Goal: Information Seeking & Learning: Learn about a topic

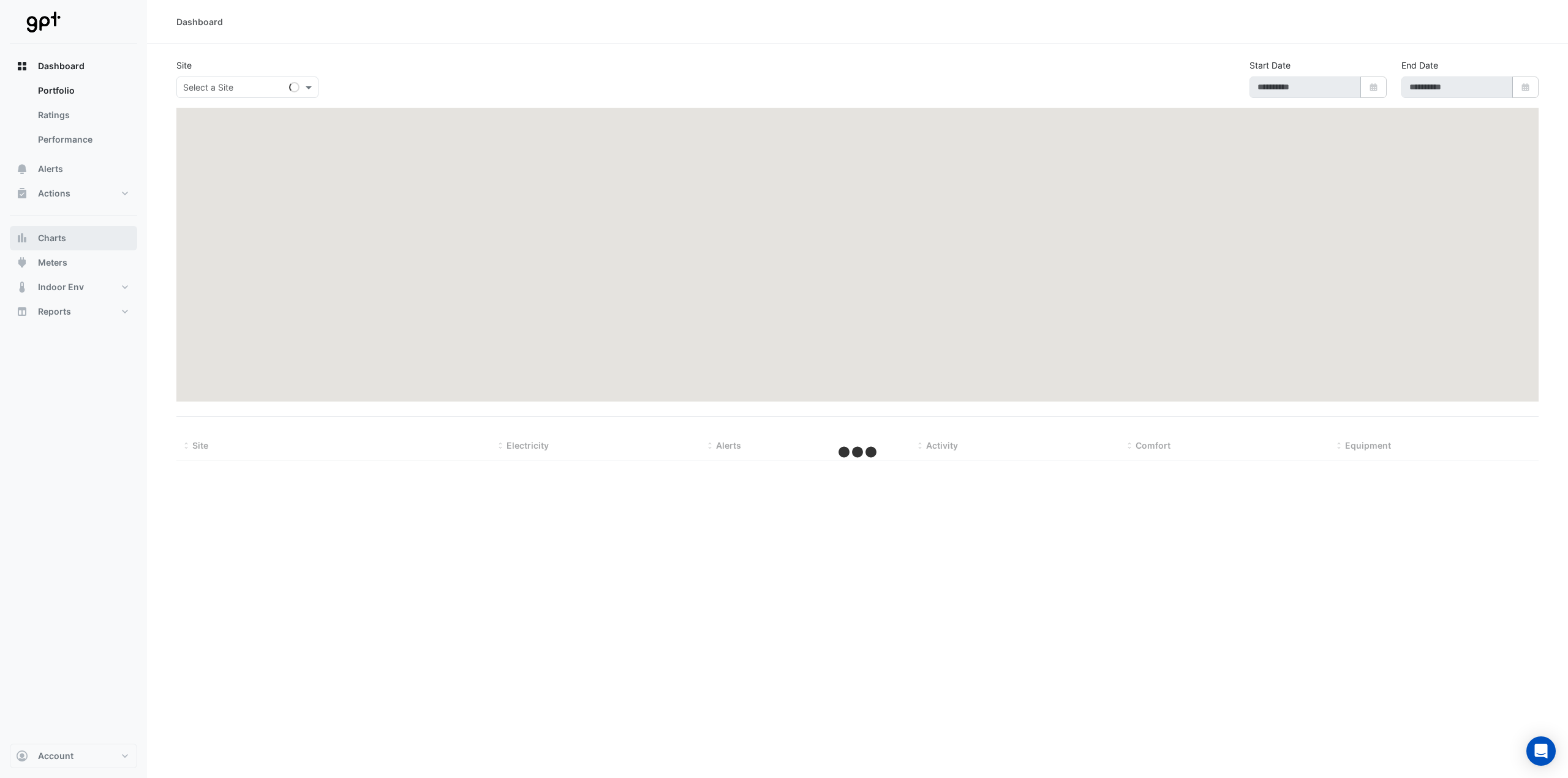
click at [56, 233] on span "Charts" at bounding box center [52, 238] width 28 height 13
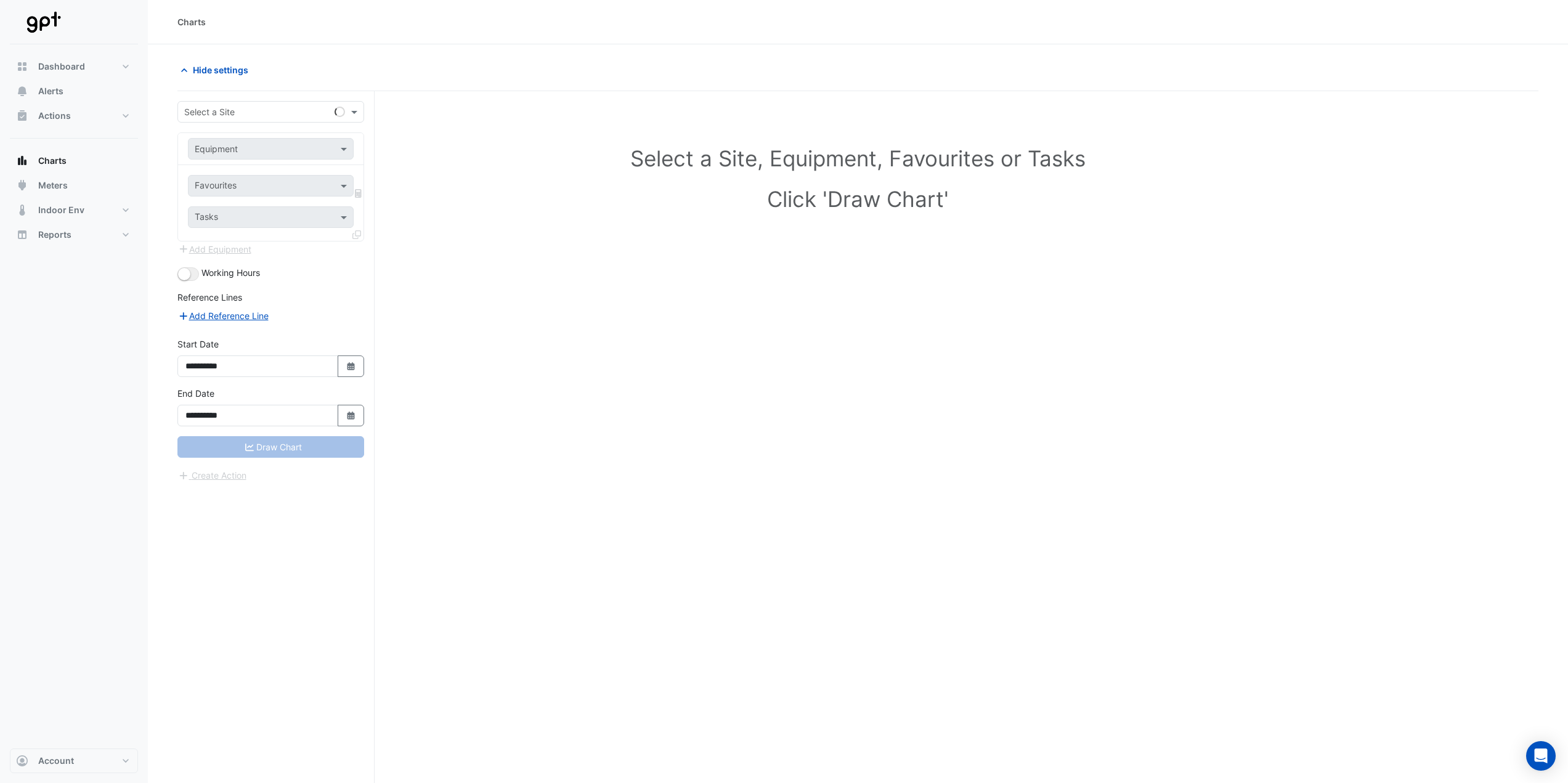
click at [269, 106] on input "text" at bounding box center [259, 112] width 148 height 13
type input "******"
click at [276, 143] on input "text" at bounding box center [259, 149] width 128 height 13
type input "*"
type input "*******"
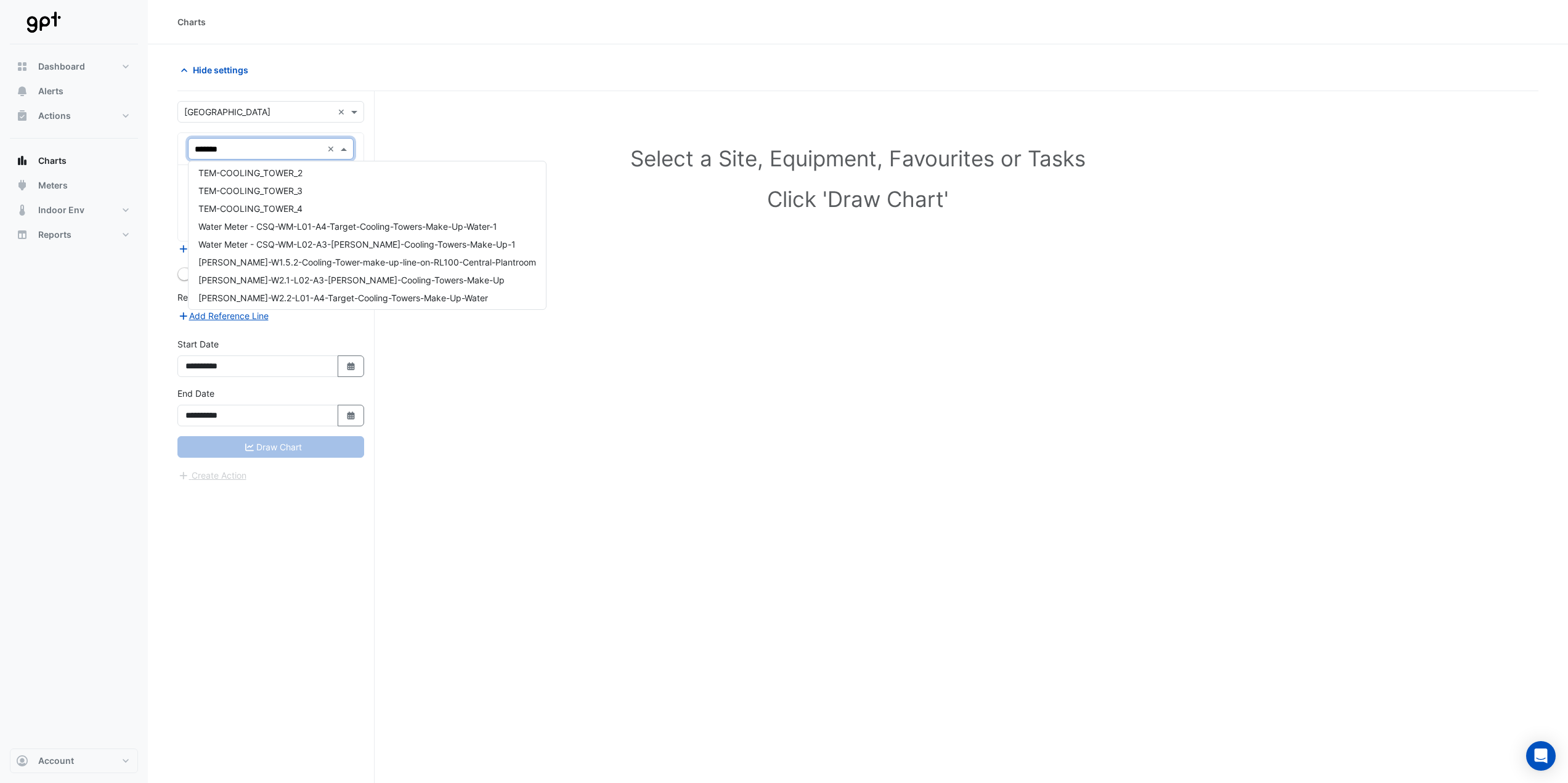
scroll to position [148, 0]
drag, startPoint x: 174, startPoint y: 144, endPoint x: 107, endPoint y: 149, distance: 67.2
click at [107, 149] on div "Charts Hide settings Select a Site, Equipment, Favourites or Tasks Click 'Draw …" at bounding box center [784, 415] width 1568 height 830
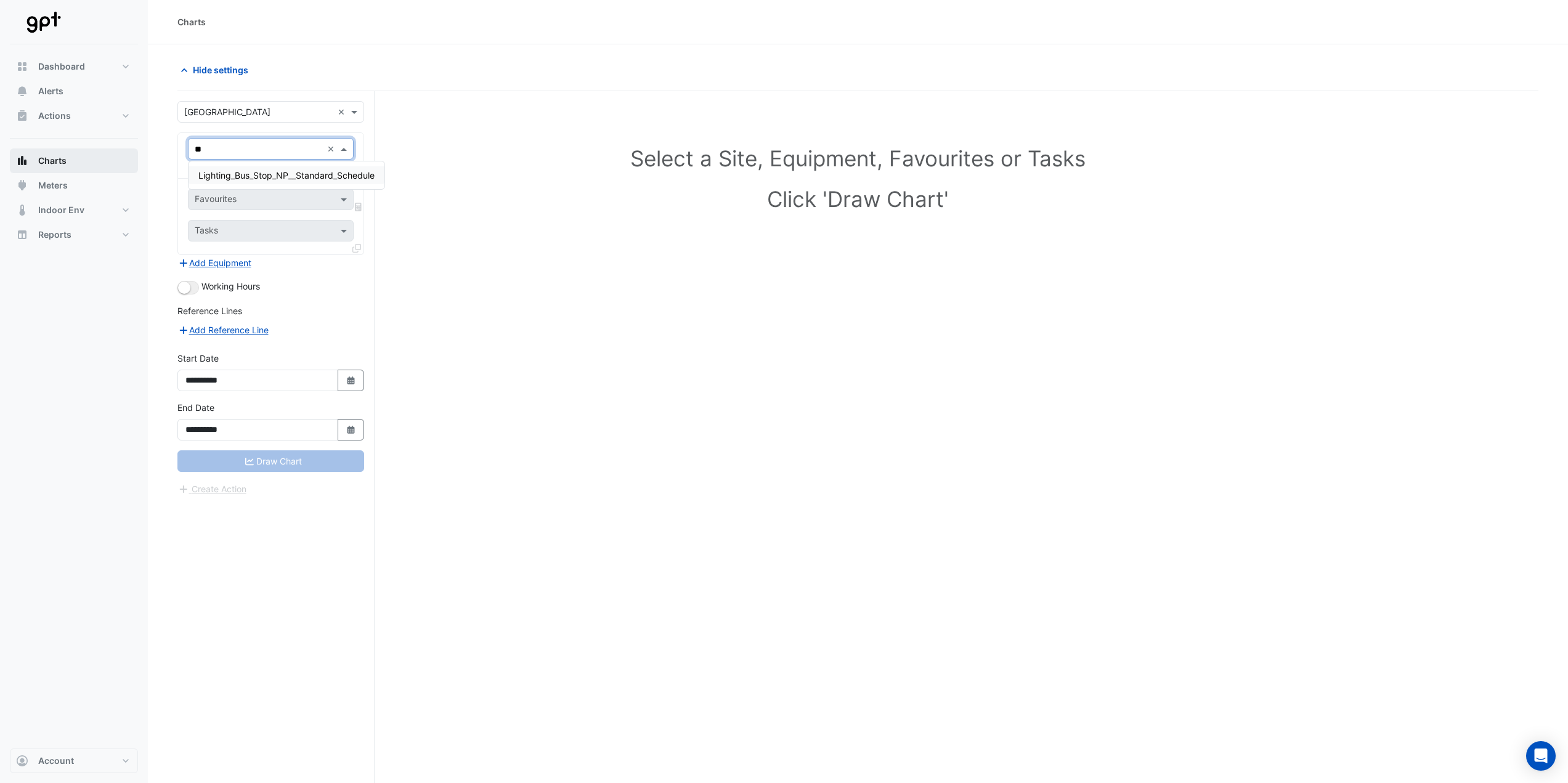
type input "*"
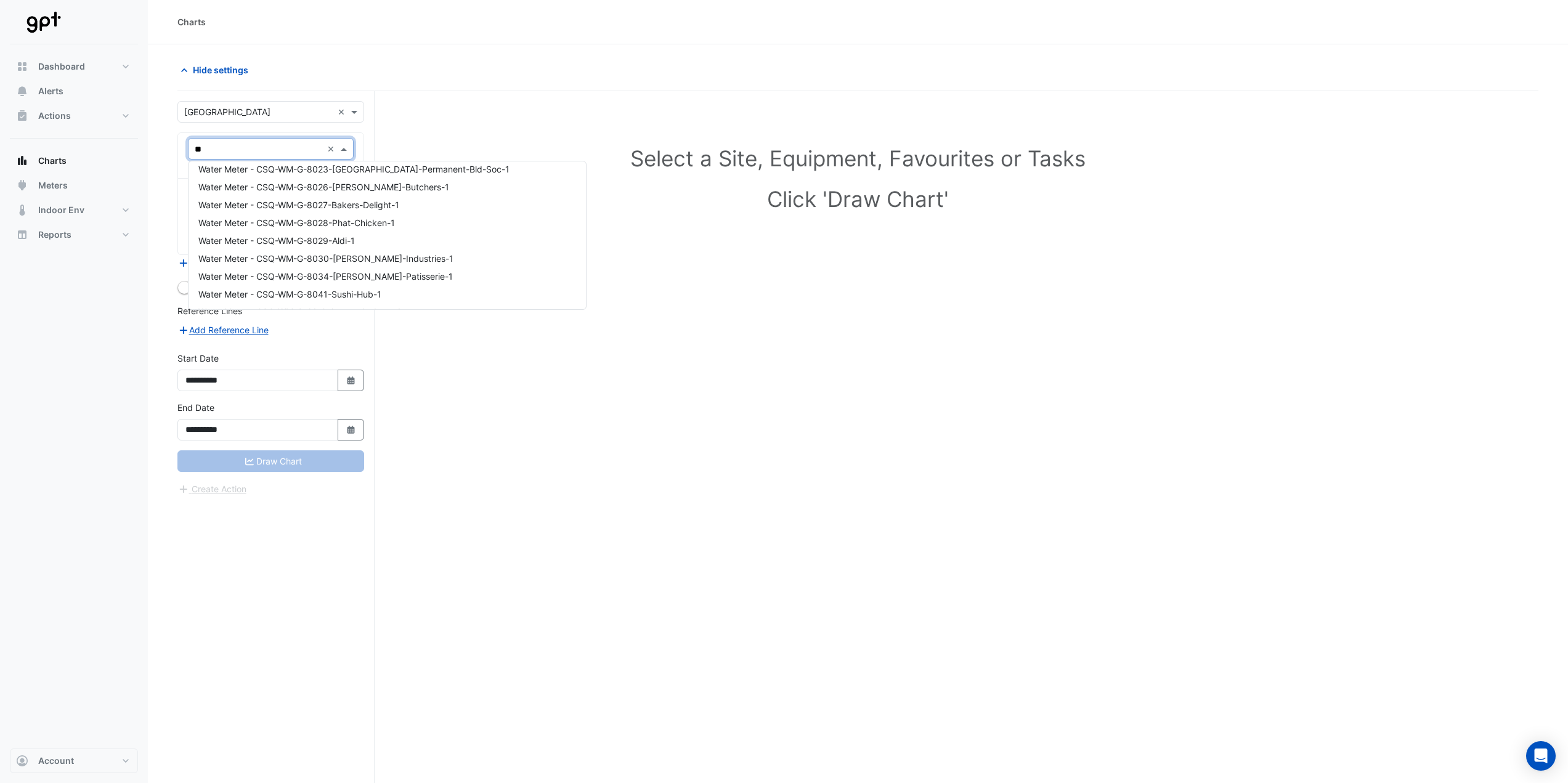
scroll to position [0, 0]
type input "*"
type input "****"
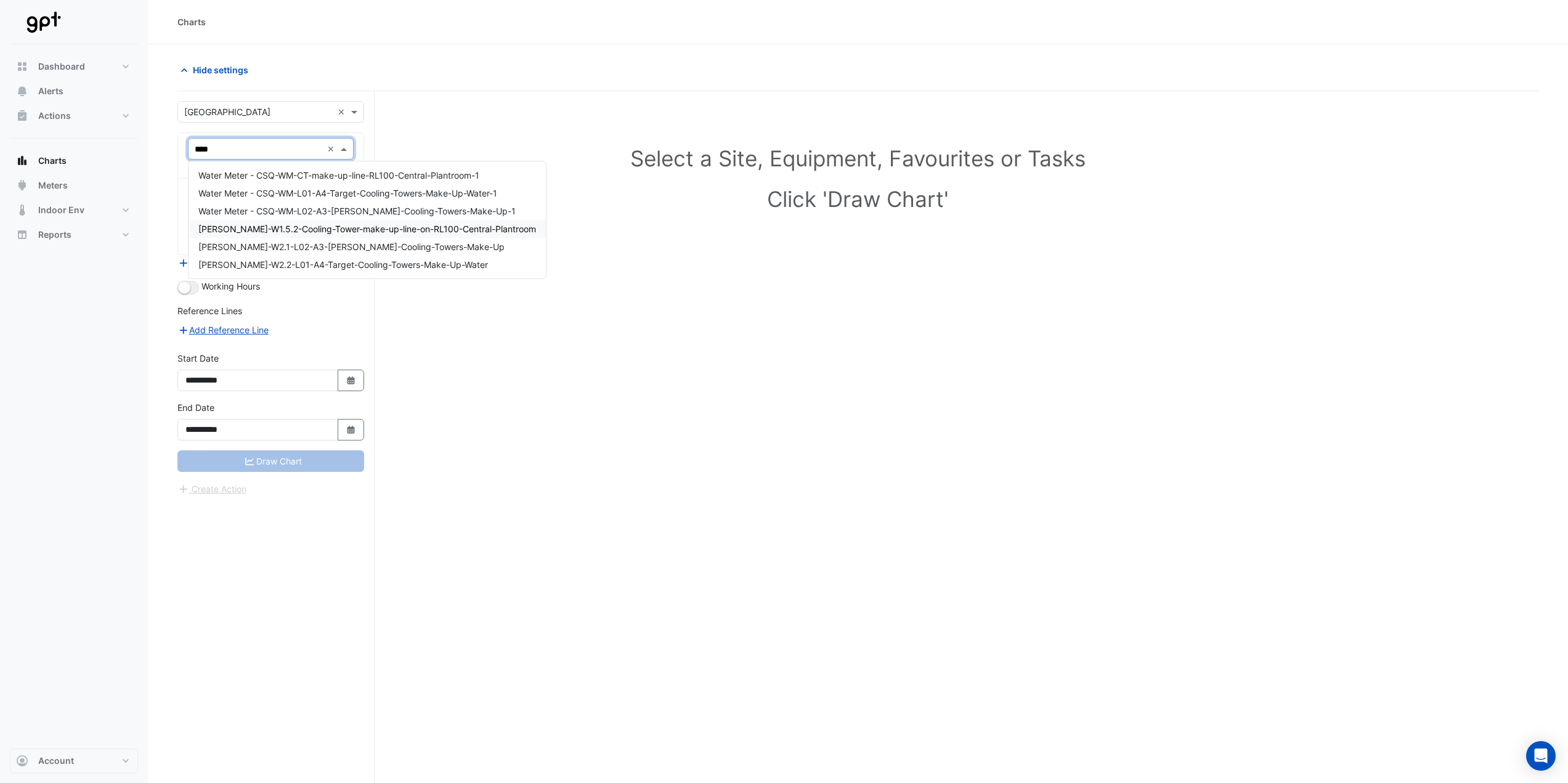
click at [279, 226] on span "[PERSON_NAME]-W1.5.2-Cooling-Tower-make-up-line-on-RL100-Central-Plantroom" at bounding box center [367, 229] width 337 height 10
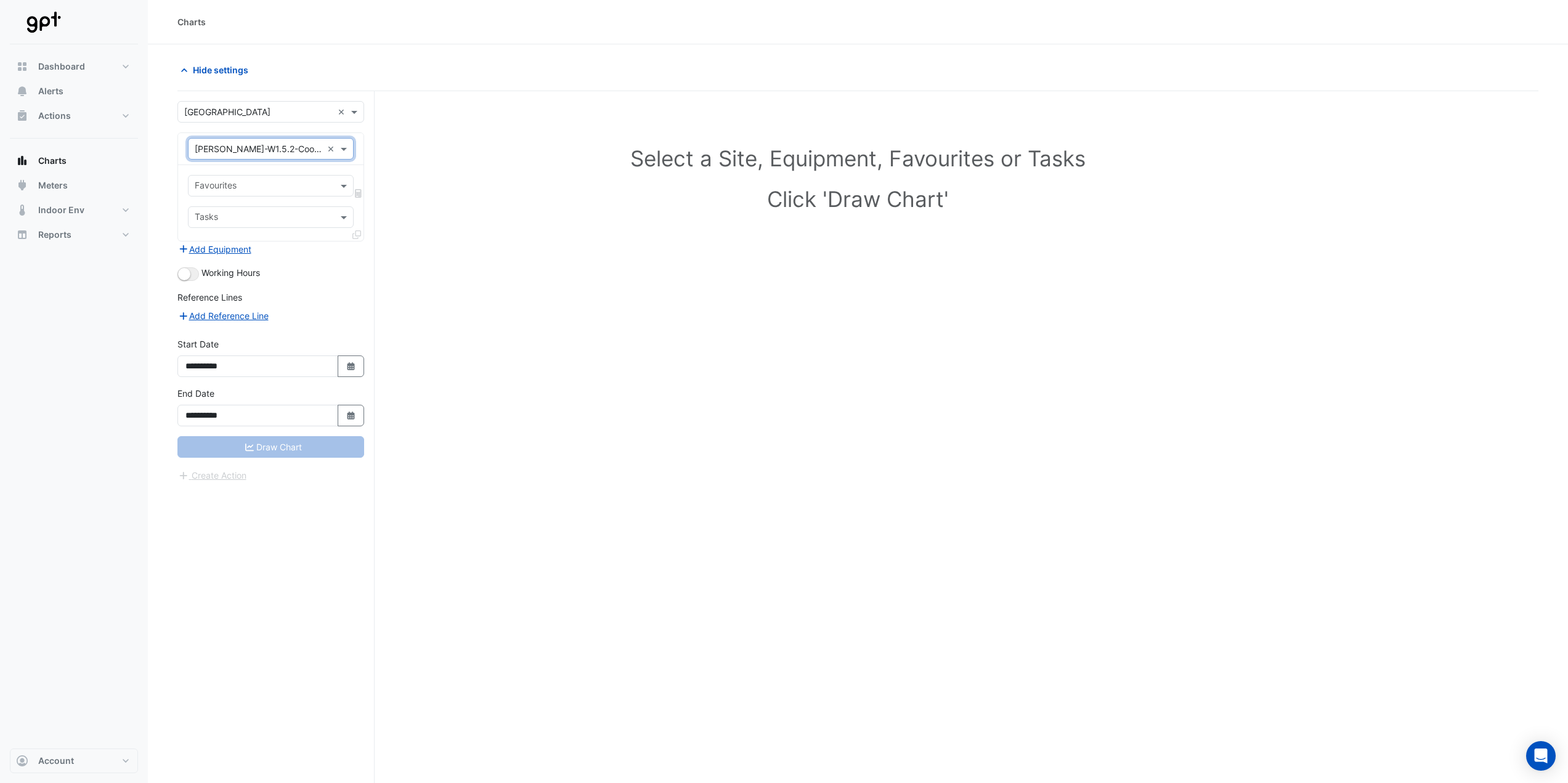
click at [241, 182] on input "text" at bounding box center [263, 187] width 138 height 13
click at [240, 210] on span "Water Usage - 100-G, Z1" at bounding box center [248, 212] width 100 height 10
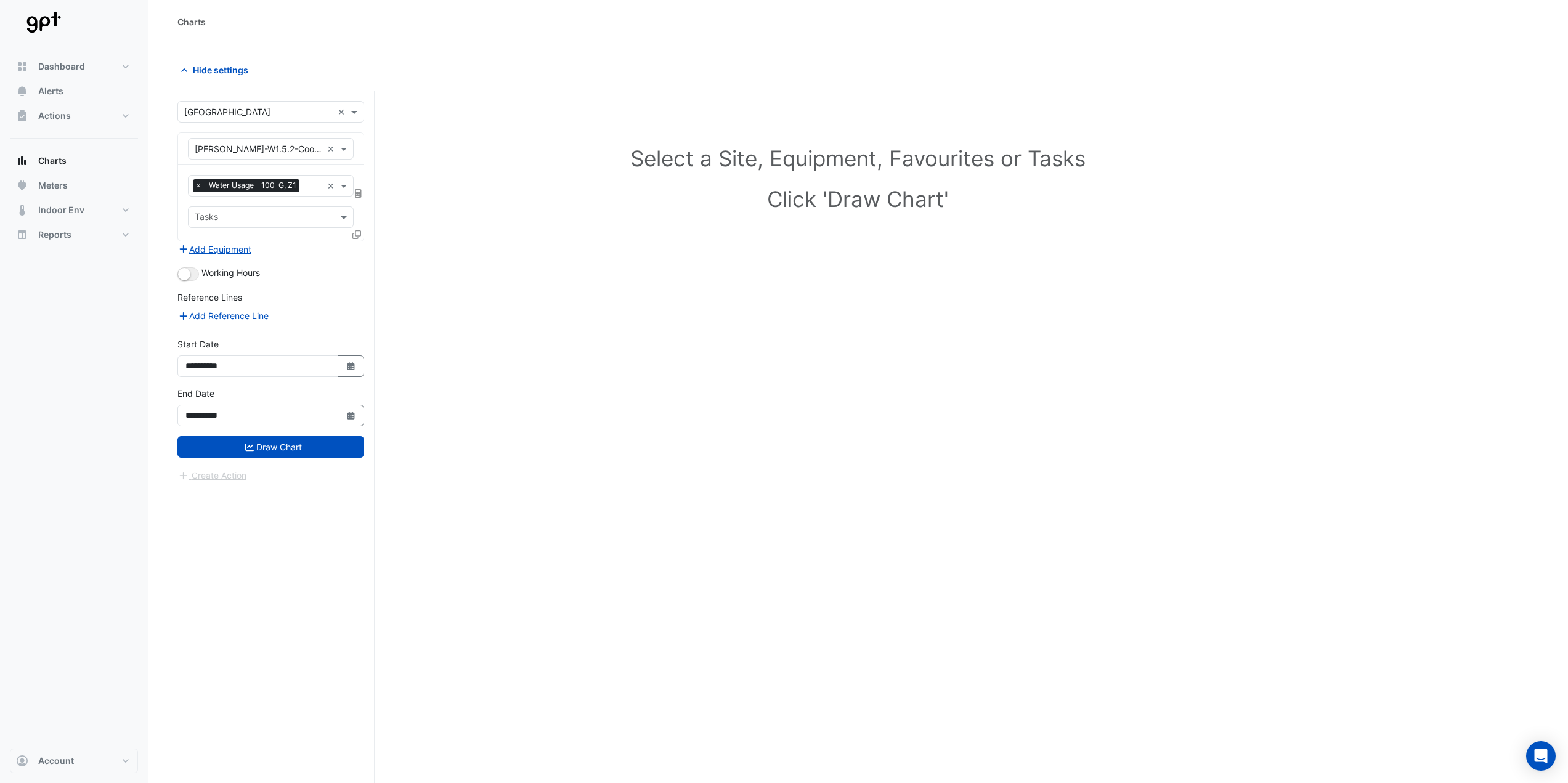
click at [359, 193] on icon at bounding box center [358, 193] width 7 height 9
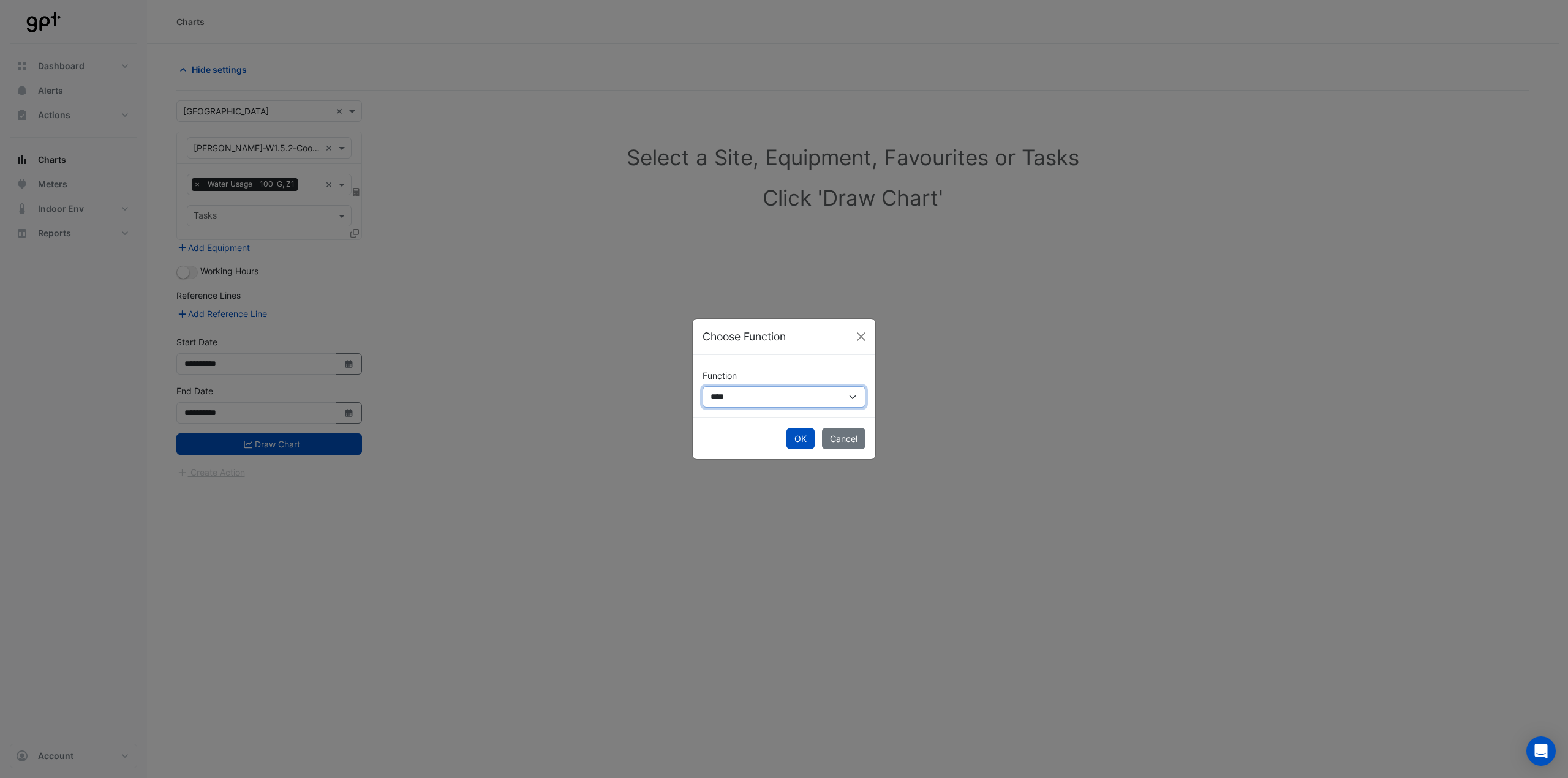
drag, startPoint x: 733, startPoint y: 390, endPoint x: 733, endPoint y: 401, distance: 11.0
click at [733, 390] on select "**********" at bounding box center [784, 396] width 163 height 21
select select "******"
click at [703, 386] on select "**********" at bounding box center [784, 396] width 163 height 21
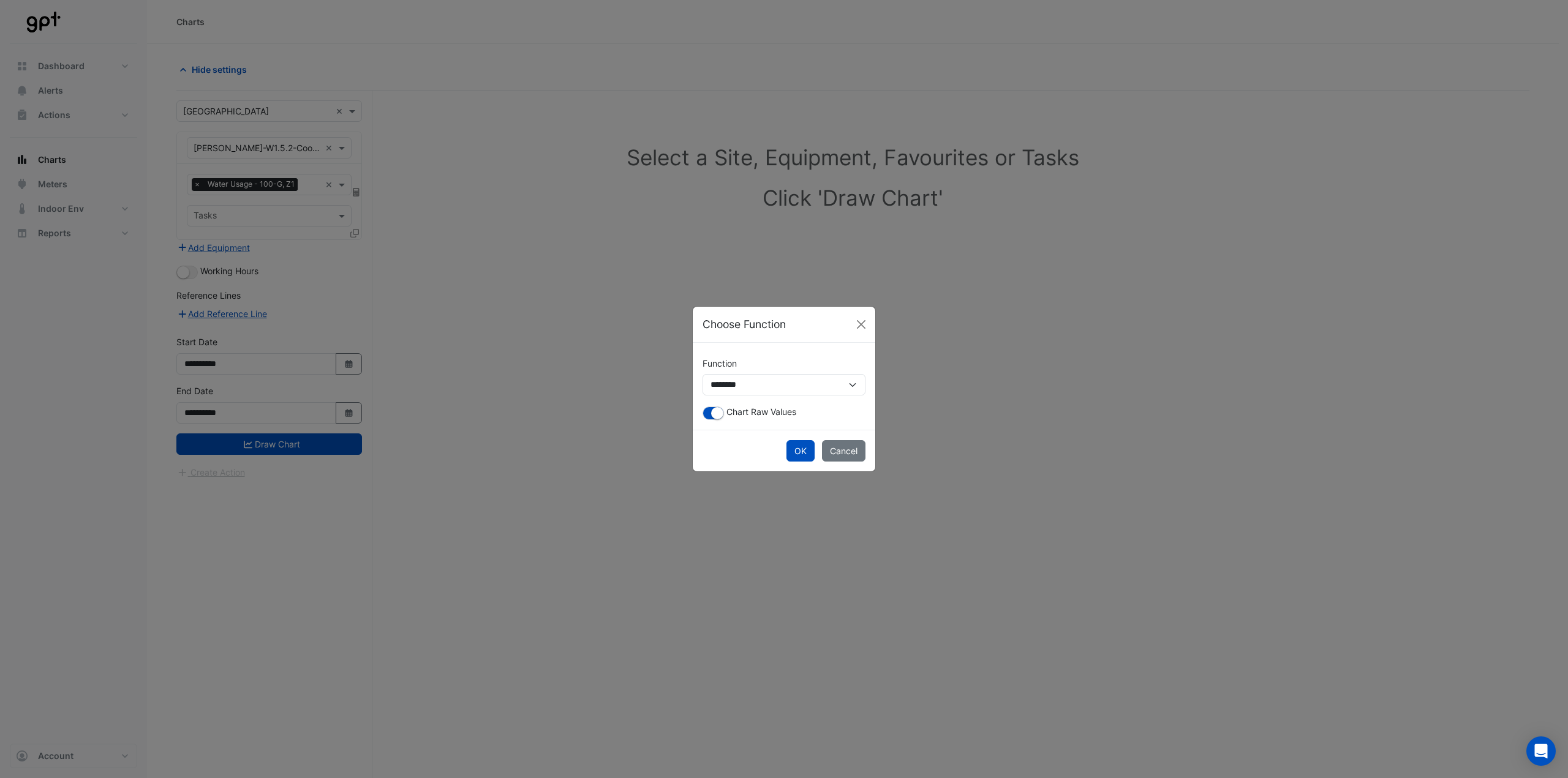
drag, startPoint x: 711, startPoint y: 405, endPoint x: 755, endPoint y: 436, distance: 53.8
click at [711, 407] on div "**********" at bounding box center [784, 386] width 183 height 87
click at [712, 418] on small "button" at bounding box center [717, 414] width 13 height 13
click at [787, 447] on button "OK" at bounding box center [801, 451] width 28 height 21
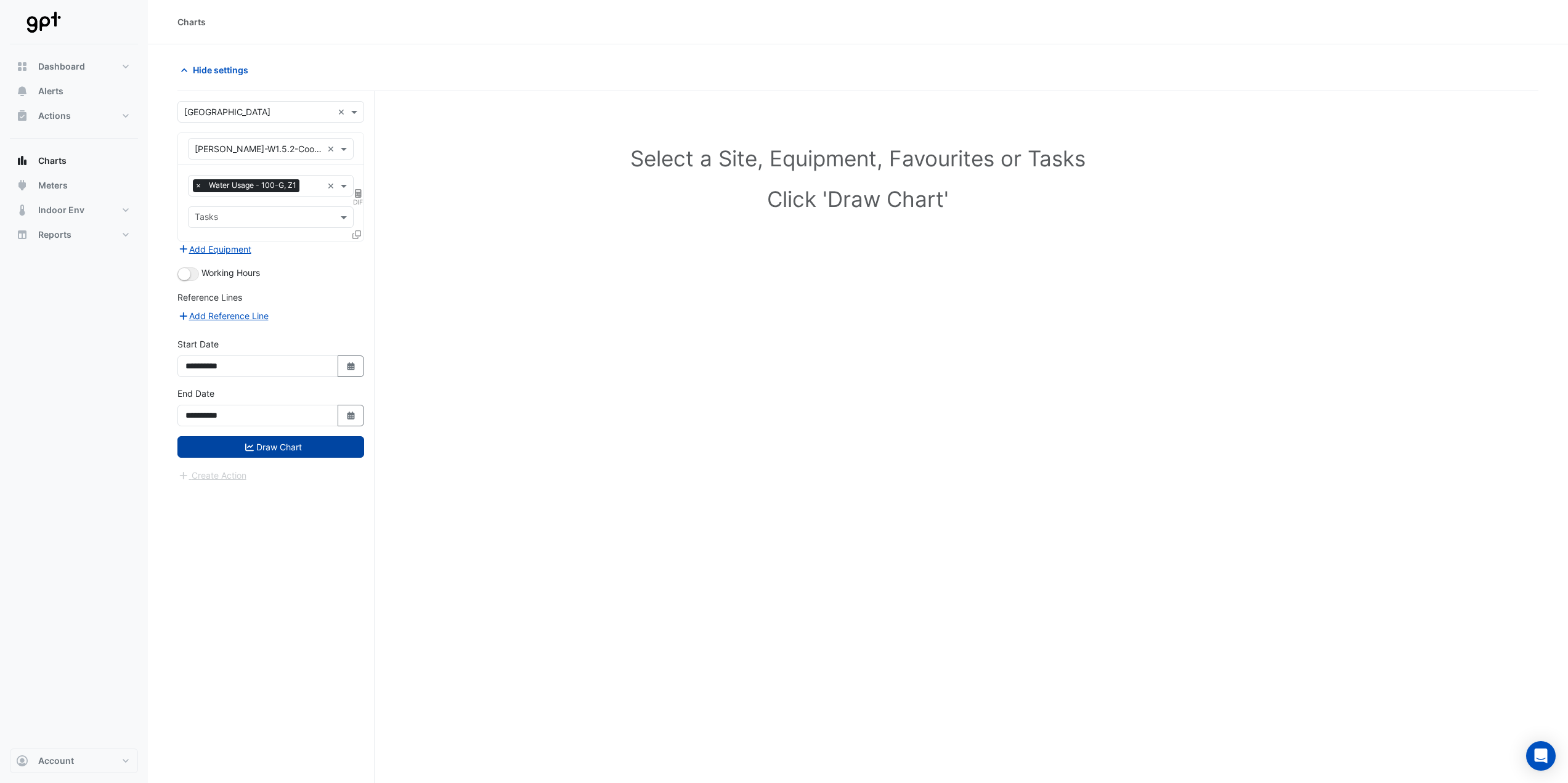
click at [296, 452] on button "Draw Chart" at bounding box center [270, 446] width 187 height 21
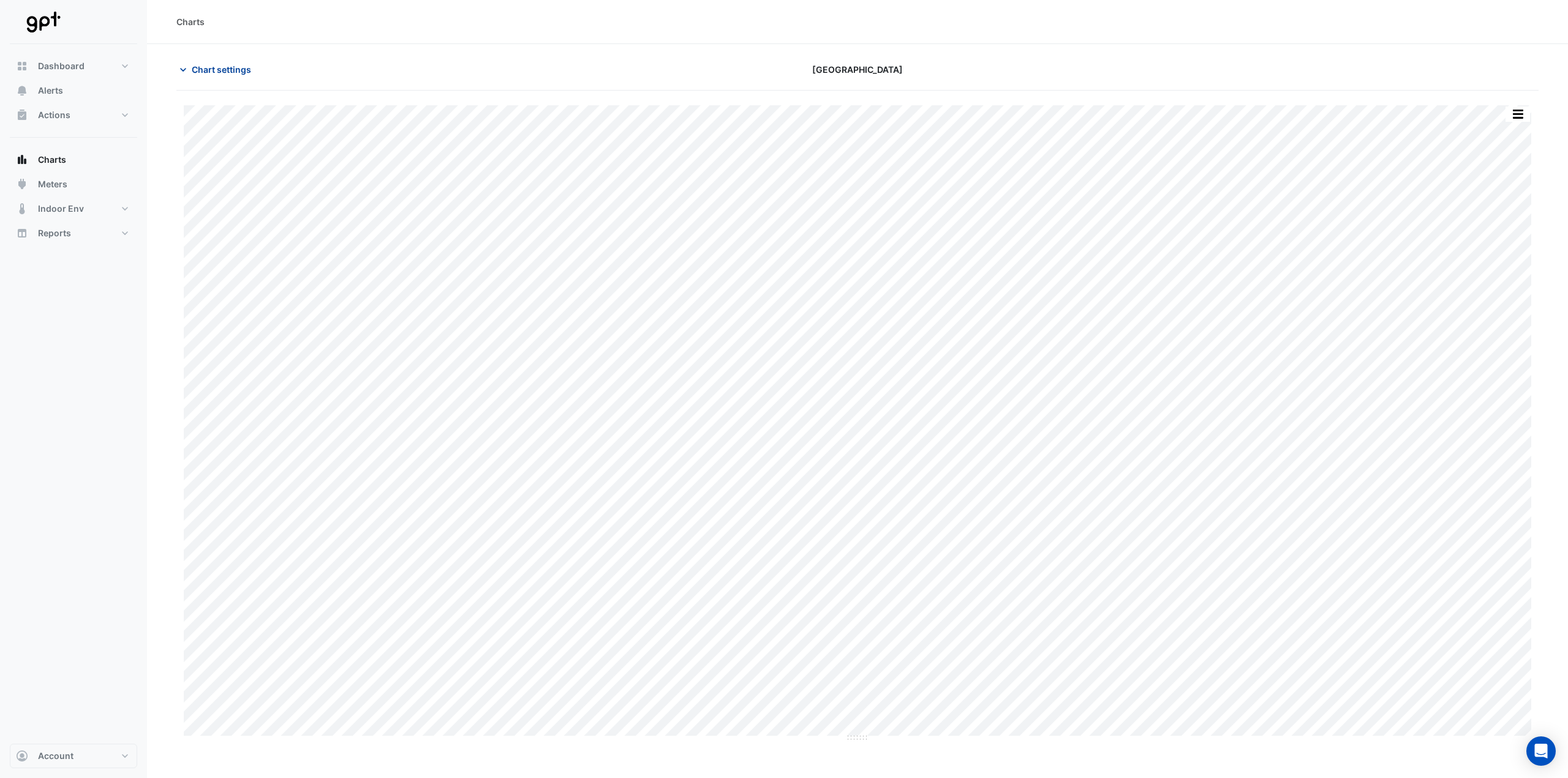
click at [214, 69] on span "Chart settings" at bounding box center [222, 70] width 60 height 13
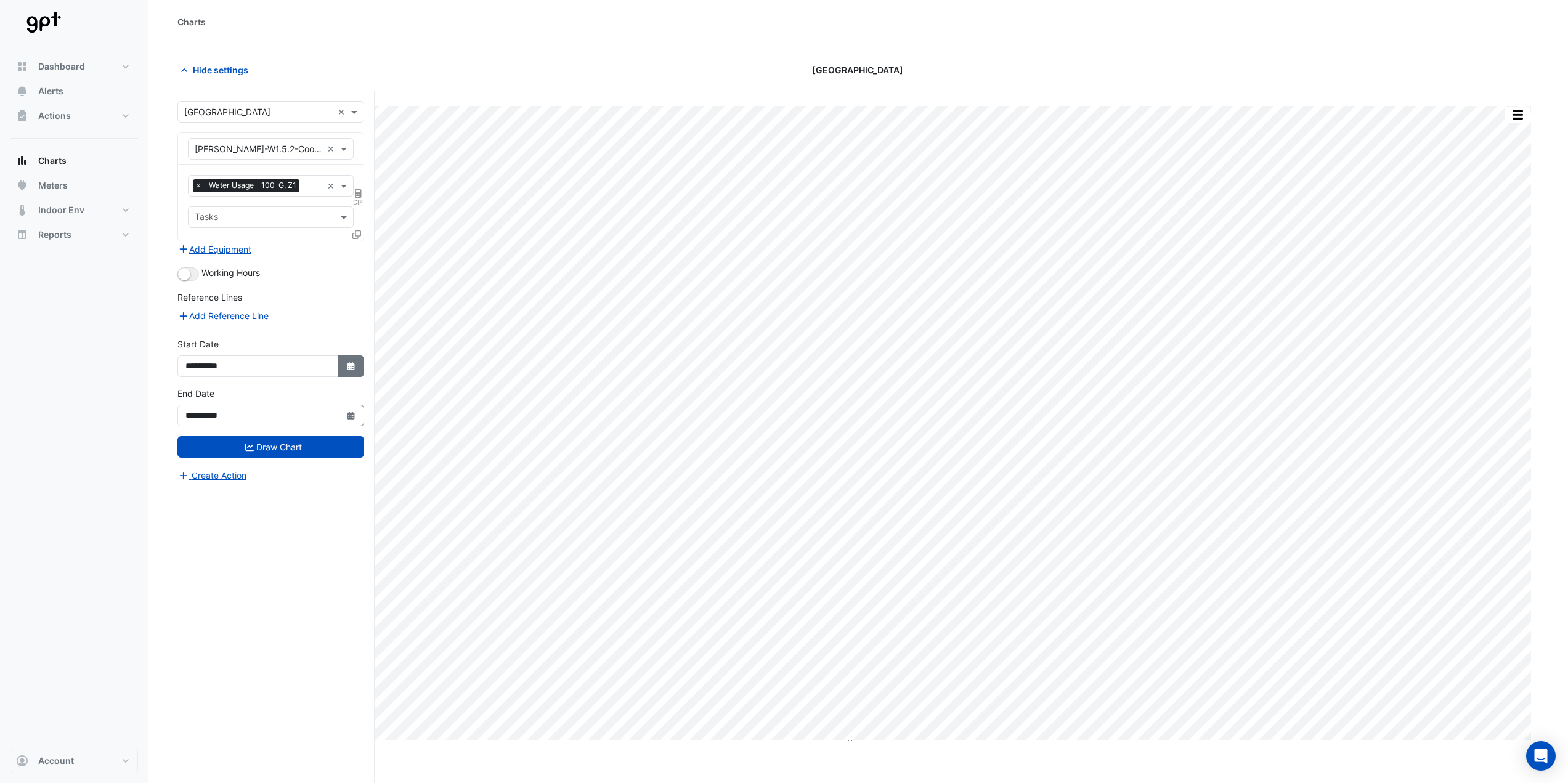
click at [345, 363] on button "Select Date" at bounding box center [351, 366] width 27 height 21
select select "*"
select select "****"
click at [195, 202] on button "Previous month" at bounding box center [198, 203] width 15 height 20
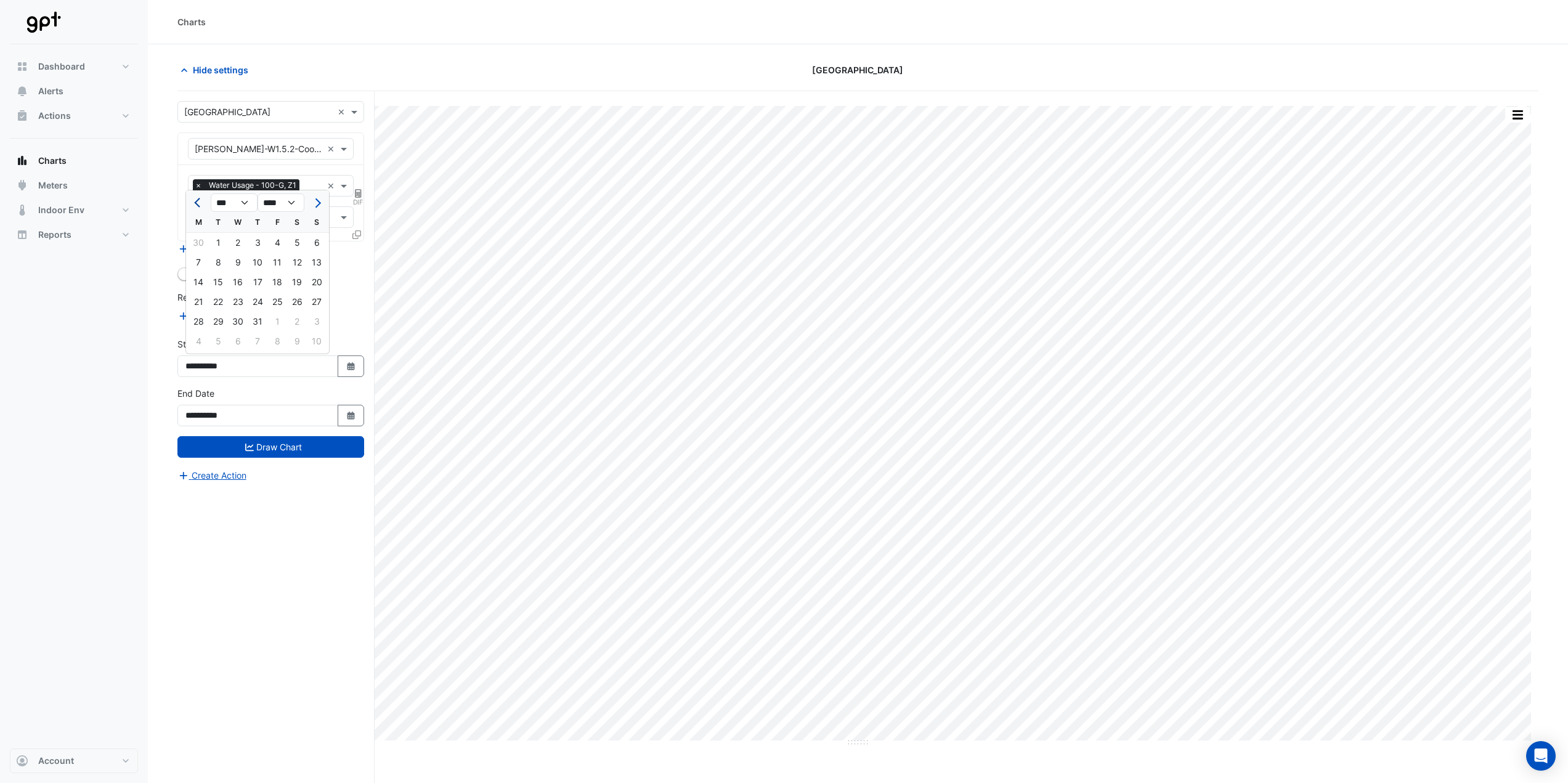
click at [195, 202] on button "Previous month" at bounding box center [198, 203] width 15 height 20
select select "*"
click at [259, 247] on div "1" at bounding box center [257, 242] width 20 height 20
type input "**********"
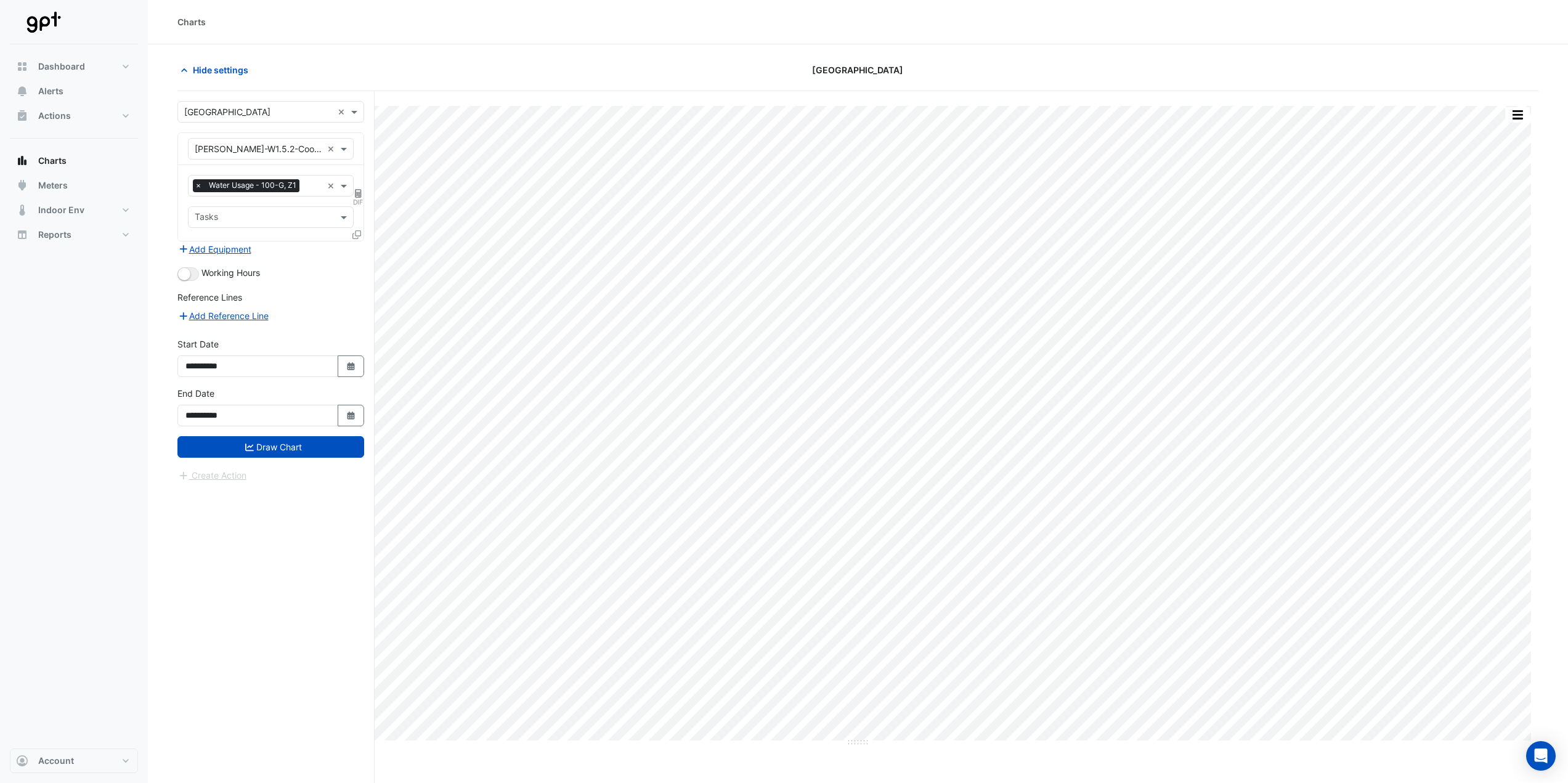
drag, startPoint x: 283, startPoint y: 445, endPoint x: 283, endPoint y: 409, distance: 36.0
click at [283, 446] on button "Draw Chart" at bounding box center [270, 446] width 187 height 21
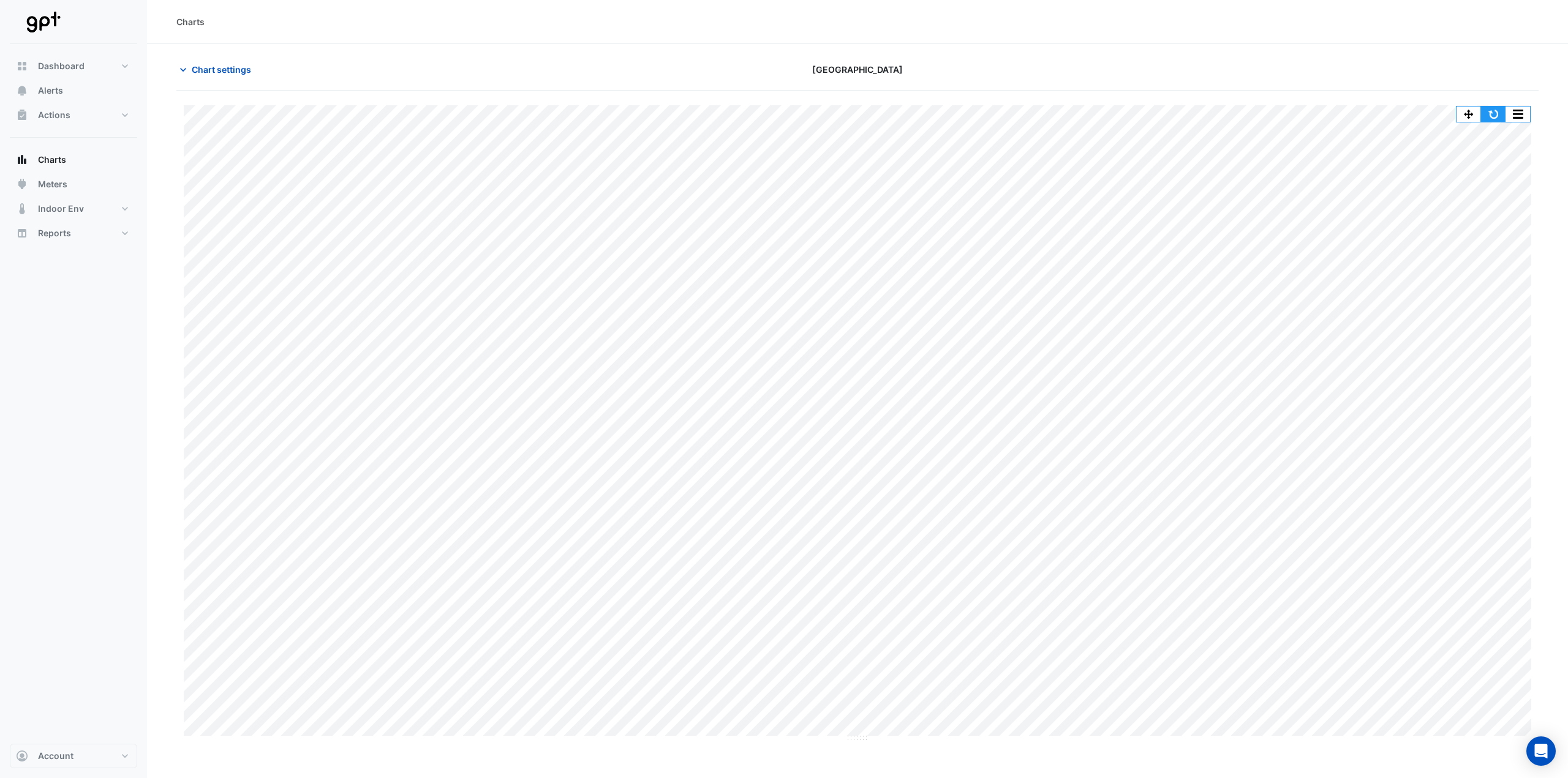
click at [1488, 115] on button "button" at bounding box center [1493, 114] width 24 height 16
click at [1487, 118] on button "button" at bounding box center [1493, 114] width 24 height 16
click at [60, 157] on span "Charts" at bounding box center [52, 160] width 28 height 13
click at [218, 63] on span "Chart settings" at bounding box center [222, 70] width 60 height 13
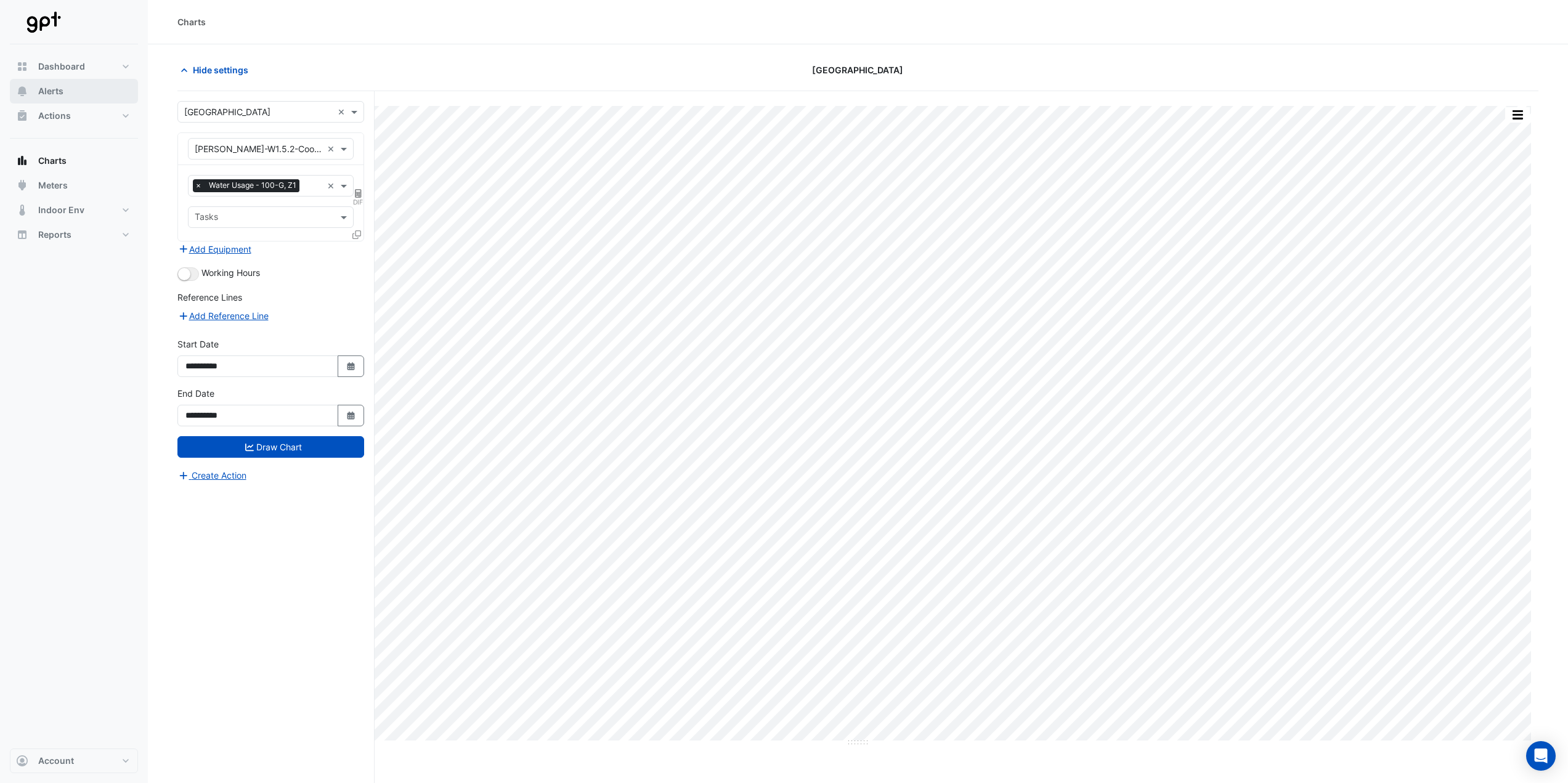
click at [75, 89] on button "Alerts" at bounding box center [74, 91] width 128 height 24
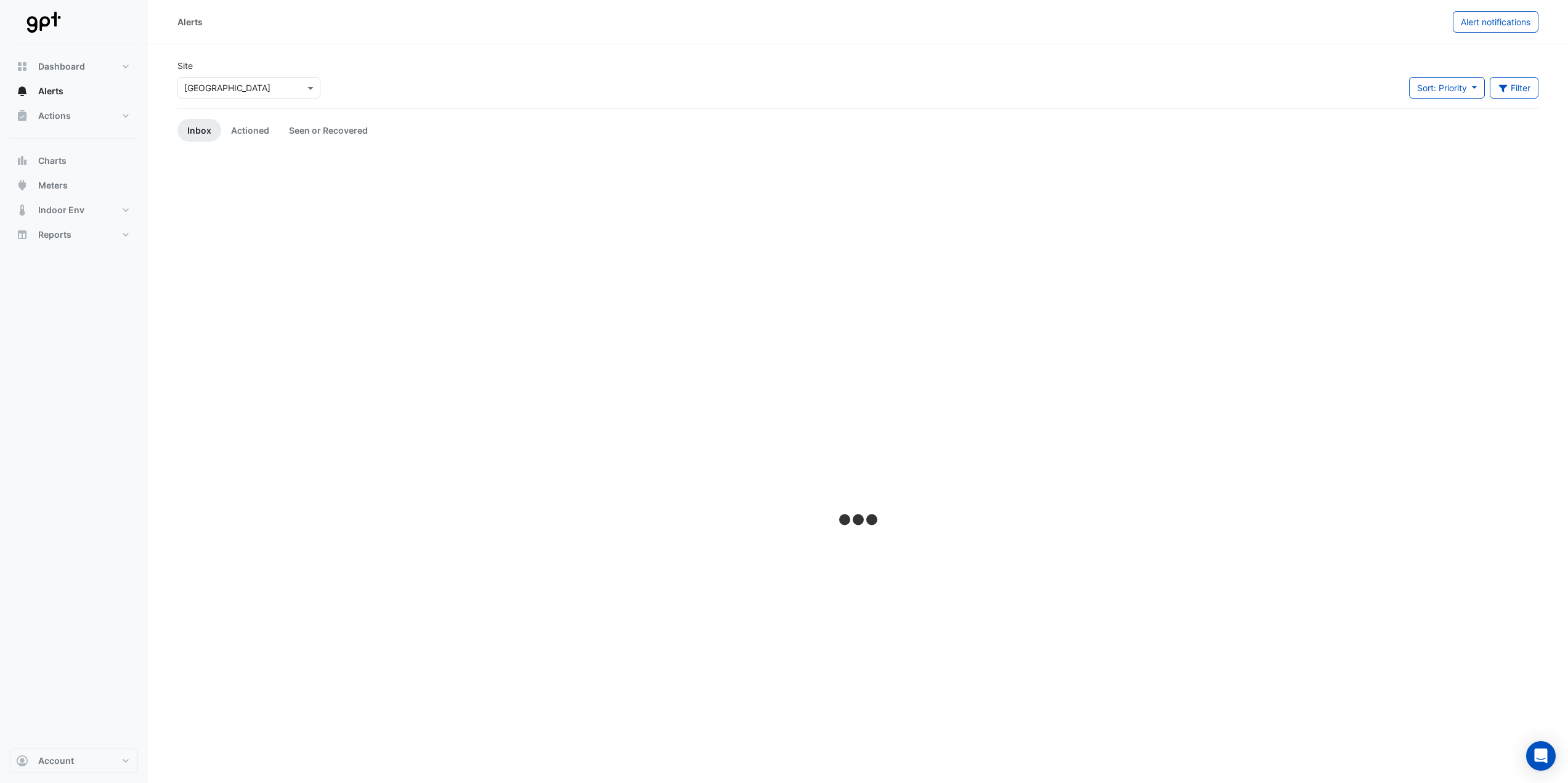
click at [248, 91] on input "text" at bounding box center [237, 88] width 105 height 13
type input "***"
click at [236, 114] on span "[GEOGRAPHIC_DATA]" at bounding box center [230, 114] width 86 height 10
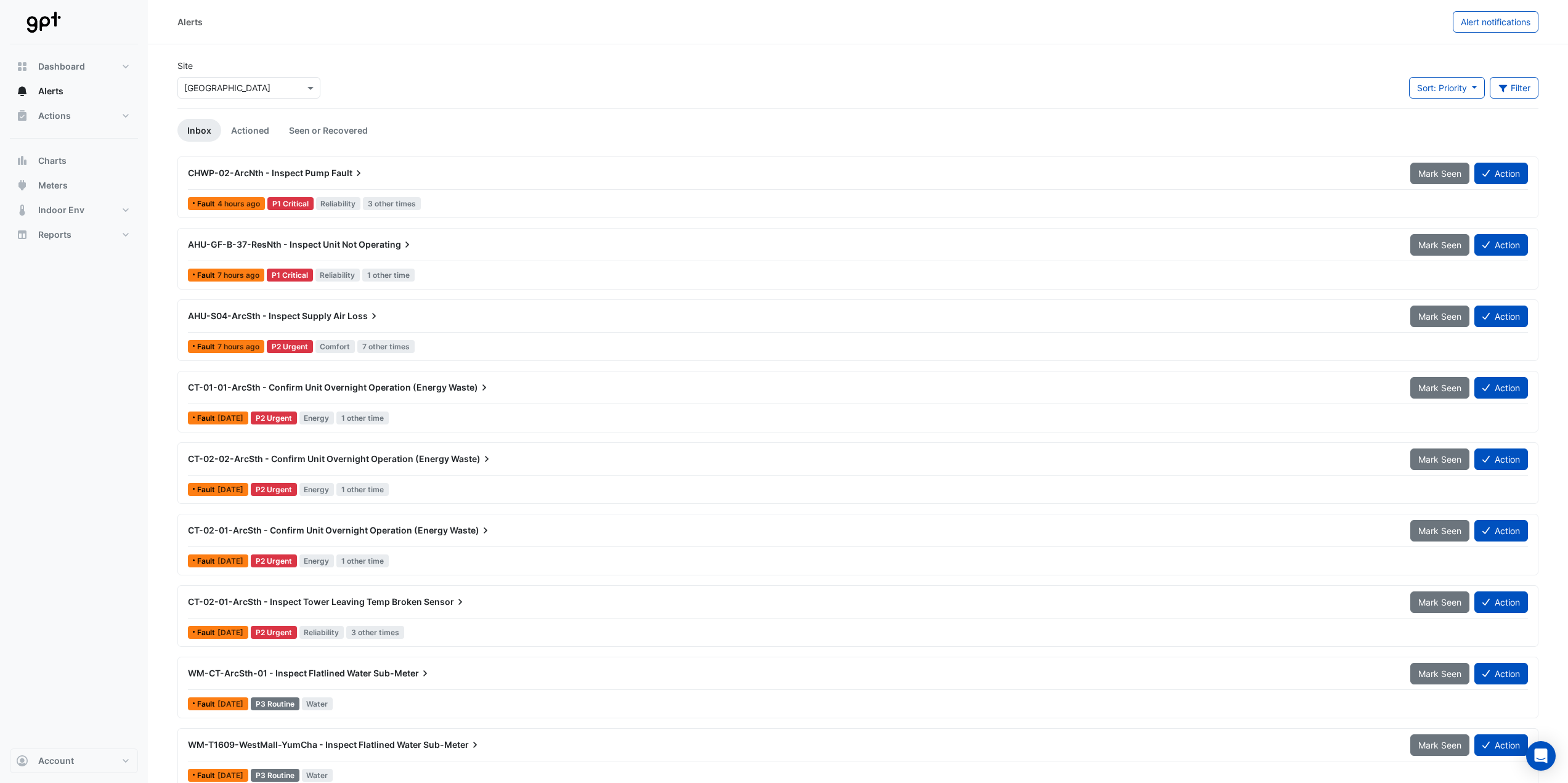
click at [525, 390] on div "CT-01-01-ArcSth - Confirm Unit Overnight Operation (Energy Waste)" at bounding box center [791, 388] width 1208 height 13
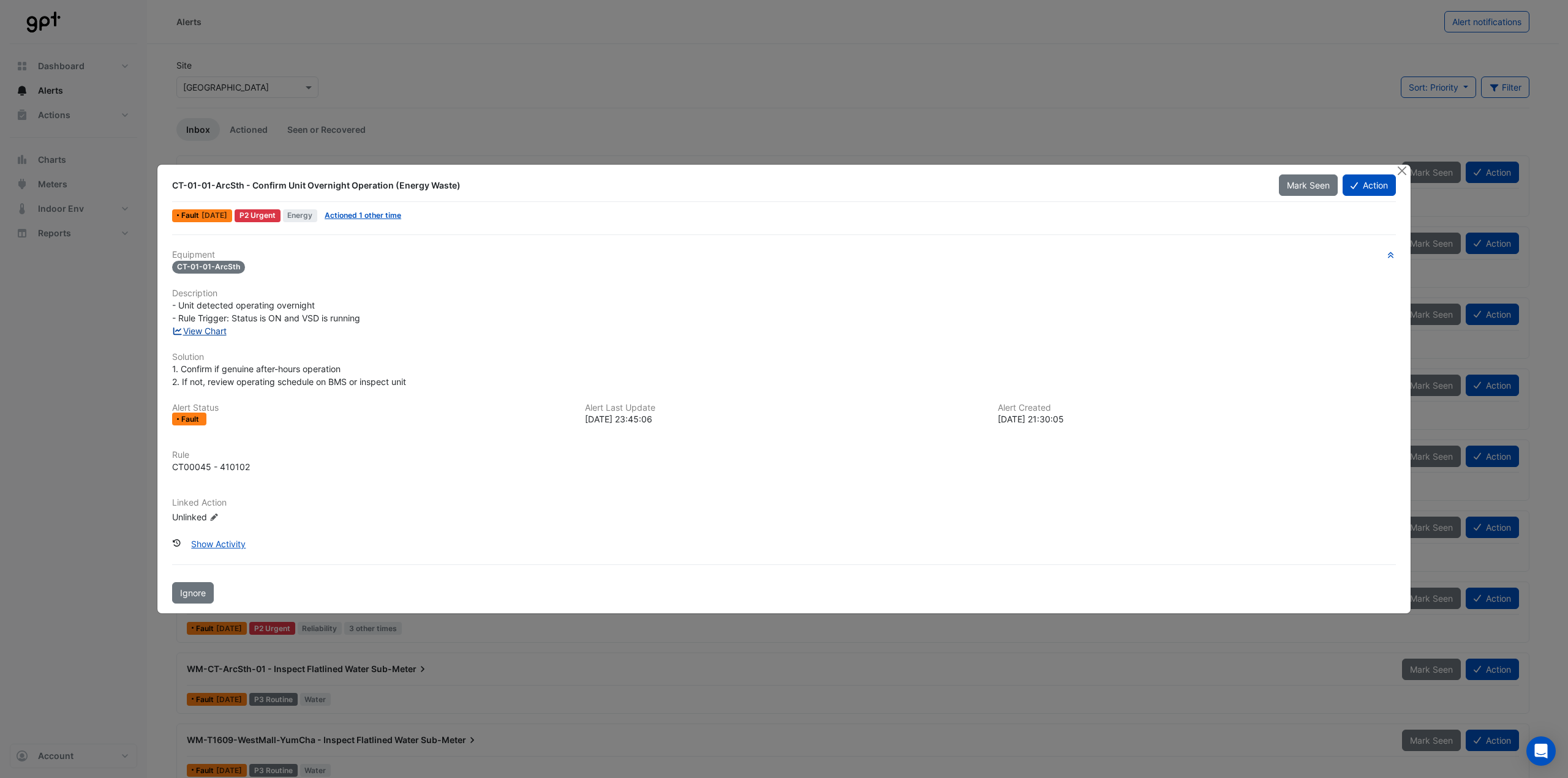
click at [226, 335] on link "View Chart" at bounding box center [200, 331] width 55 height 10
click at [1377, 184] on button "Action" at bounding box center [1369, 185] width 53 height 21
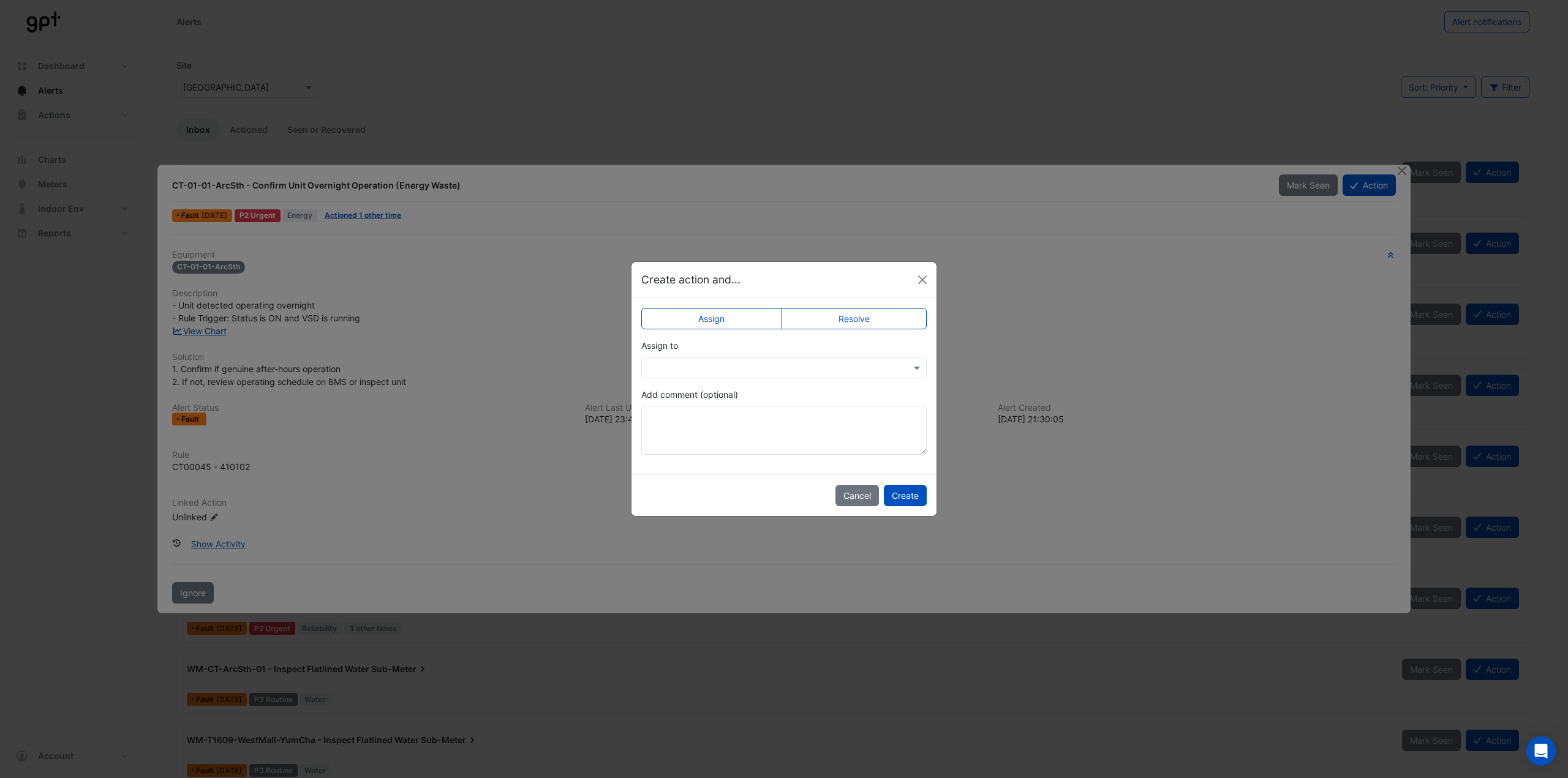
click at [701, 362] on input "text" at bounding box center [772, 368] width 248 height 13
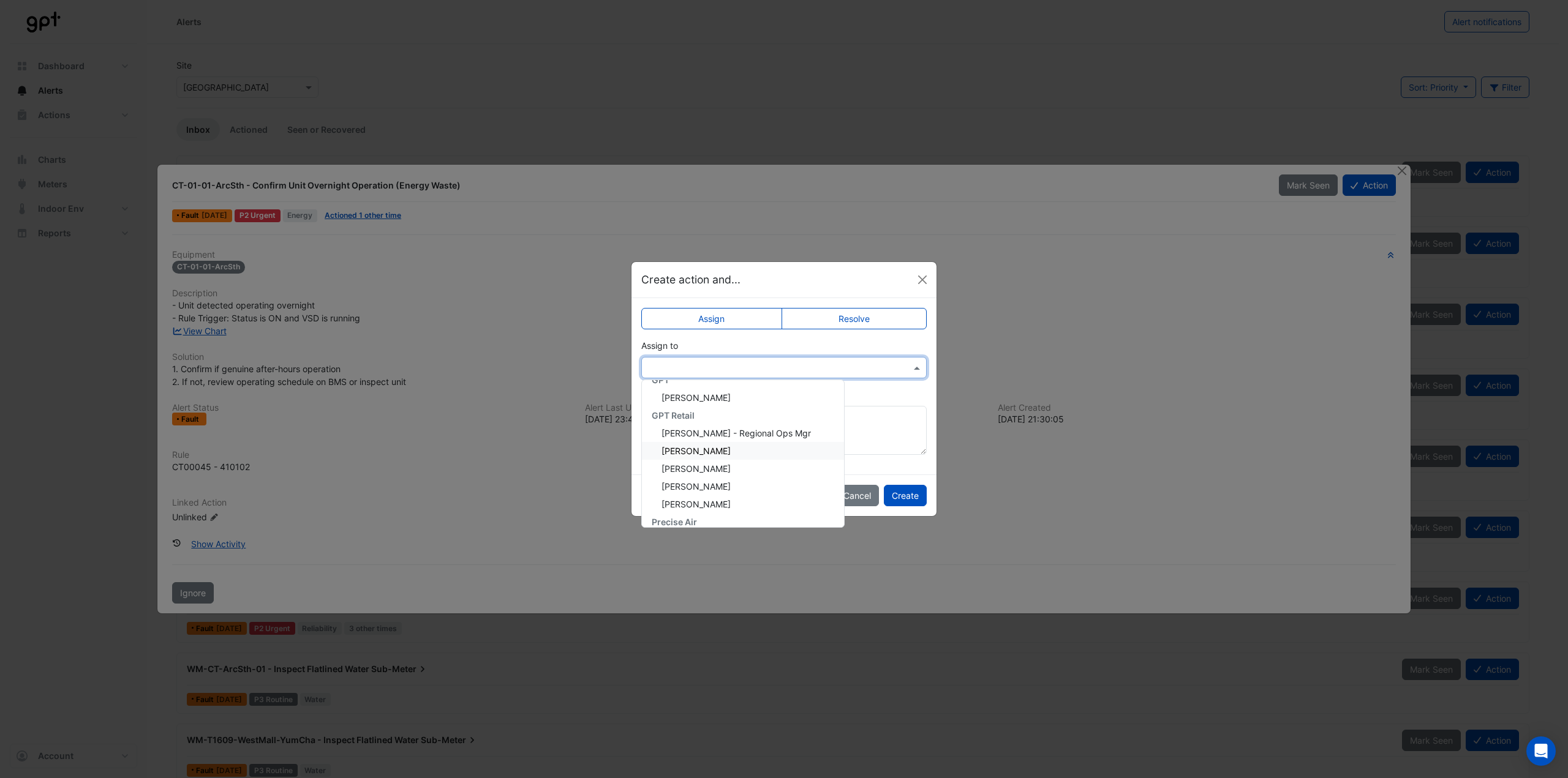
scroll to position [271, 0]
click at [703, 515] on span "[PERSON_NAME]" at bounding box center [696, 513] width 69 height 10
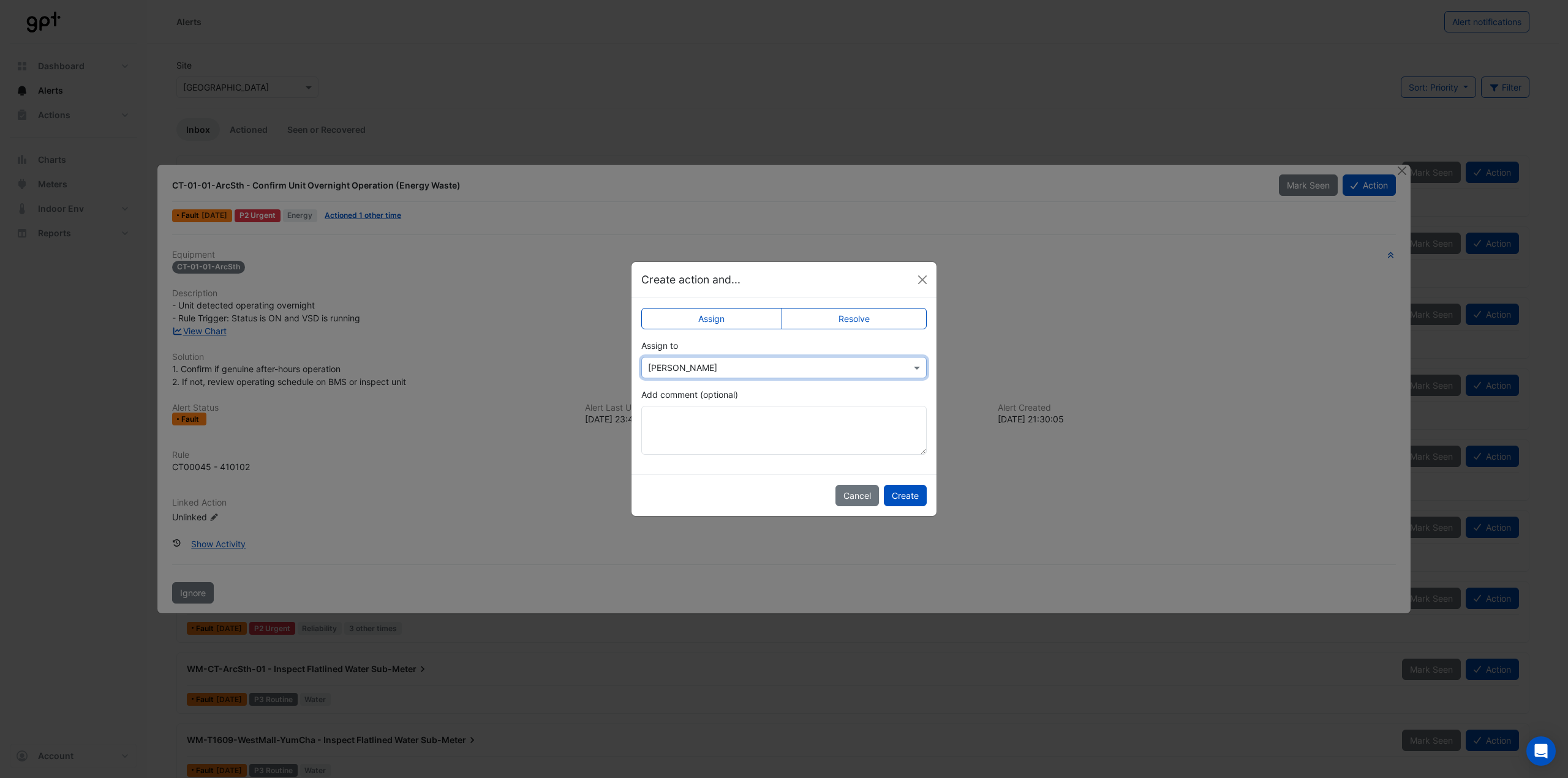
click at [703, 366] on input "text" at bounding box center [772, 368] width 248 height 13
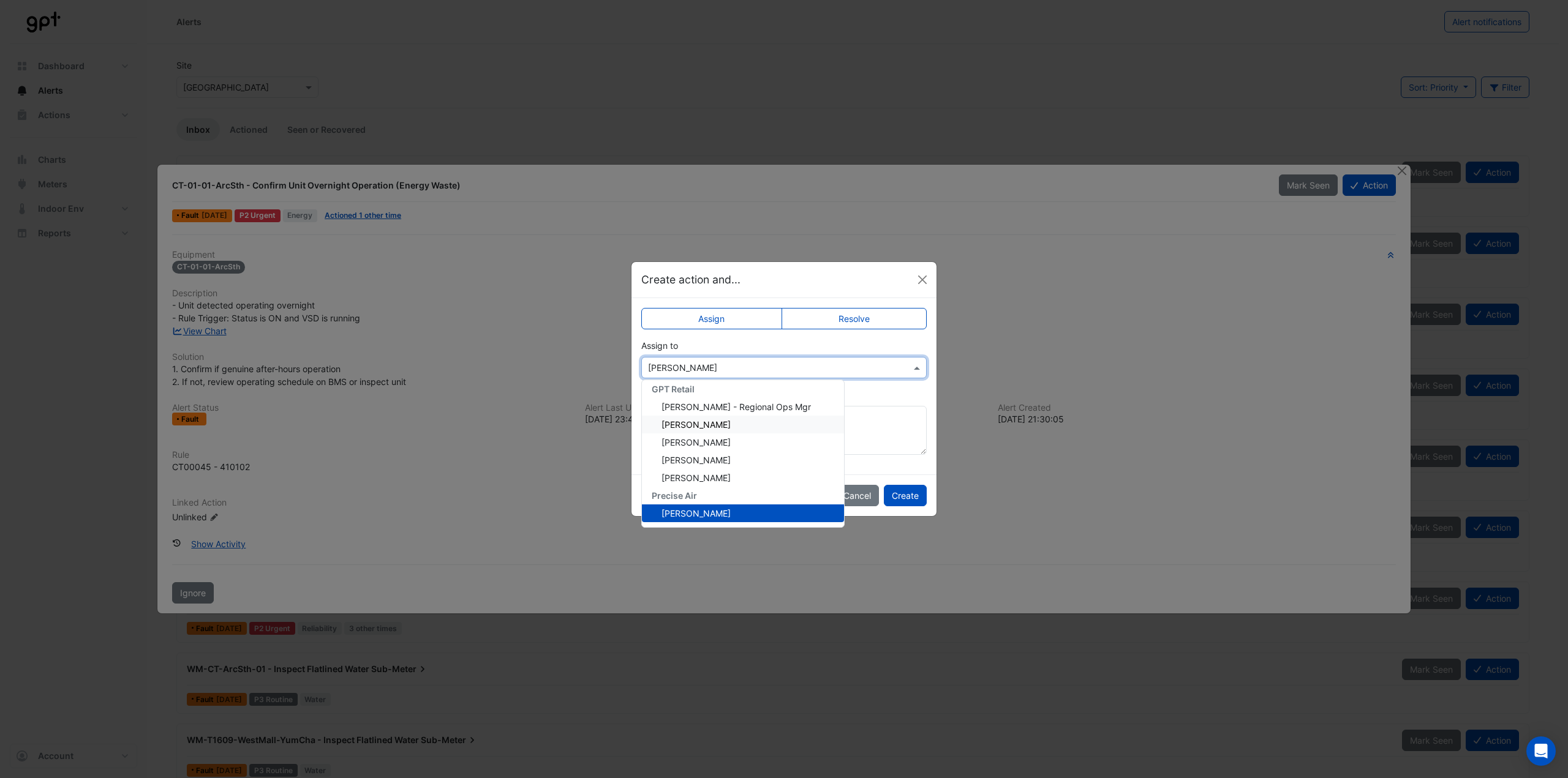
click at [689, 425] on span "[PERSON_NAME]" at bounding box center [696, 424] width 69 height 10
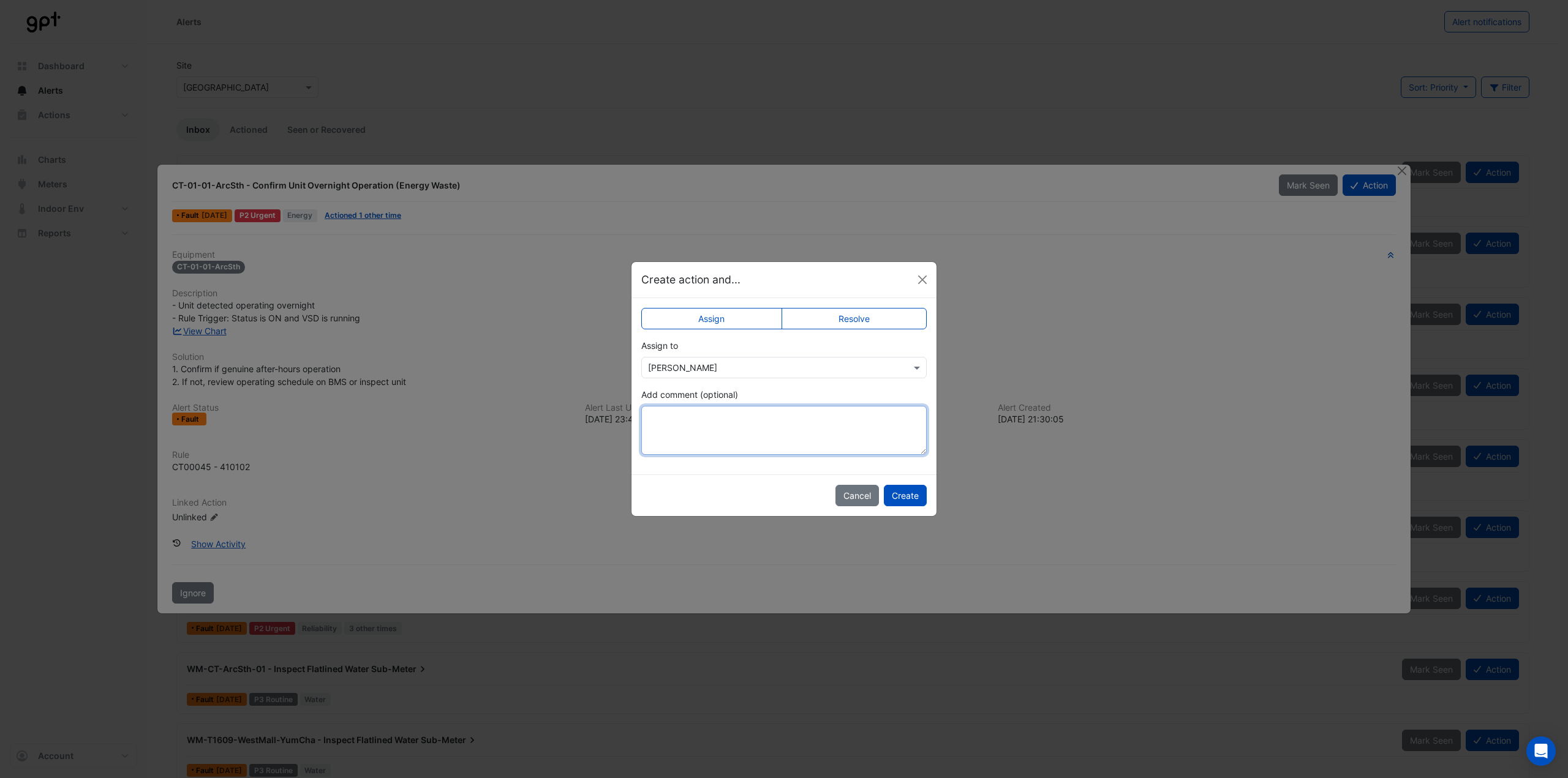
click at [688, 417] on textarea "Add comment (optional)" at bounding box center [784, 430] width 285 height 49
click at [919, 282] on button "Close" at bounding box center [922, 279] width 18 height 18
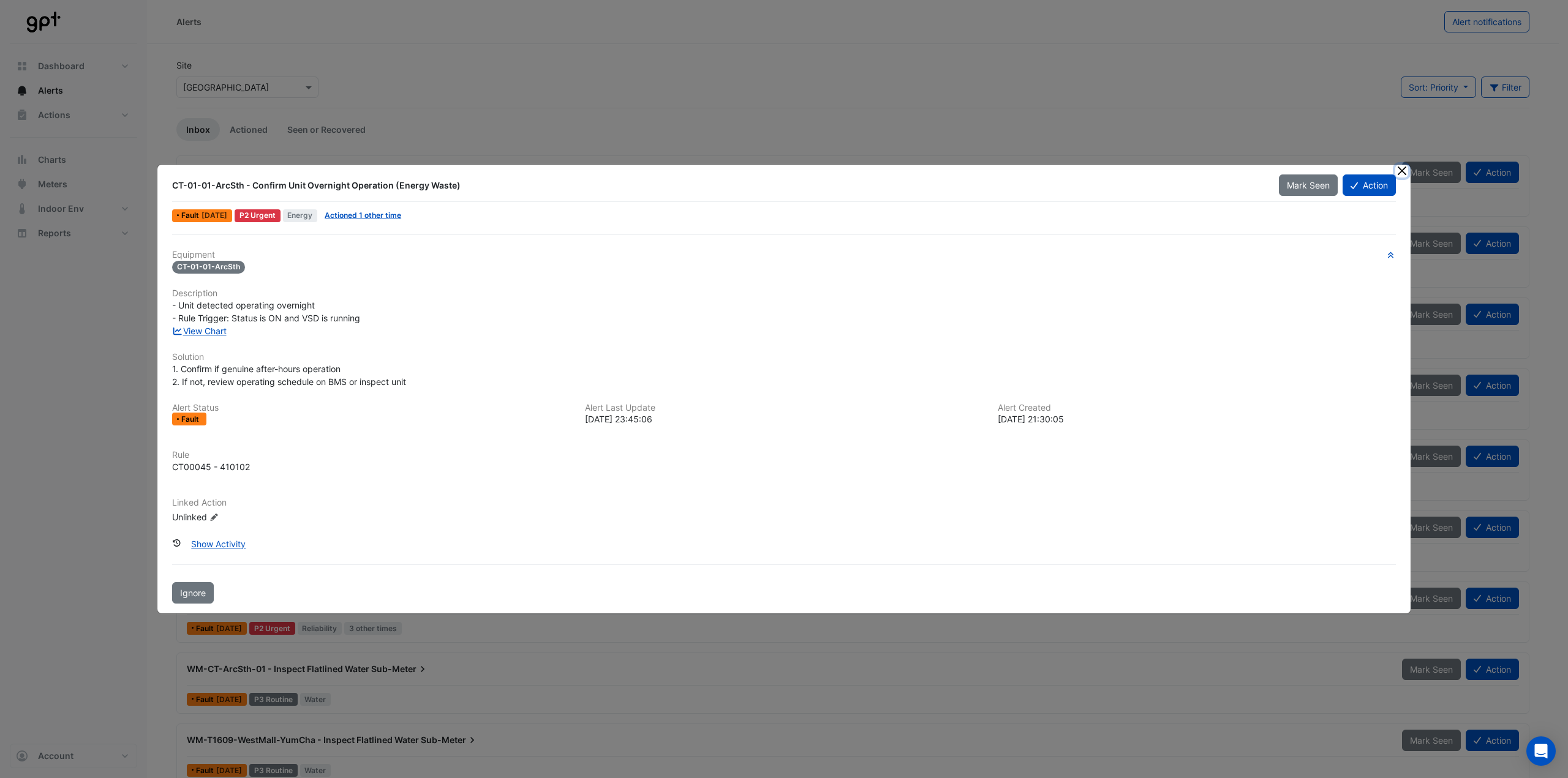
click at [1403, 170] on button "Close" at bounding box center [1402, 171] width 13 height 13
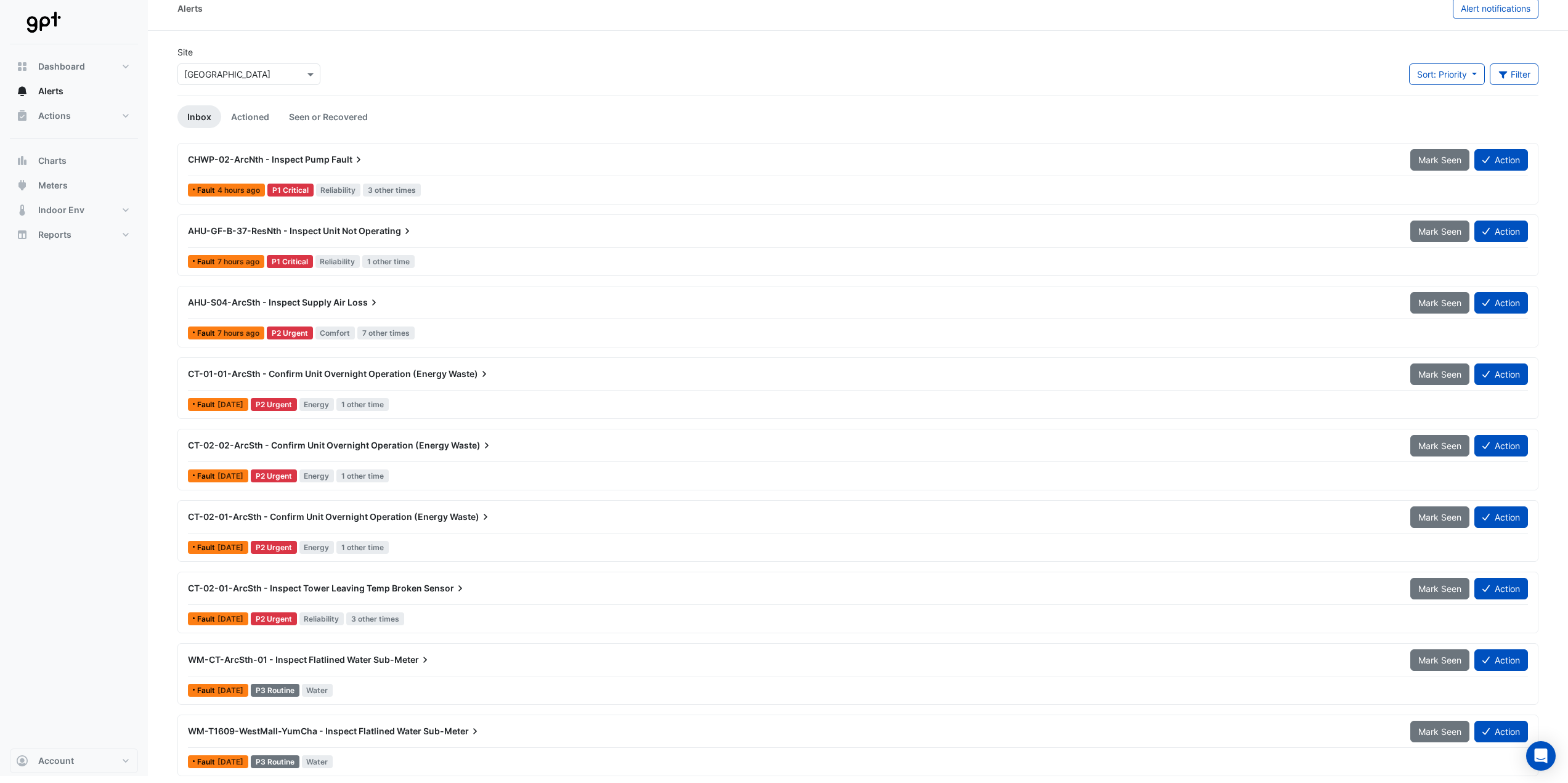
scroll to position [17, 0]
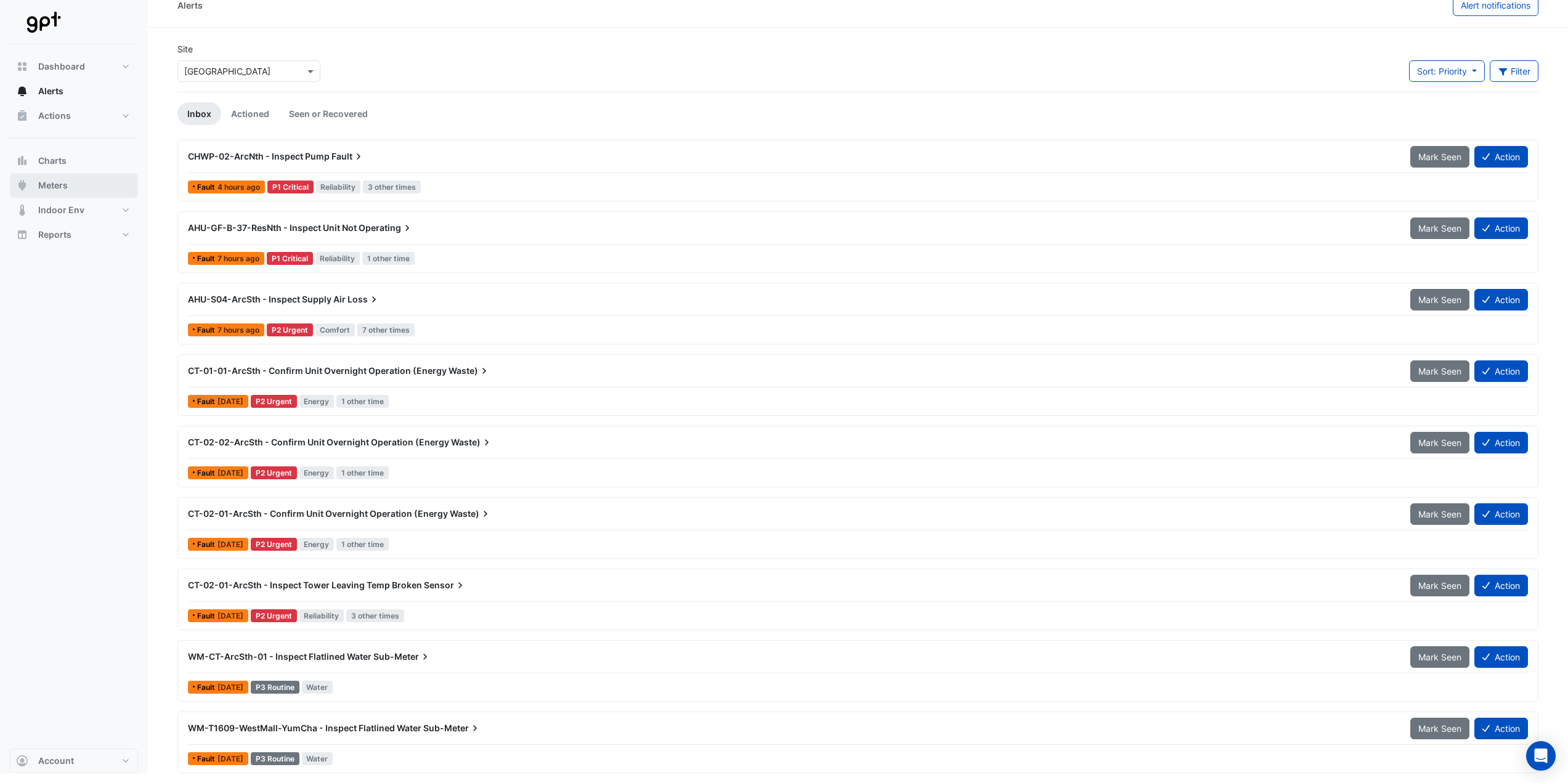
click at [62, 174] on button "Meters" at bounding box center [74, 185] width 128 height 24
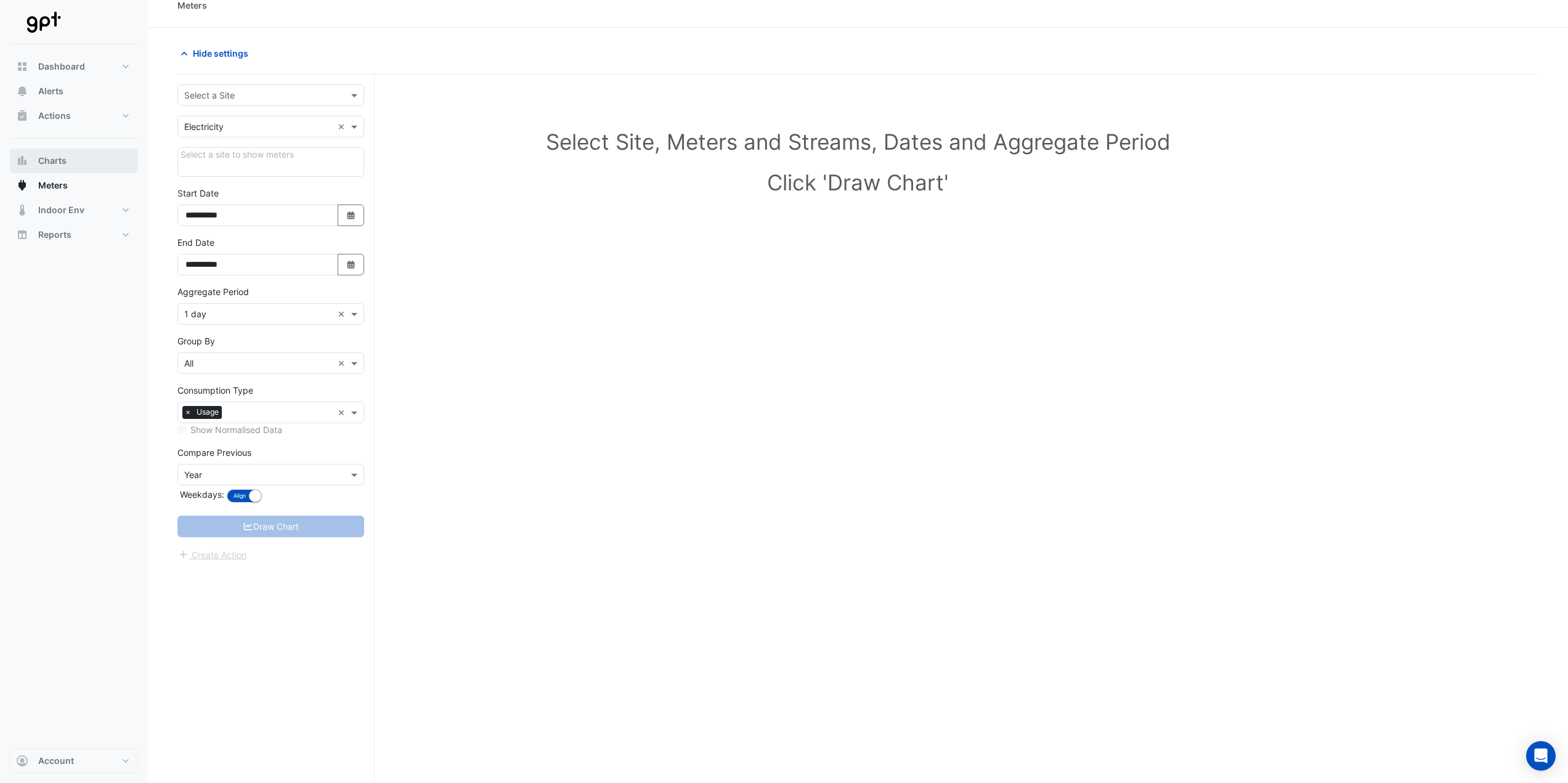
click at [62, 159] on span "Charts" at bounding box center [52, 161] width 28 height 13
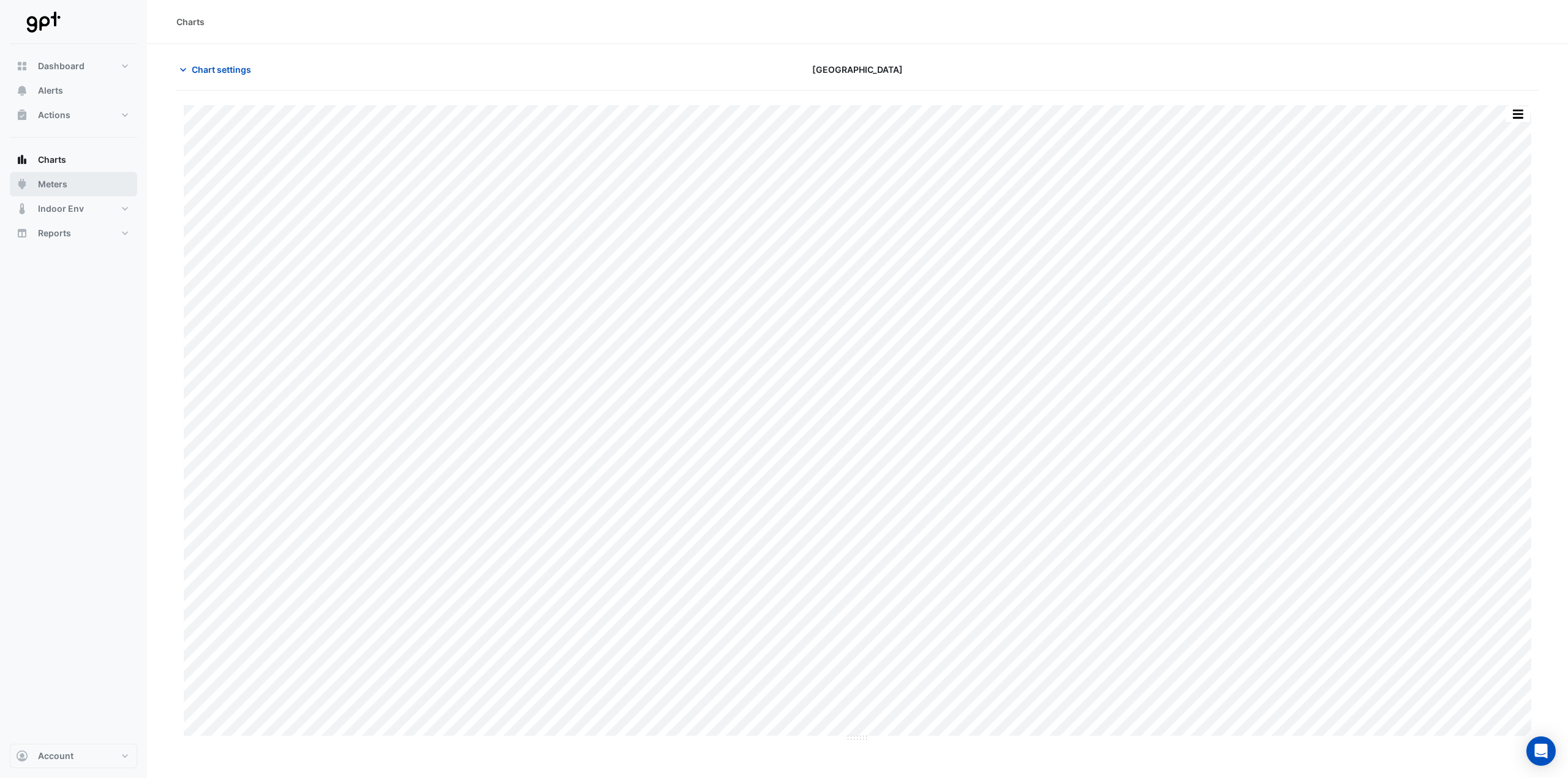
click at [57, 192] on button "Meters" at bounding box center [74, 184] width 128 height 24
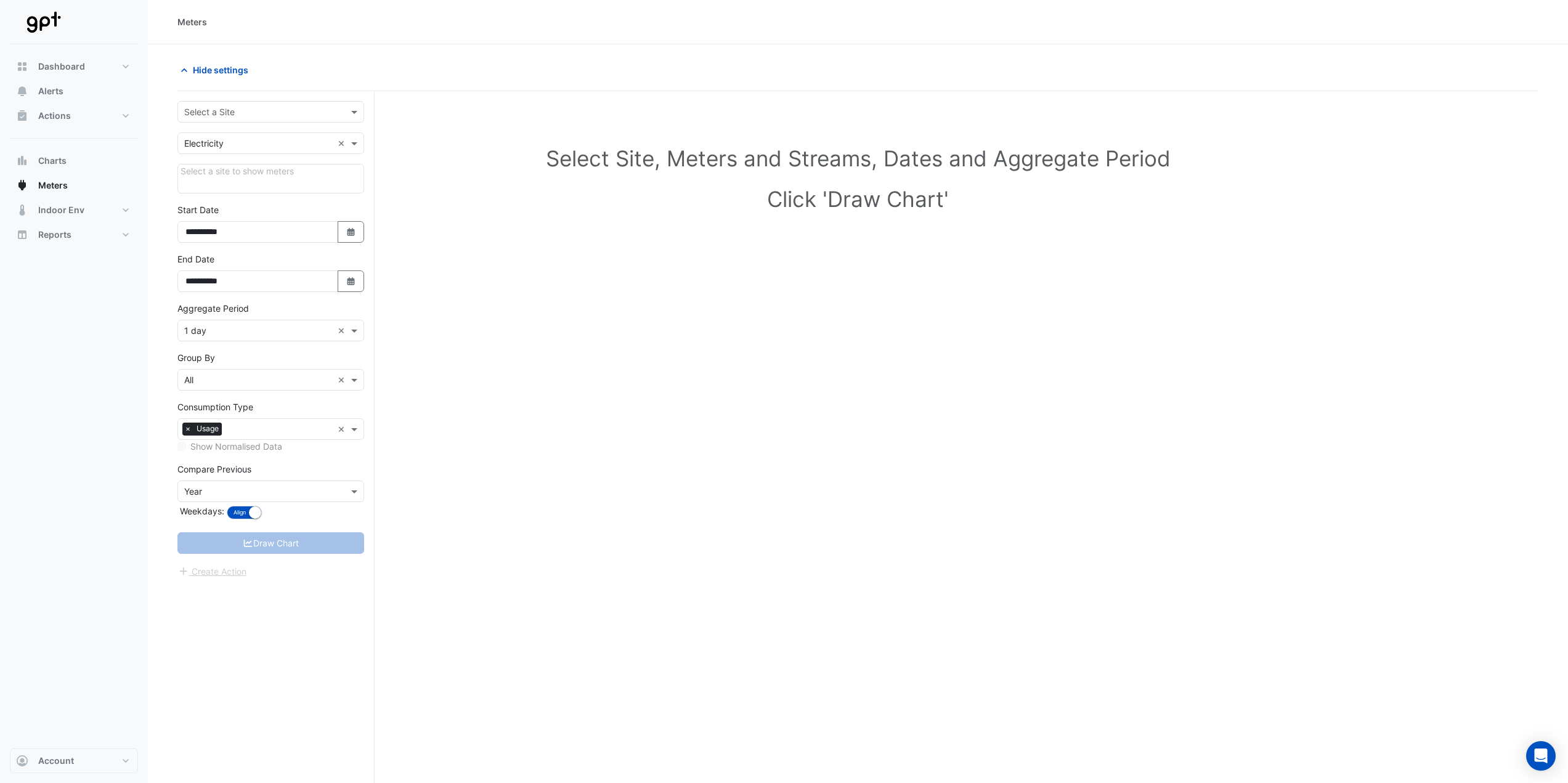
click at [197, 111] on input "text" at bounding box center [259, 112] width 148 height 13
type input "***"
click at [202, 132] on div "[GEOGRAPHIC_DATA]" at bounding box center [270, 138] width 185 height 18
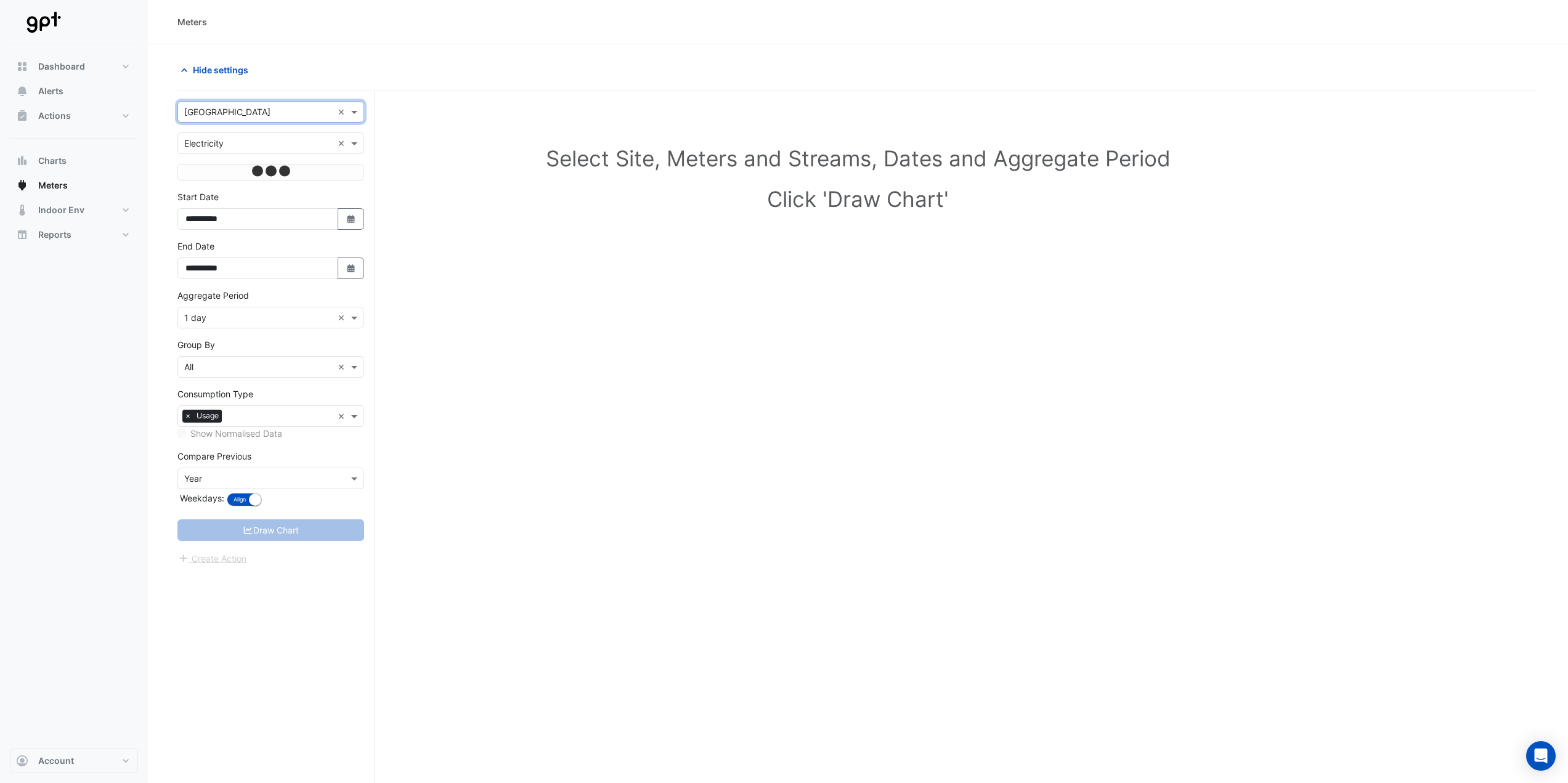
click at [214, 142] on input "text" at bounding box center [259, 144] width 148 height 13
click at [212, 205] on div "Water" at bounding box center [270, 205] width 185 height 18
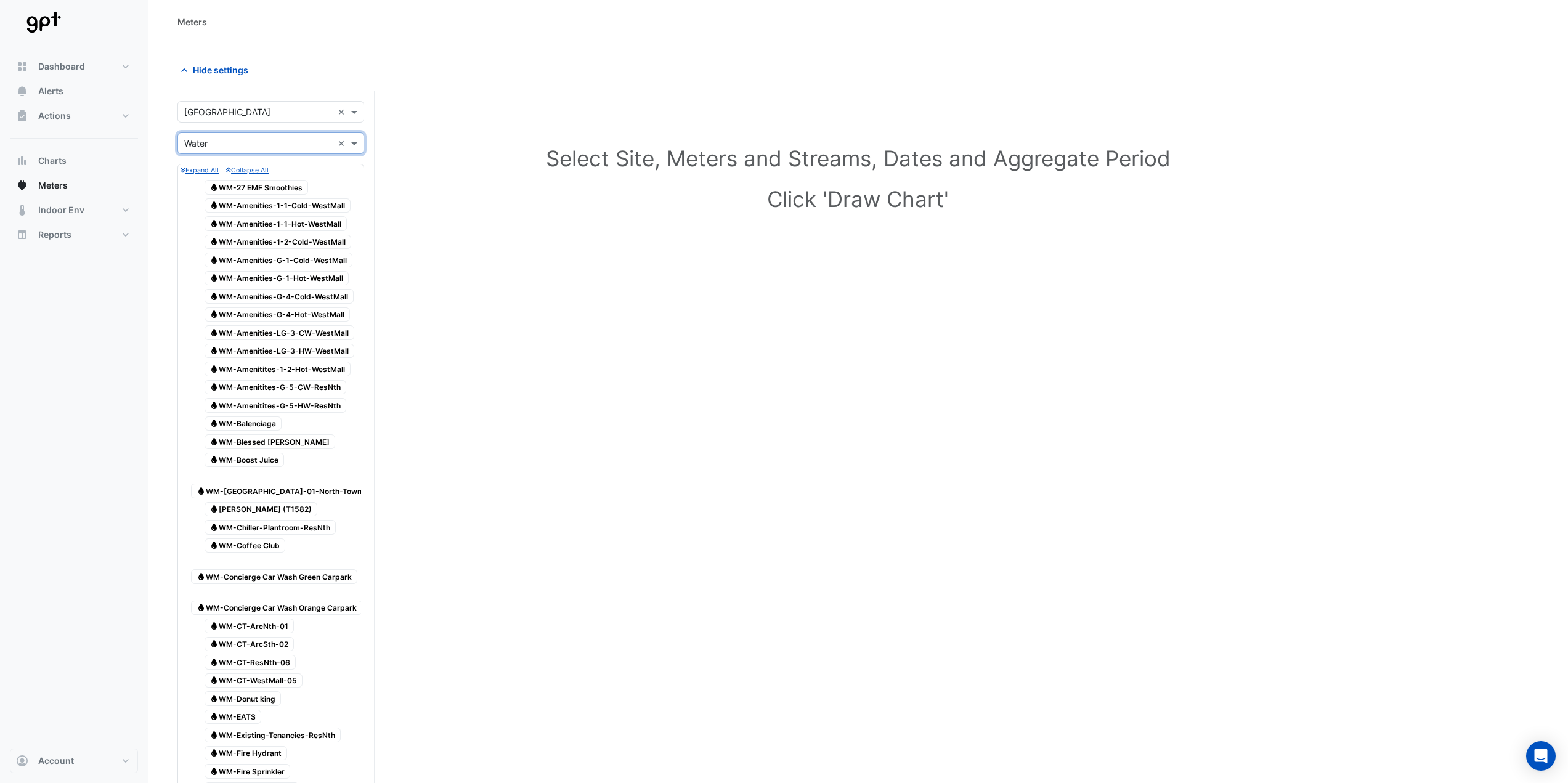
click at [222, 116] on input "text" at bounding box center [259, 112] width 148 height 13
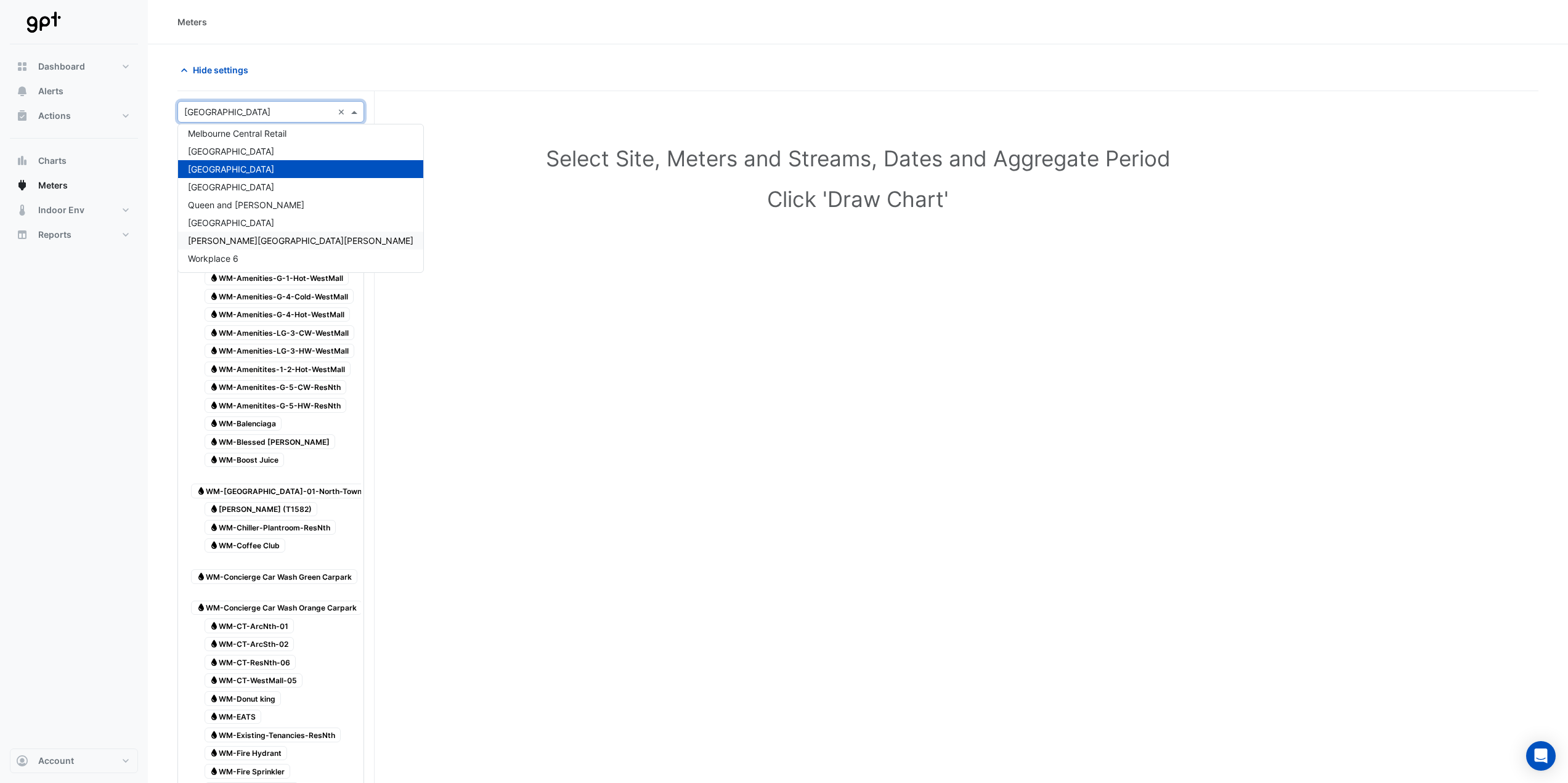
click at [229, 237] on span "[PERSON_NAME][GEOGRAPHIC_DATA][PERSON_NAME]" at bounding box center [300, 240] width 225 height 10
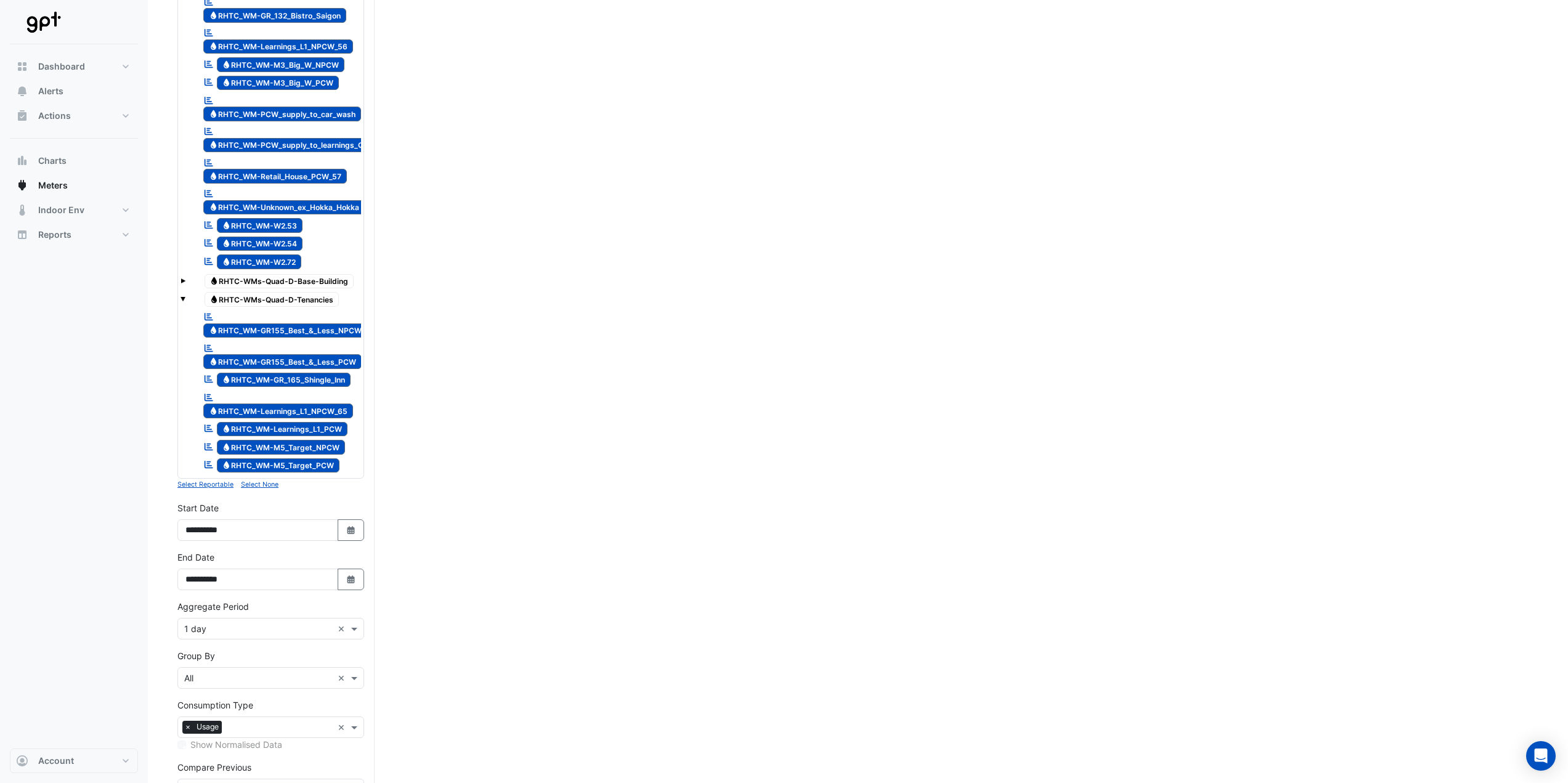
scroll to position [1931, 0]
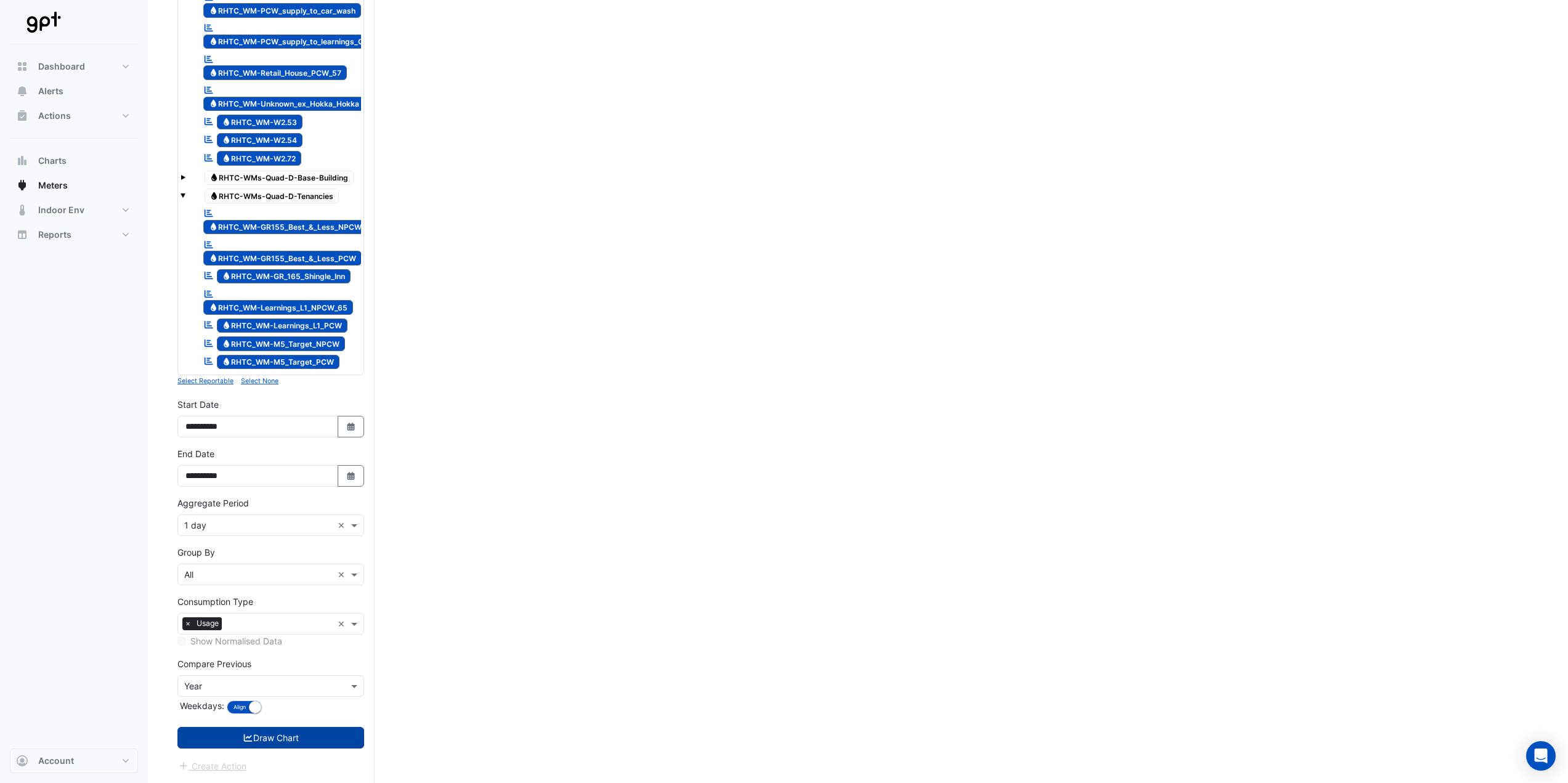
click at [320, 733] on button "Draw Chart" at bounding box center [270, 737] width 187 height 21
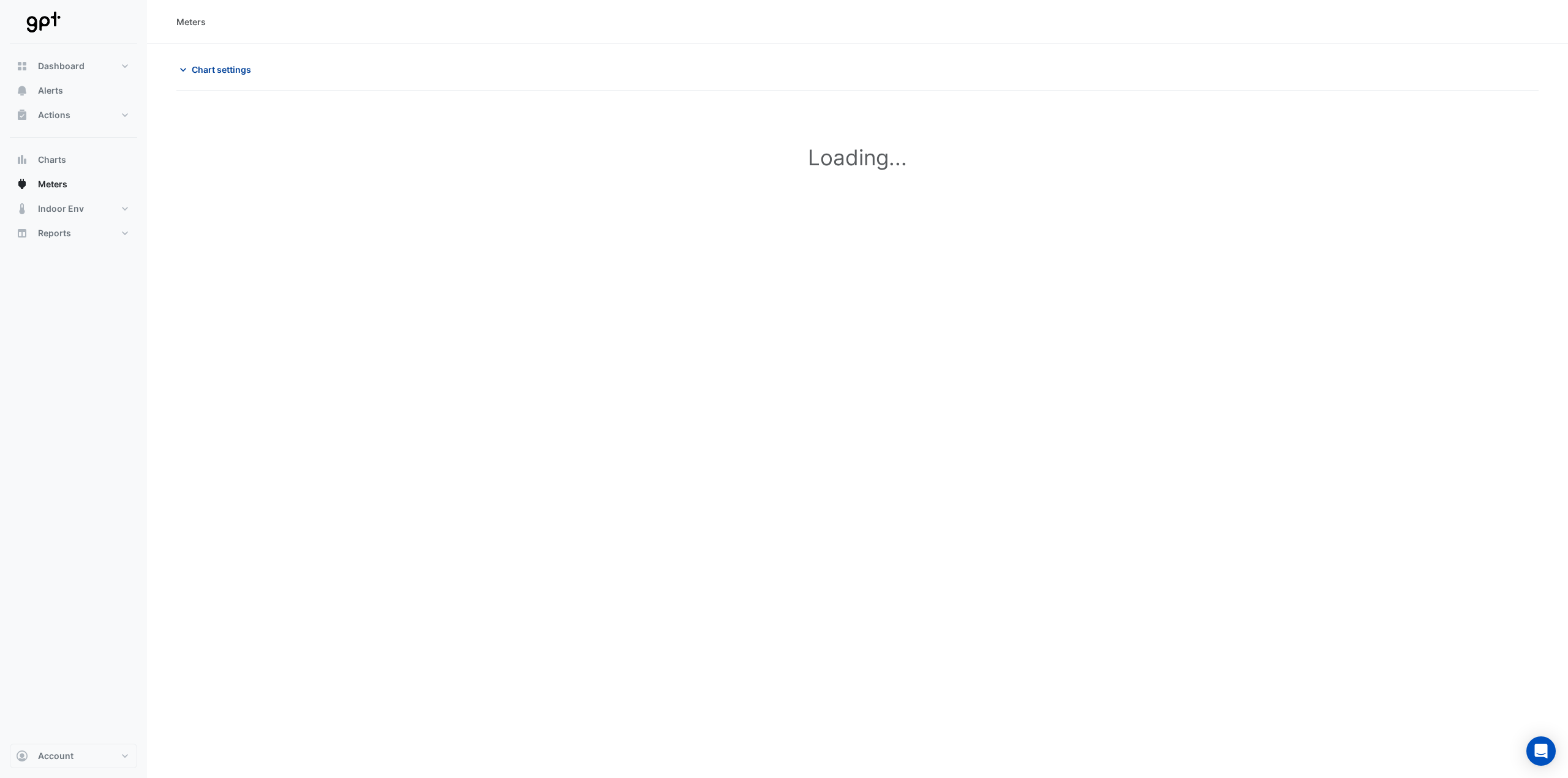
click at [214, 67] on span "Chart settings" at bounding box center [222, 70] width 60 height 13
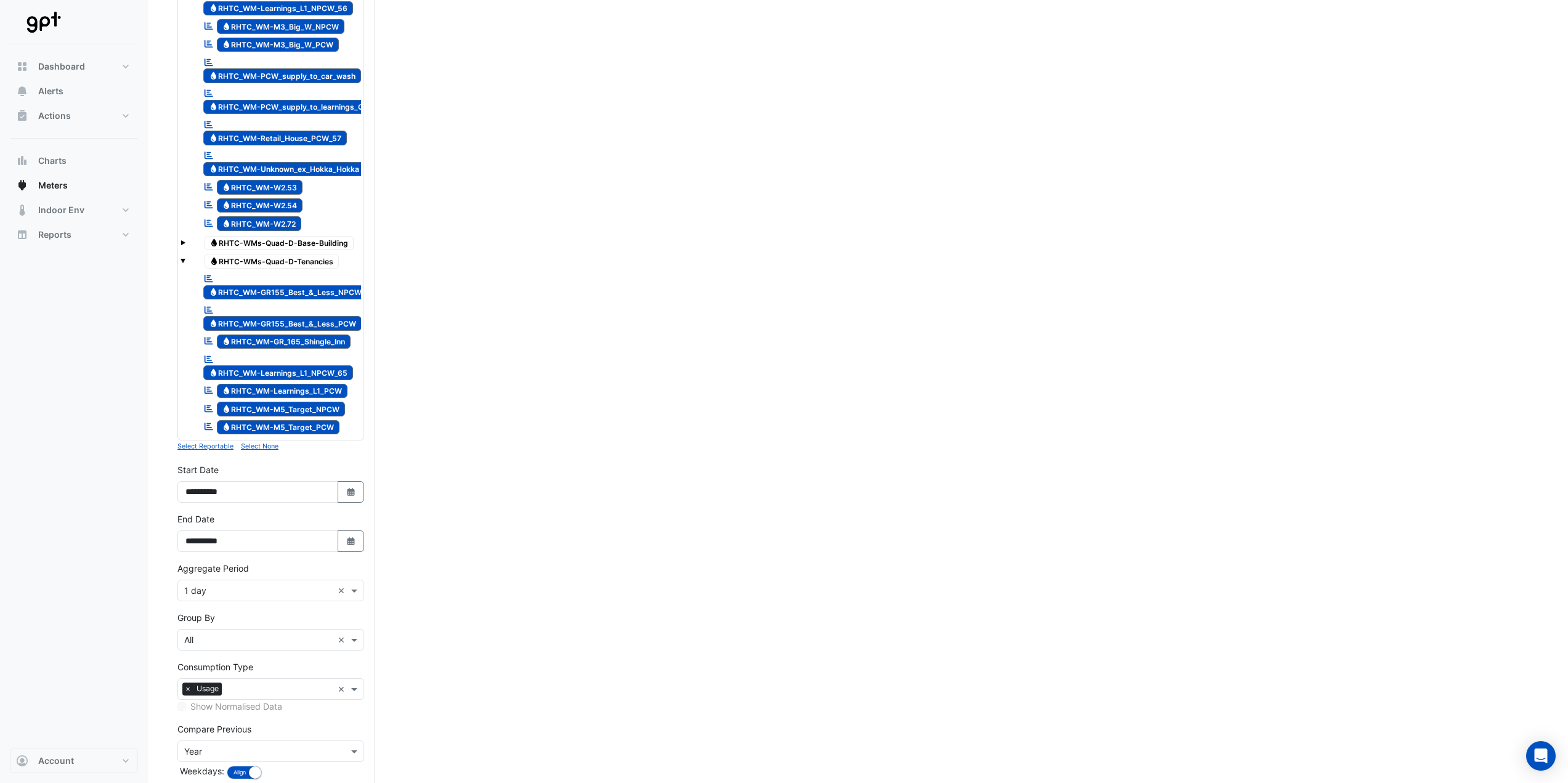
scroll to position [1931, 0]
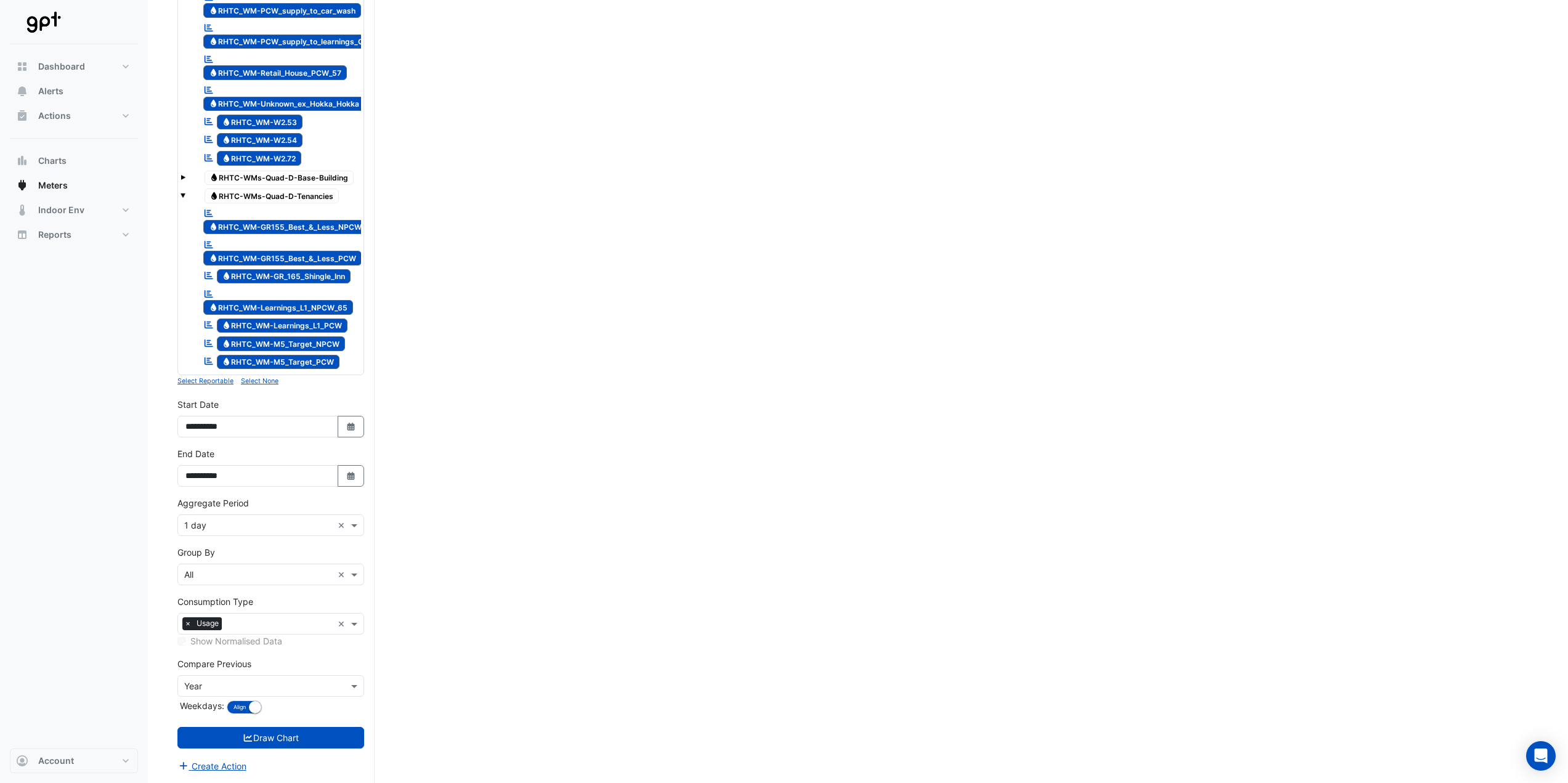
click at [203, 682] on input "text" at bounding box center [259, 687] width 148 height 13
drag, startPoint x: 202, startPoint y: 574, endPoint x: 227, endPoint y: 605, distance: 39.8
click at [202, 573] on span "None" at bounding box center [198, 570] width 21 height 10
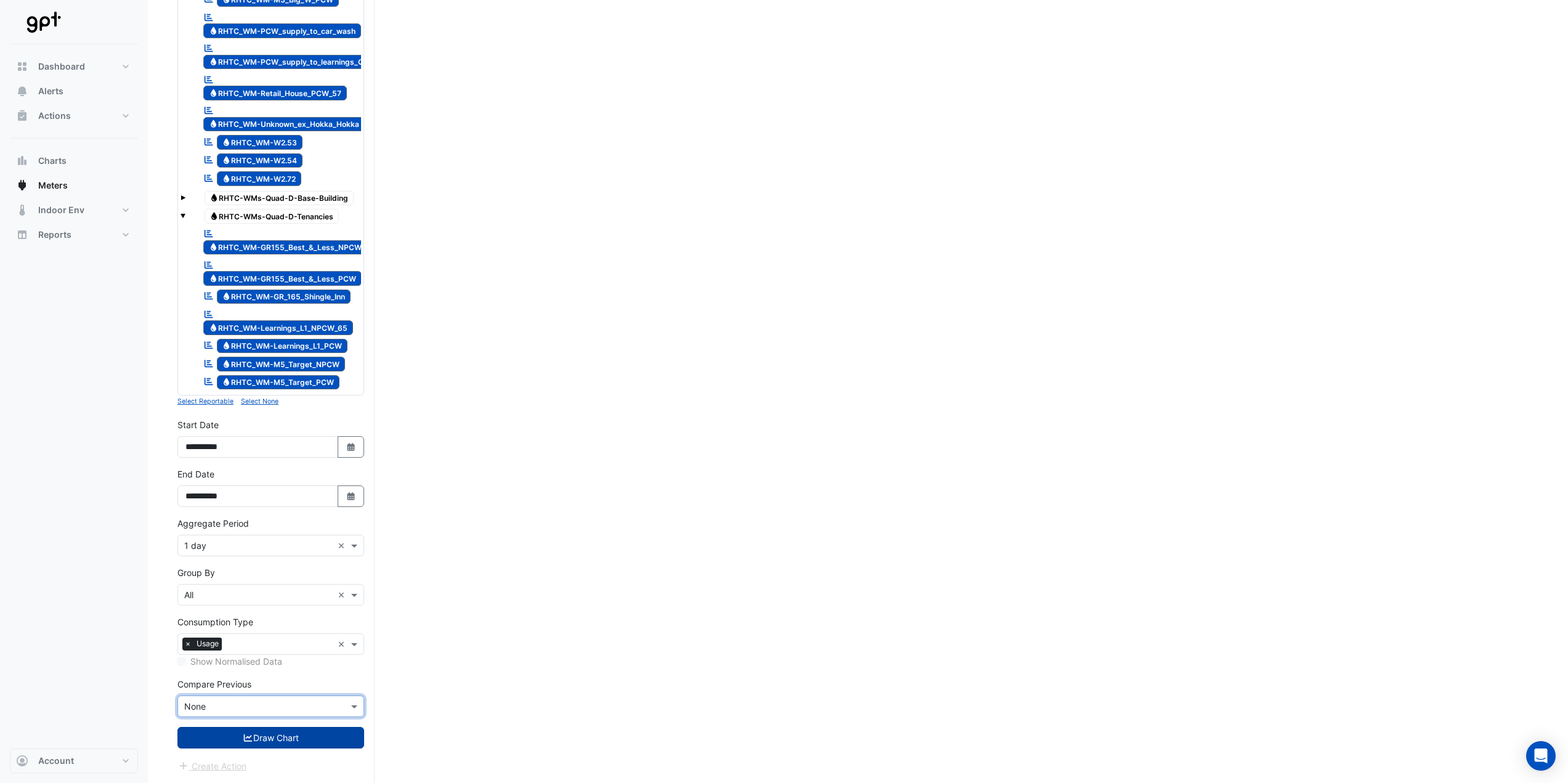
click at [245, 727] on button "Draw Chart" at bounding box center [270, 737] width 187 height 21
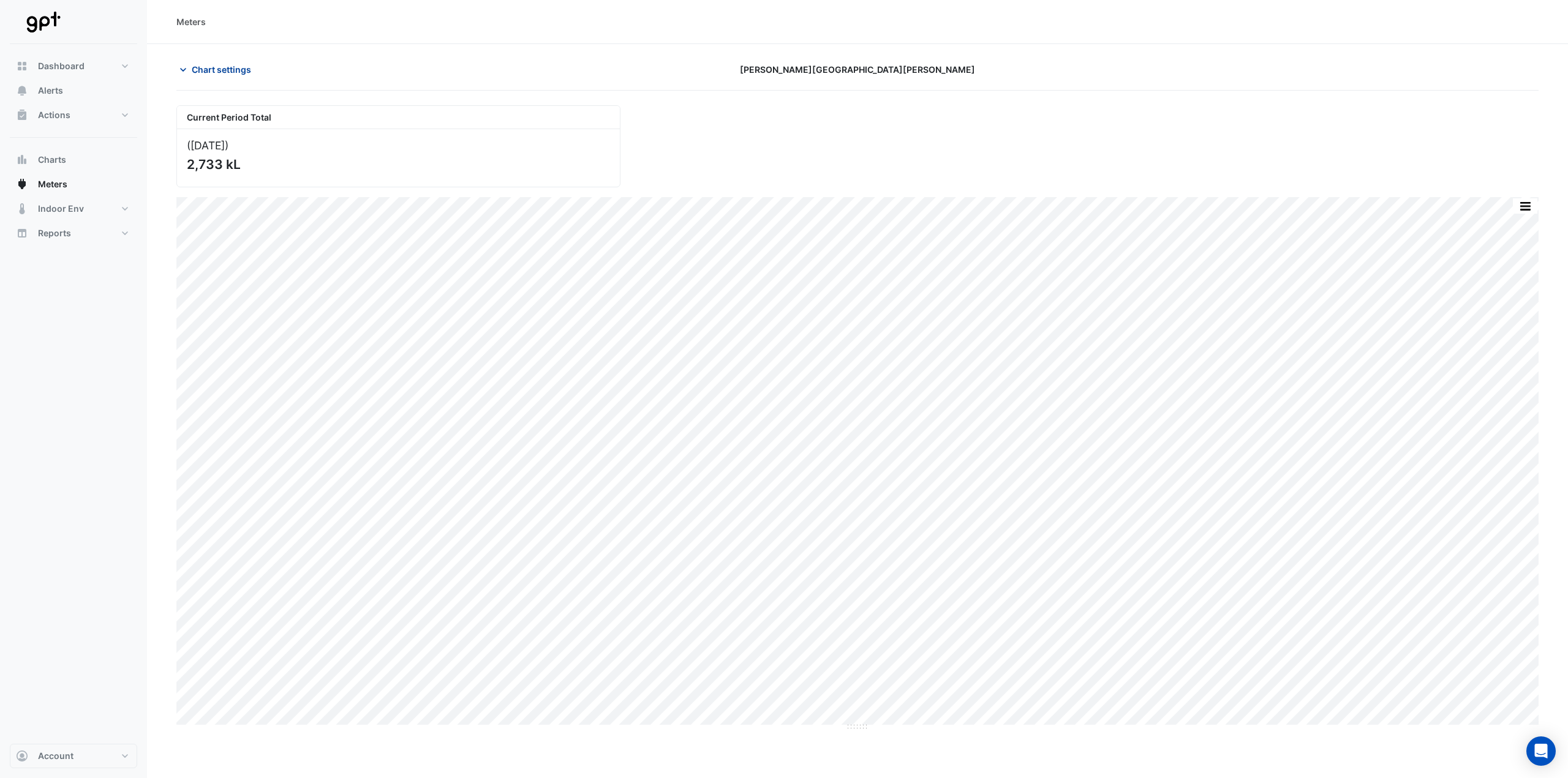
click at [210, 69] on span "Chart settings" at bounding box center [222, 70] width 60 height 13
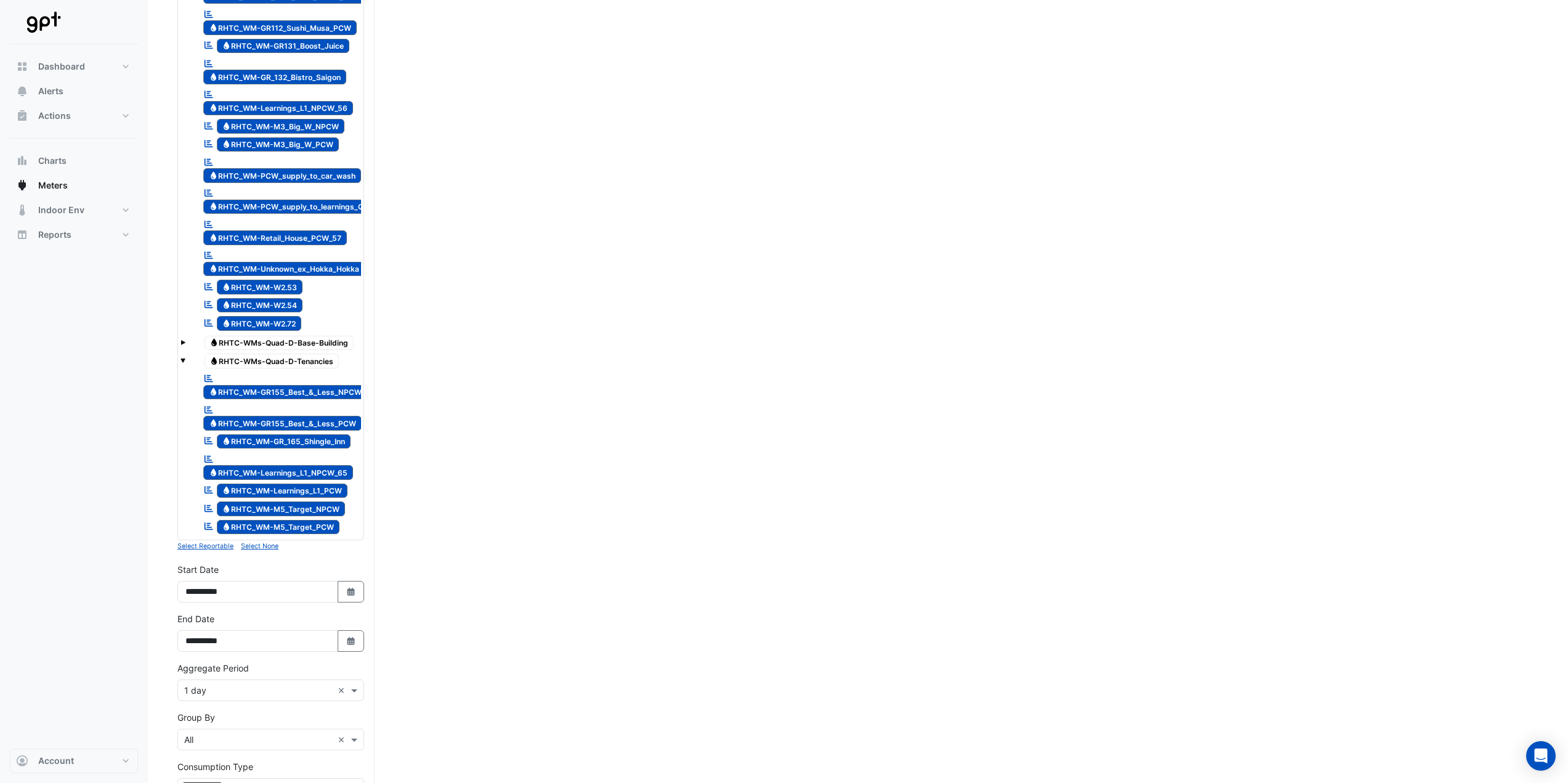
scroll to position [1911, 0]
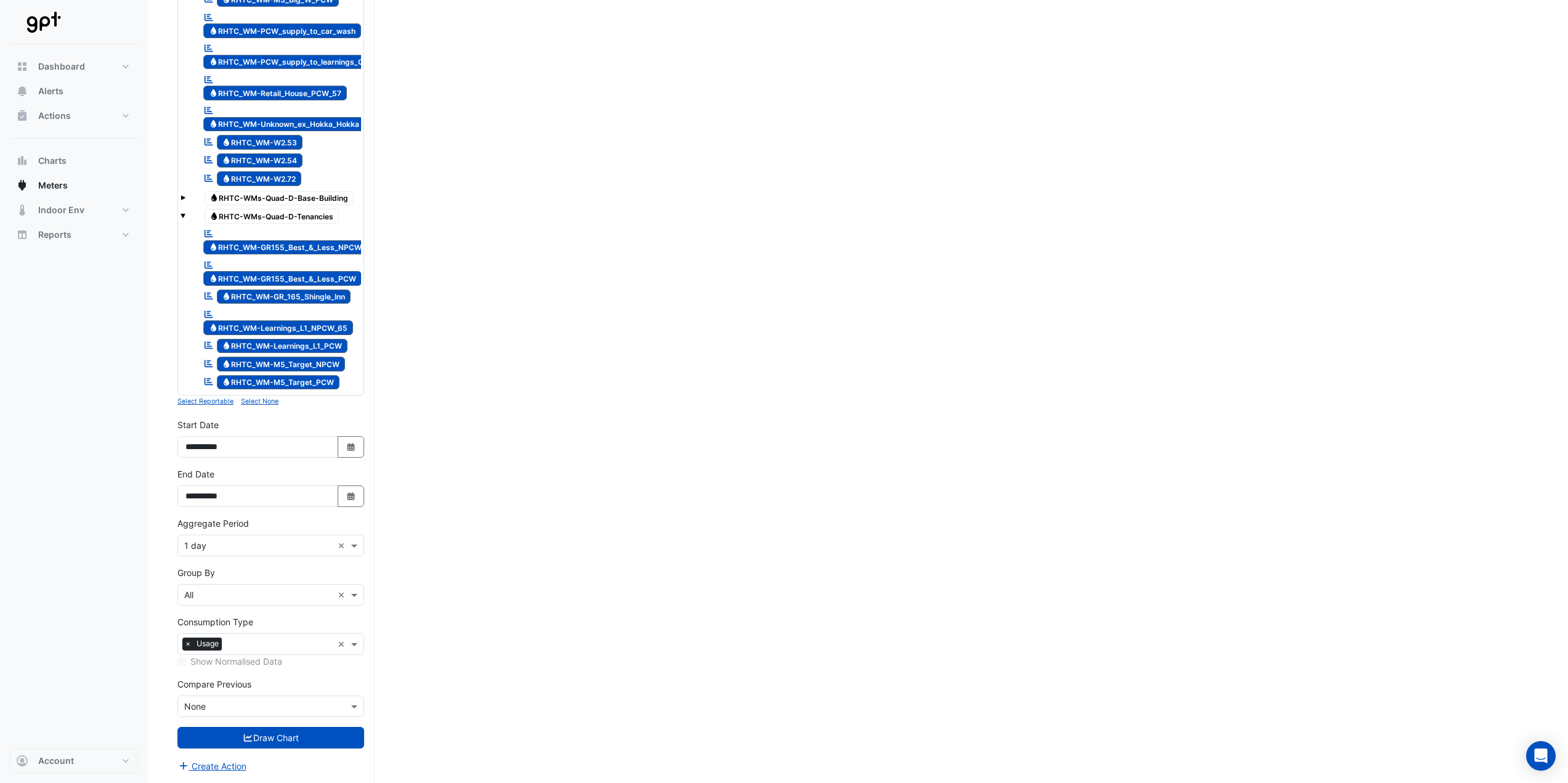
click at [225, 597] on input "text" at bounding box center [259, 595] width 148 height 13
click at [210, 637] on span "Meter" at bounding box center [199, 639] width 24 height 10
click at [256, 744] on button "Draw Chart" at bounding box center [270, 737] width 187 height 21
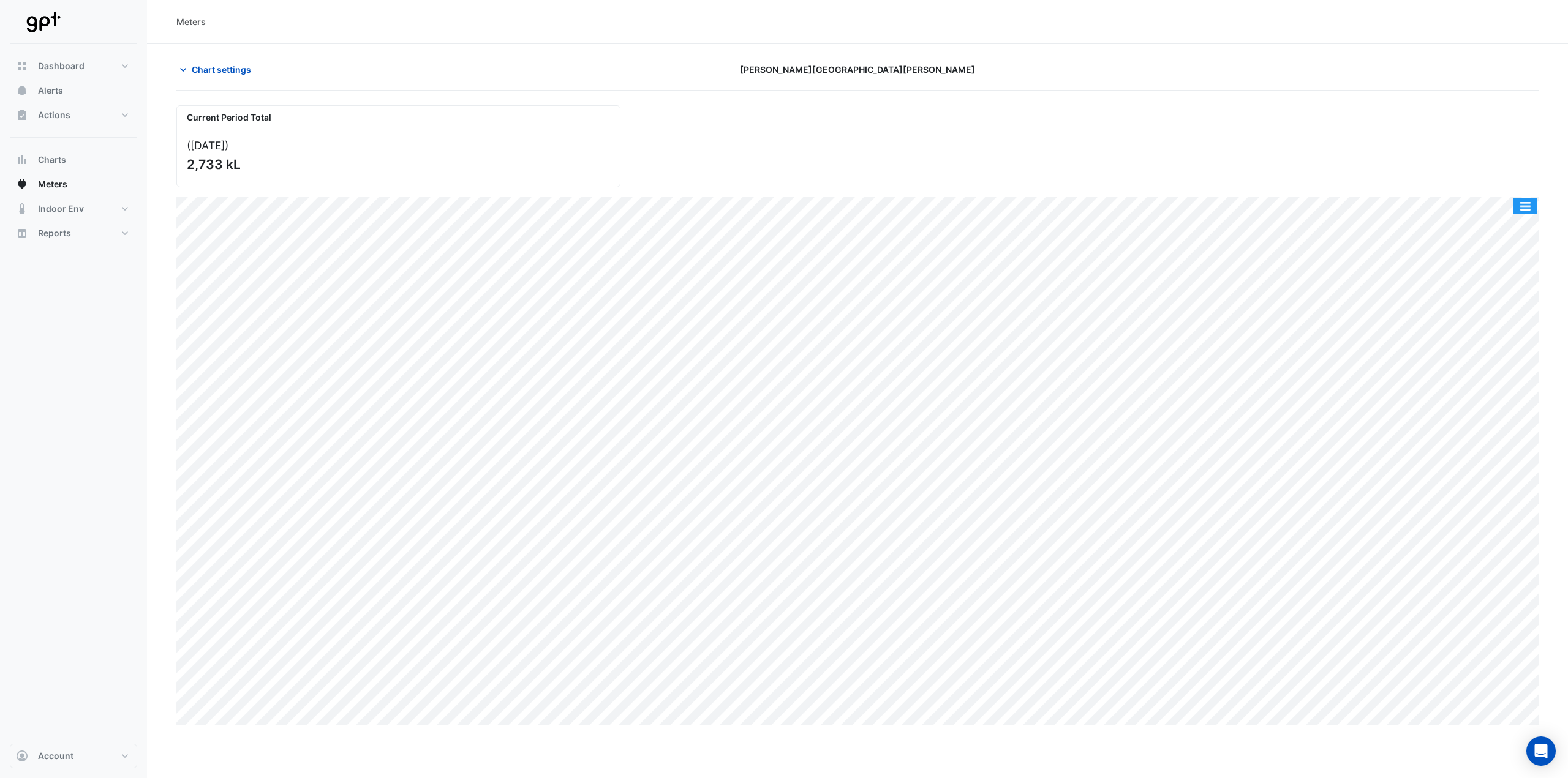
click at [1536, 207] on button "button" at bounding box center [1525, 206] width 24 height 16
click at [1487, 388] on div "Export CSV - Pivot" at bounding box center [1501, 375] width 74 height 30
click at [1494, 412] on div "Select Chart Type" at bounding box center [1501, 404] width 74 height 30
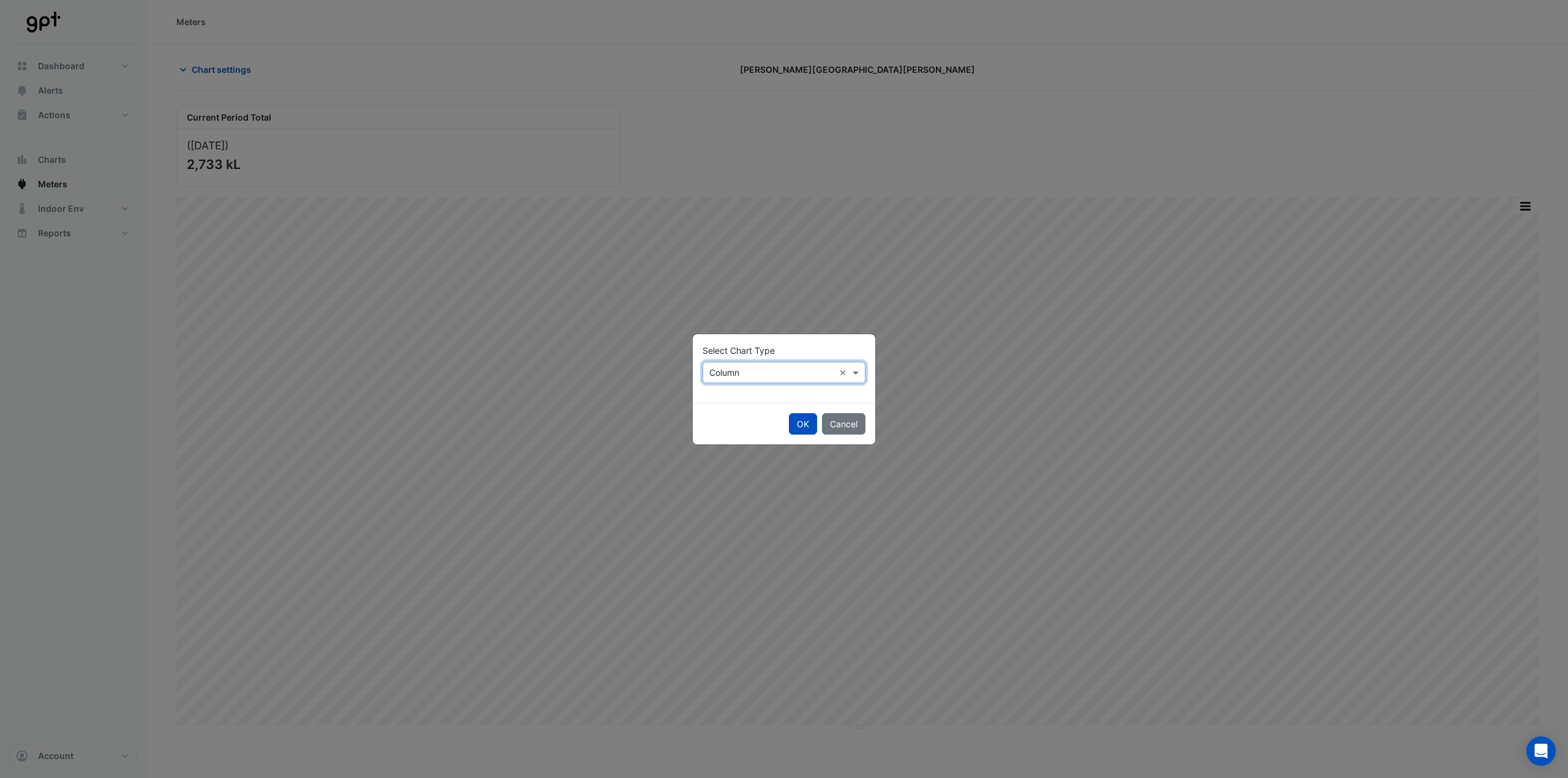
click at [741, 379] on div "× Column ×" at bounding box center [784, 372] width 163 height 21
click at [720, 433] on span "Stacked" at bounding box center [730, 434] width 34 height 10
click at [813, 428] on button "OK" at bounding box center [803, 424] width 28 height 21
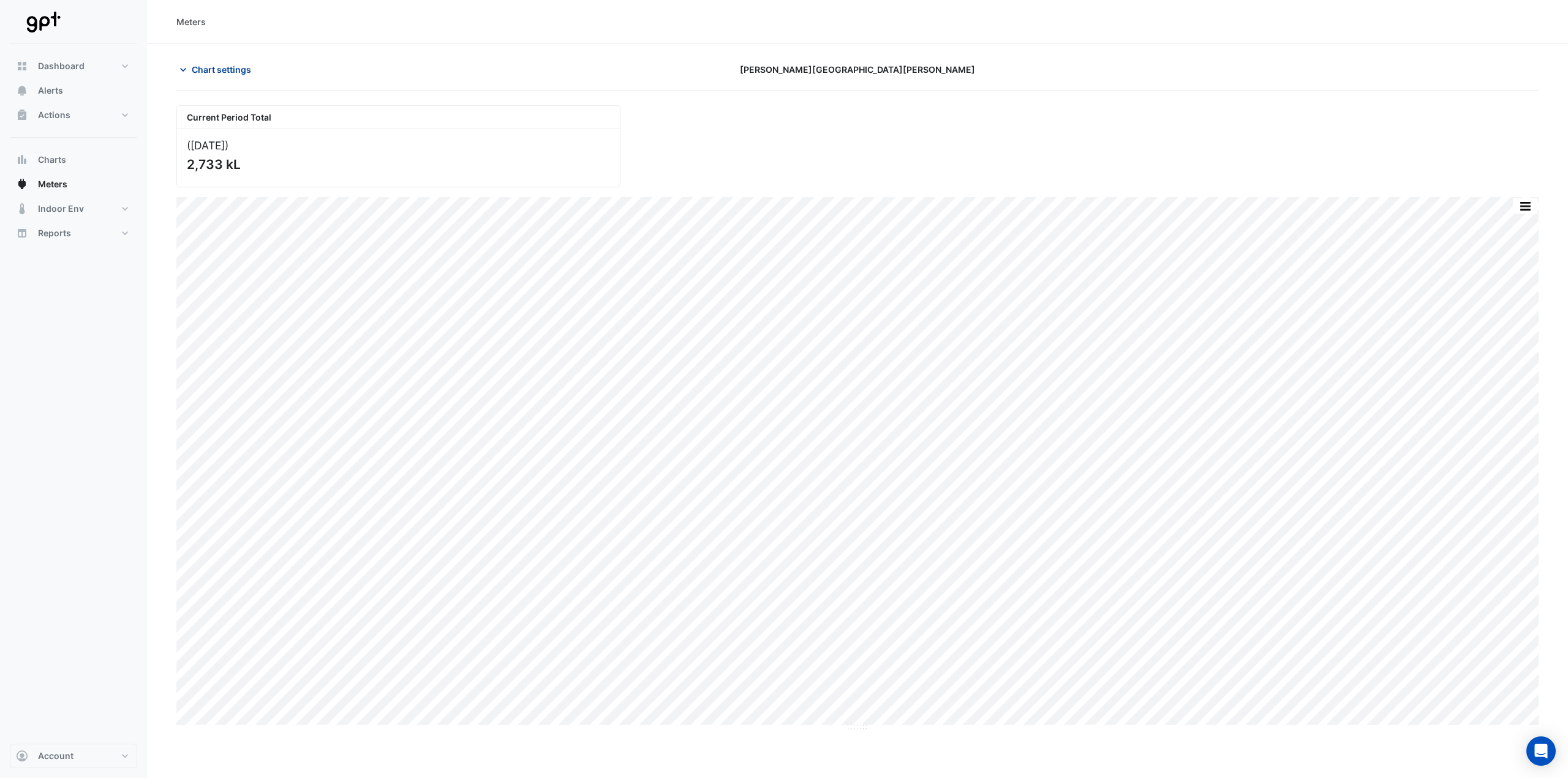
click at [236, 74] on span "Chart settings" at bounding box center [222, 70] width 60 height 13
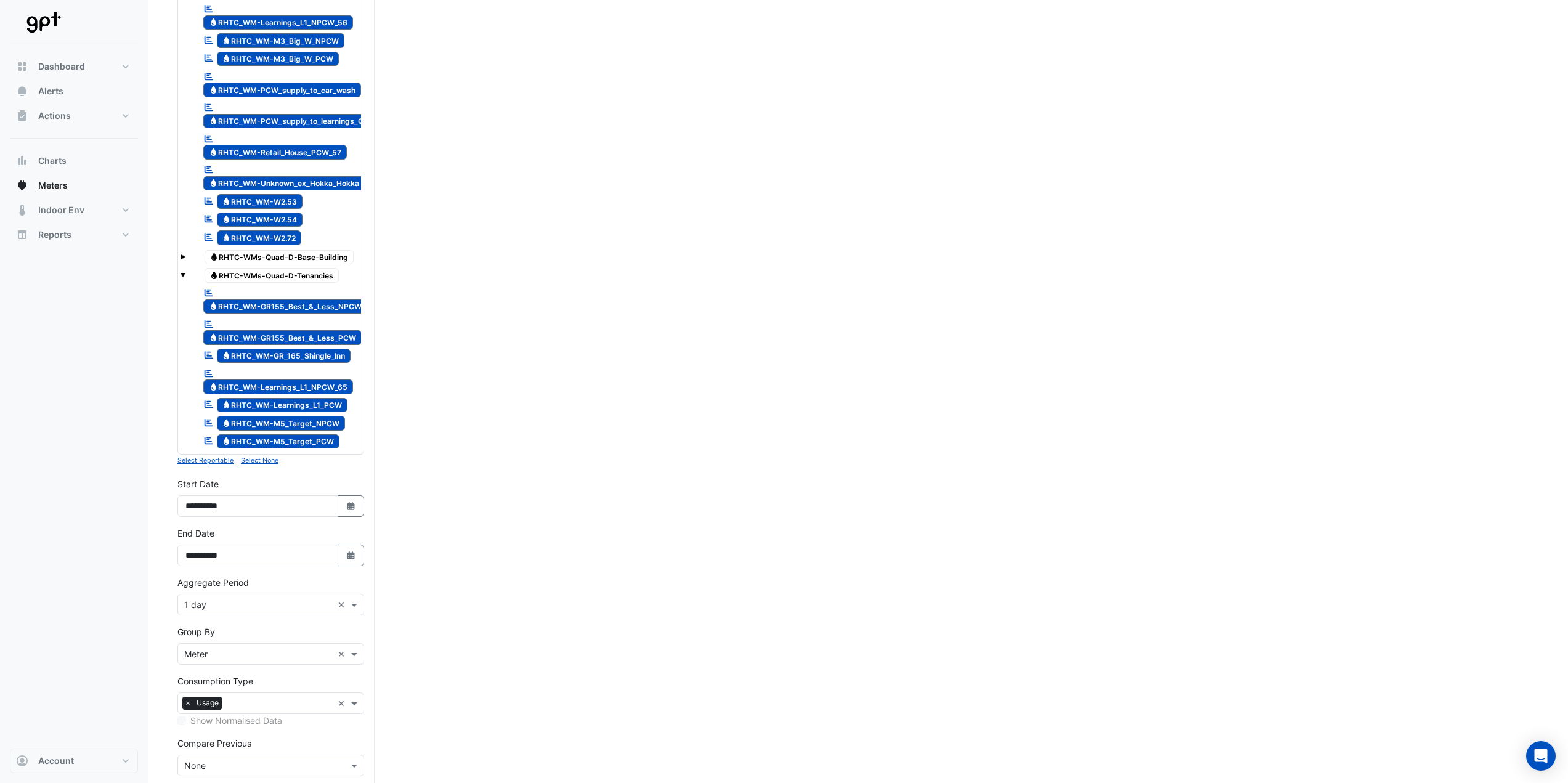
scroll to position [1911, 0]
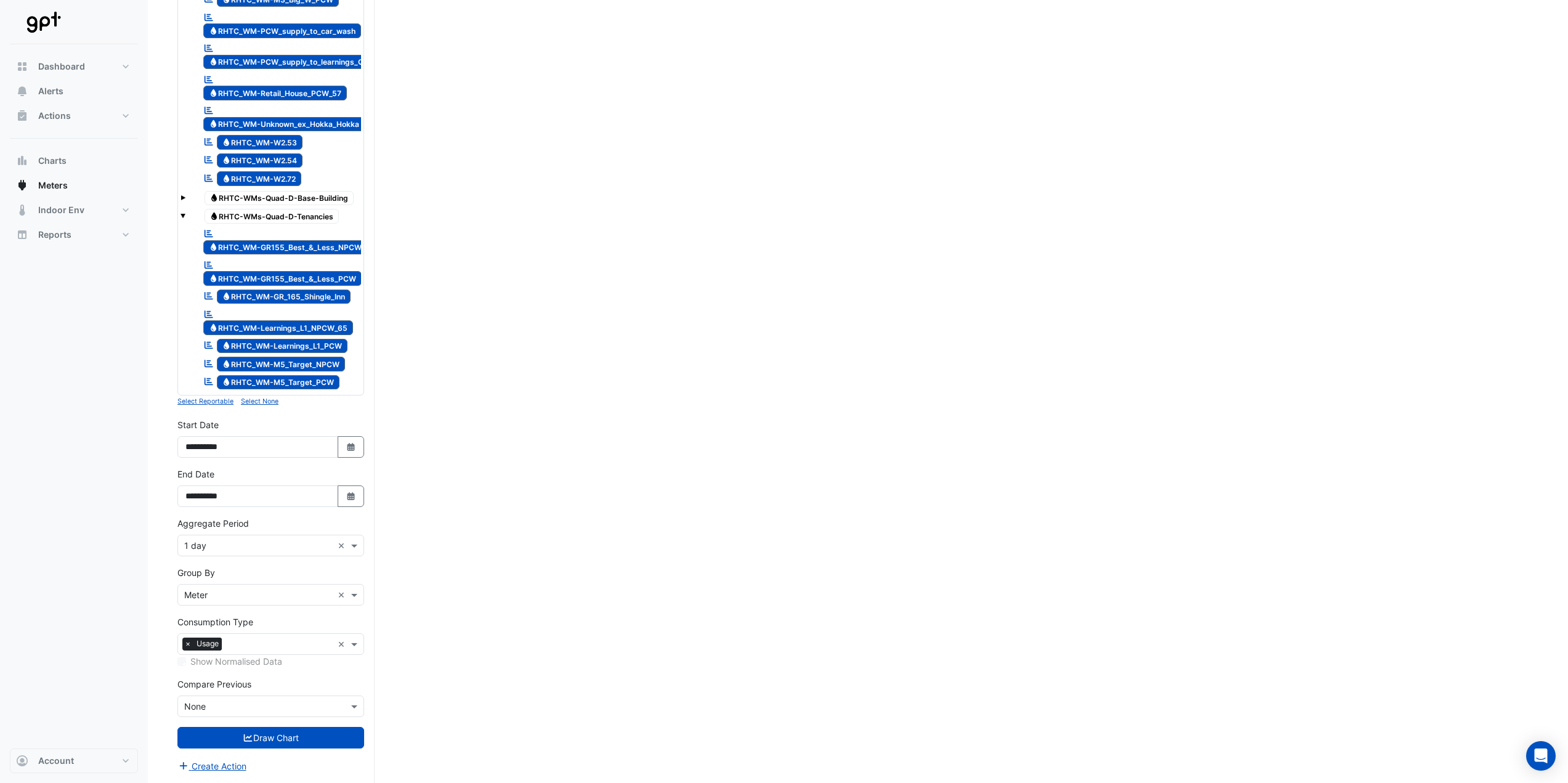
drag, startPoint x: 350, startPoint y: 444, endPoint x: 330, endPoint y: 431, distance: 23.9
click at [350, 445] on icon "Select Date" at bounding box center [351, 447] width 11 height 9
select select "*"
select select "****"
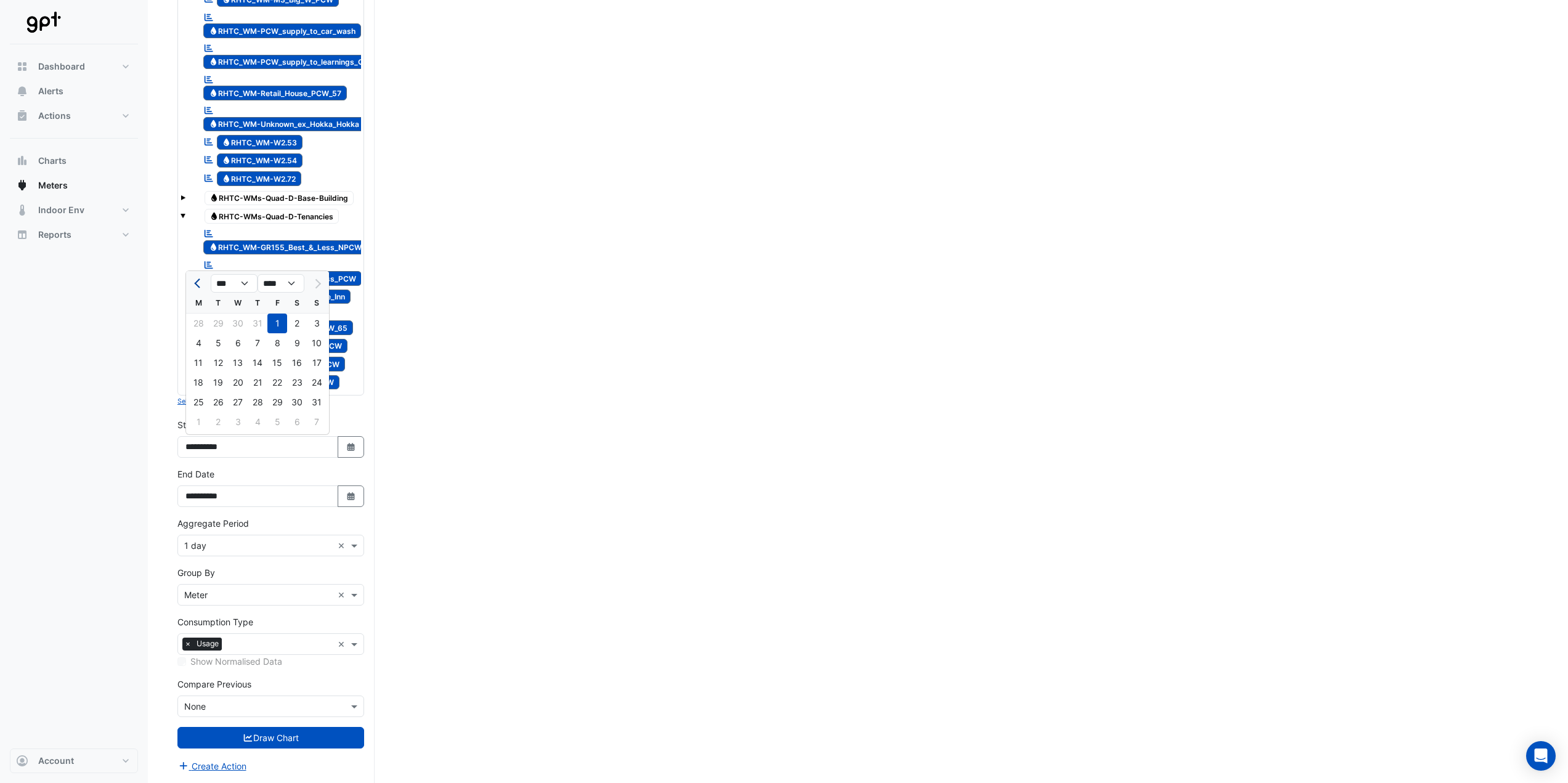
click at [197, 286] on span "Previous month" at bounding box center [199, 284] width 9 height 9
select select "*"
click at [218, 323] on div "1" at bounding box center [218, 323] width 20 height 20
type input "**********"
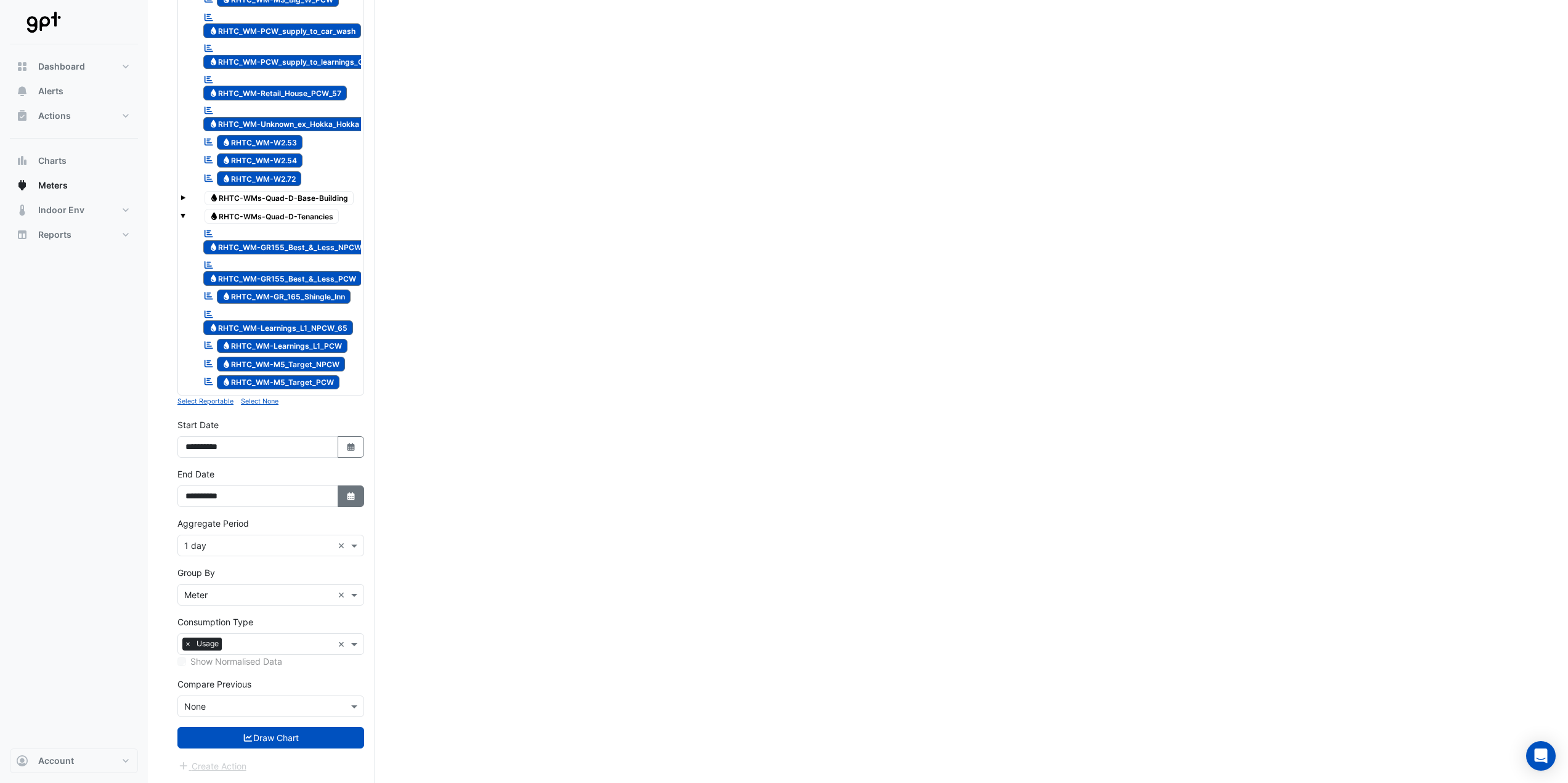
click at [342, 498] on button "Select Date" at bounding box center [351, 496] width 27 height 21
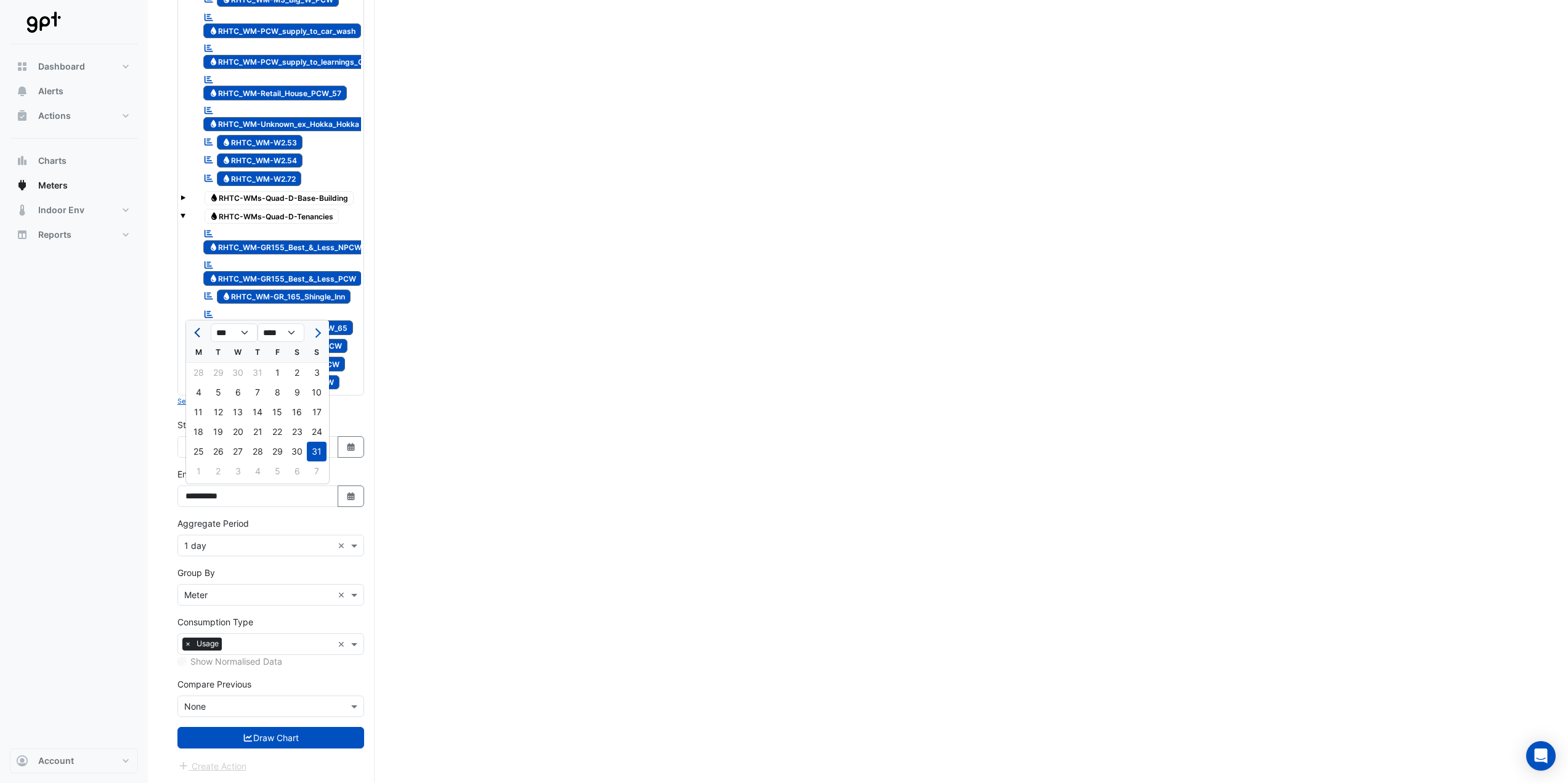
click at [196, 334] on span "Previous month" at bounding box center [199, 334] width 9 height 9
select select "*"
click at [255, 452] on div "31" at bounding box center [257, 451] width 20 height 20
type input "**********"
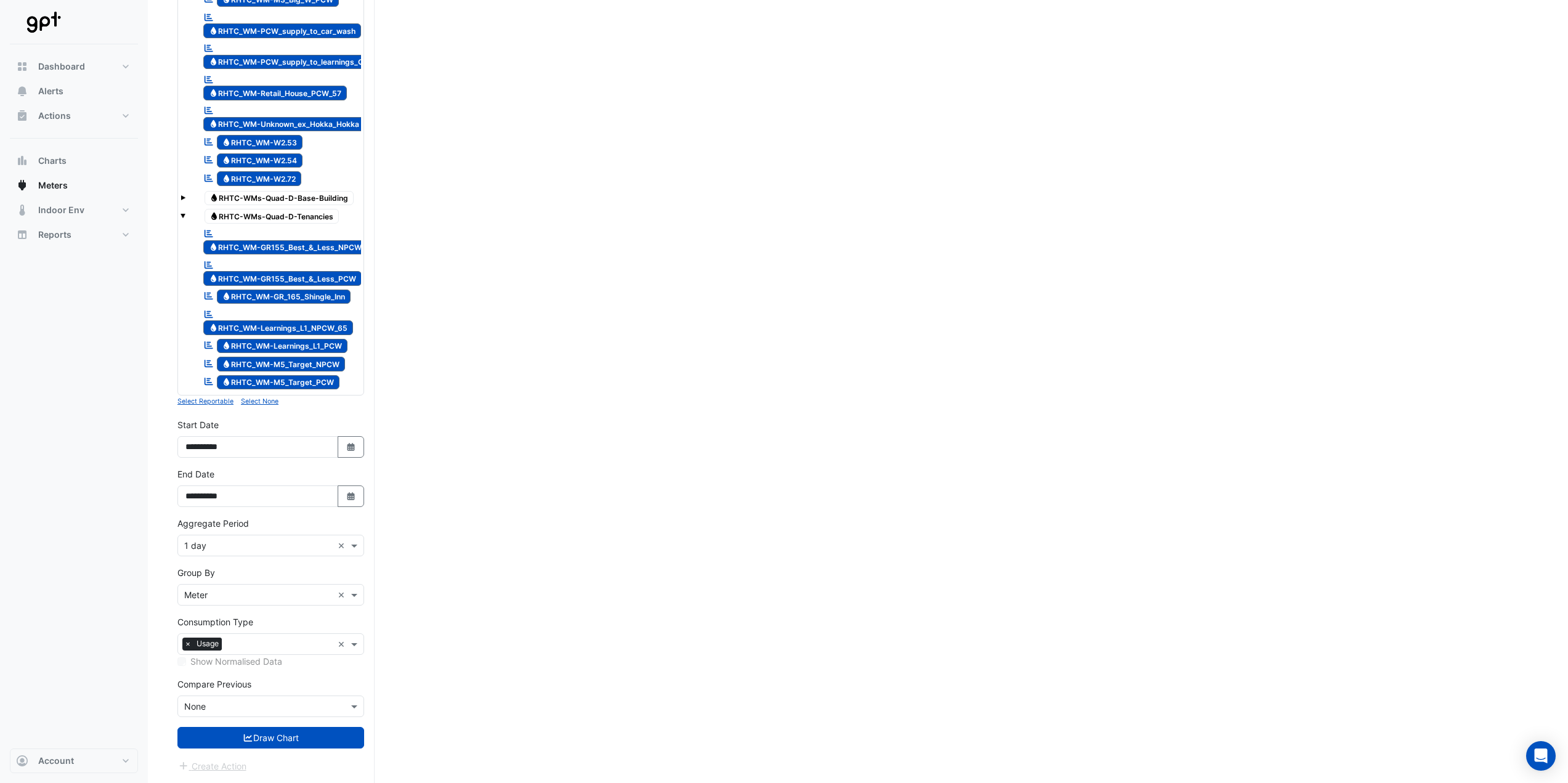
click at [282, 733] on button "Draw Chart" at bounding box center [270, 737] width 187 height 21
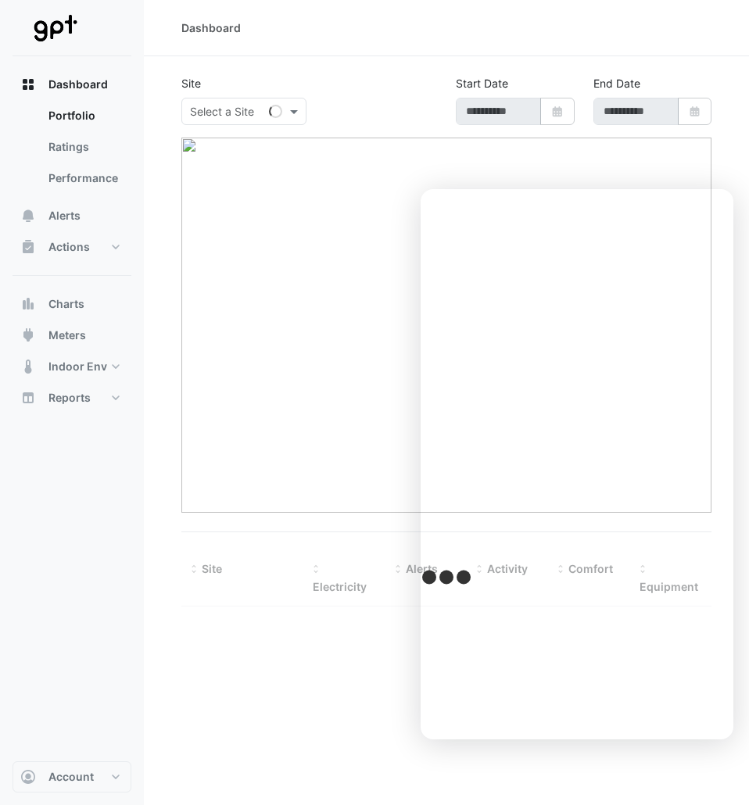
type input "**********"
select select "**"
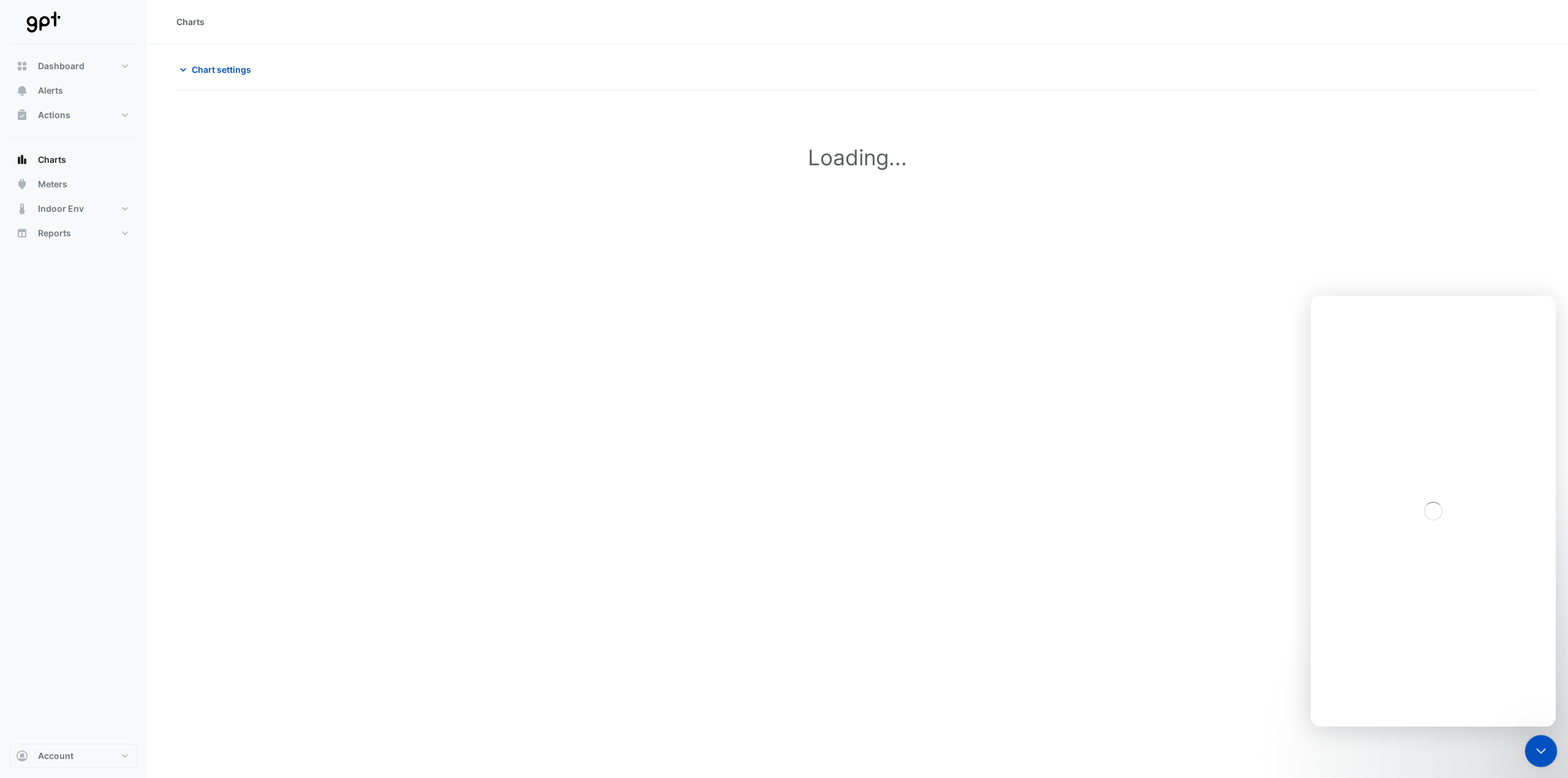
click at [1541, 743] on icon "Close Intercom Messenger" at bounding box center [1539, 749] width 15 height 15
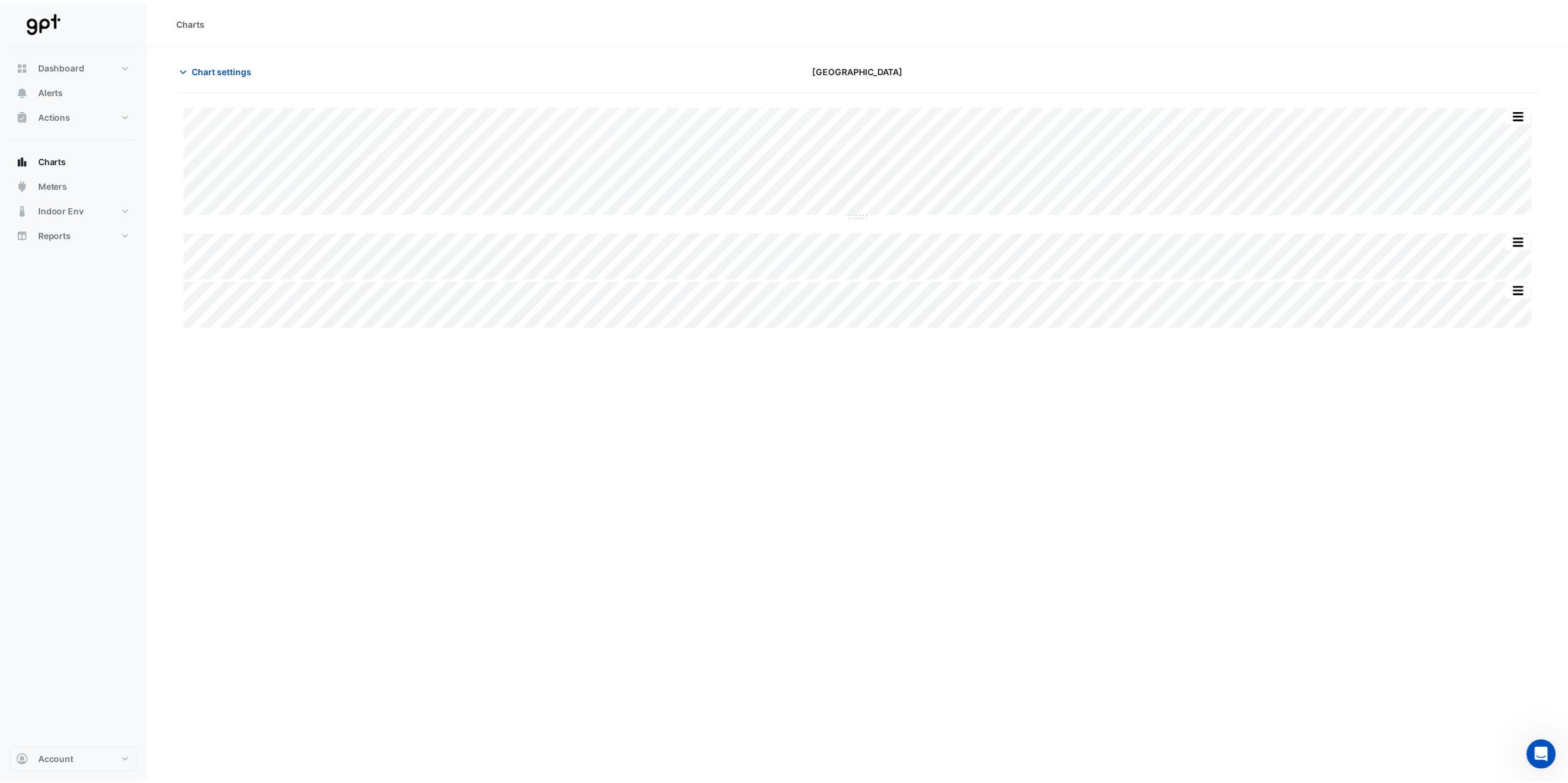
scroll to position [3, 0]
click at [225, 73] on span "Chart settings" at bounding box center [223, 70] width 60 height 13
type input "**********"
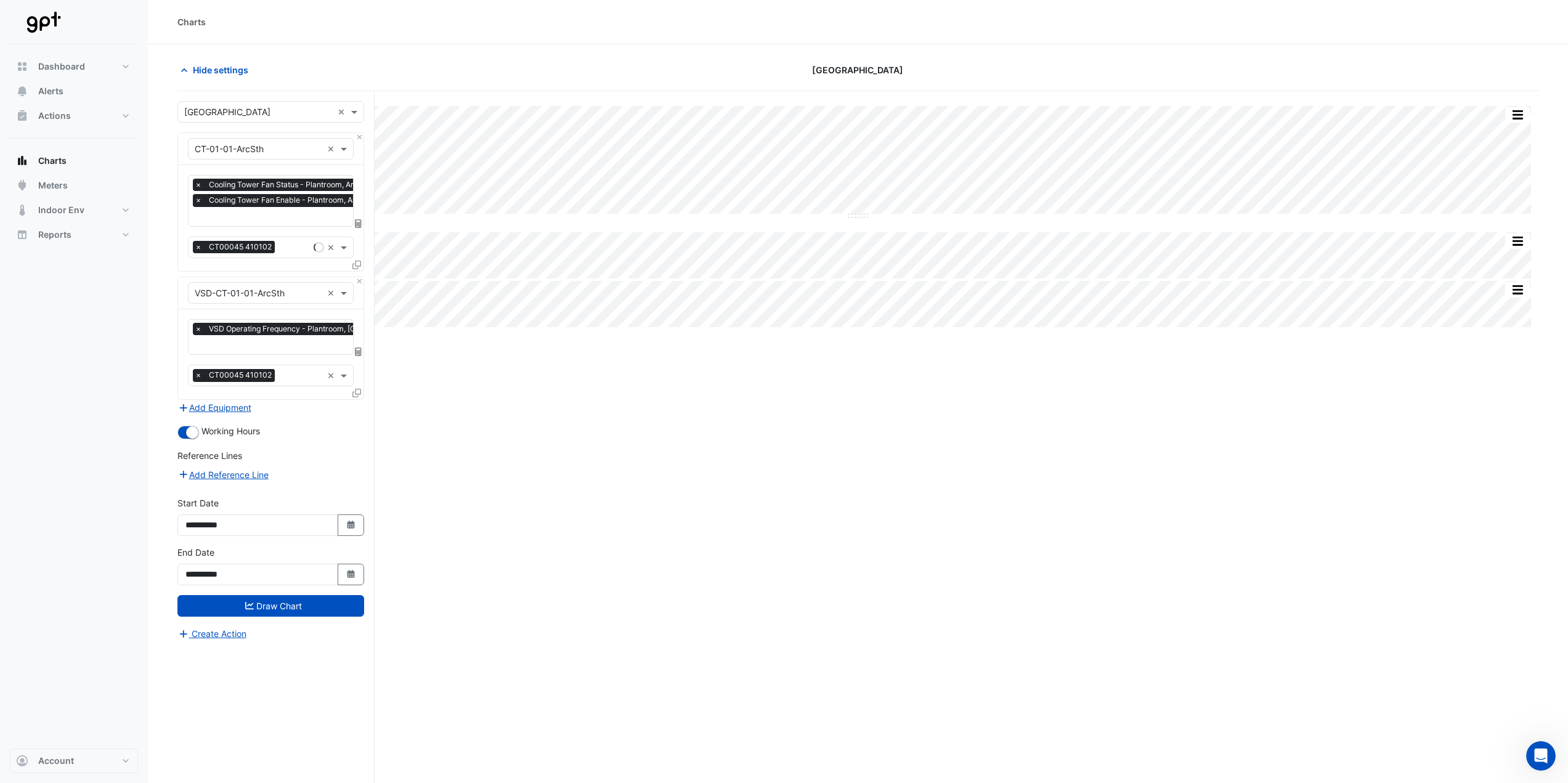
click at [199, 244] on span "×" at bounding box center [199, 248] width 11 height 13
click at [199, 372] on span "×" at bounding box center [199, 375] width 11 height 13
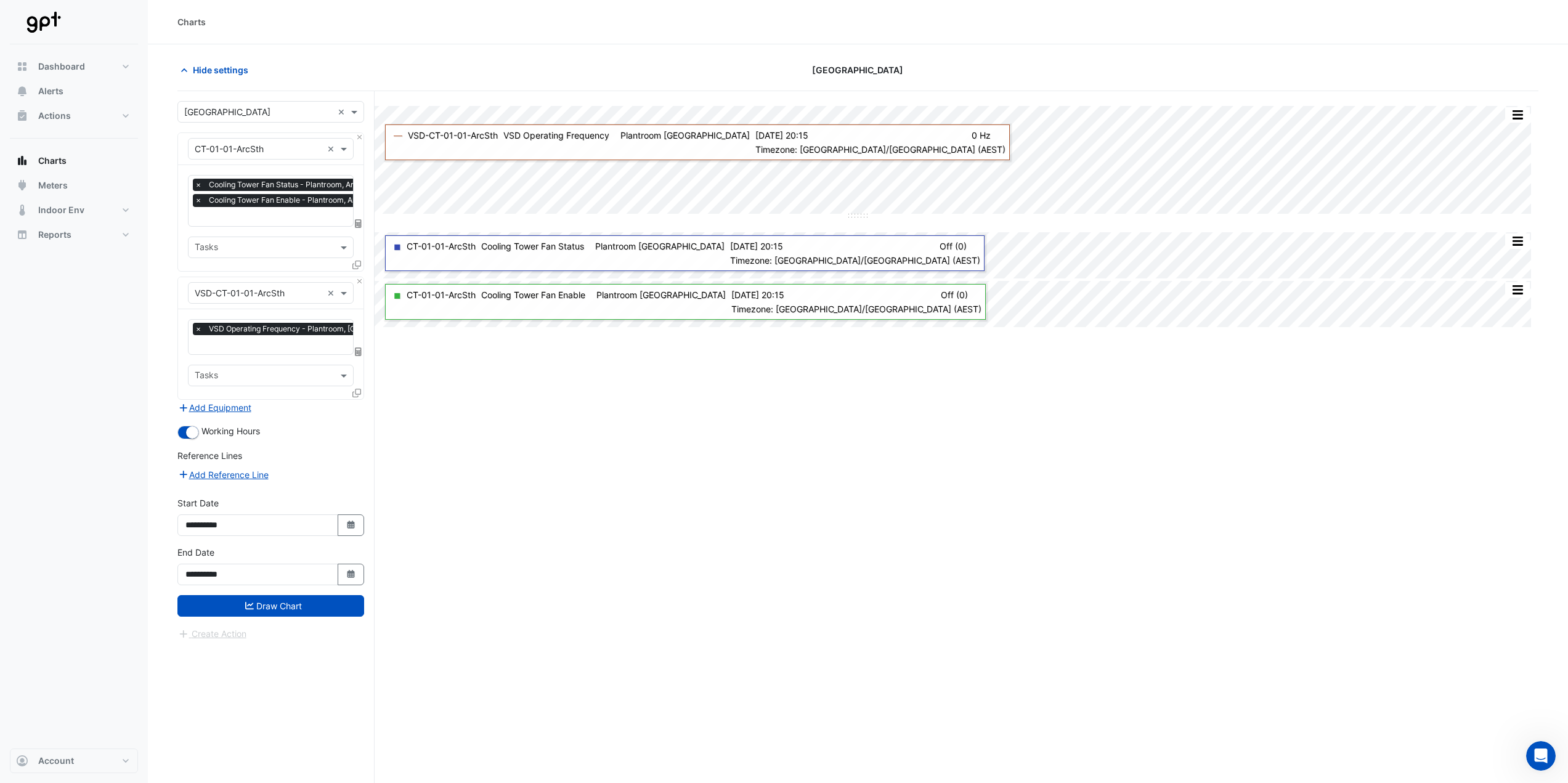
click at [358, 264] on icon at bounding box center [356, 265] width 9 height 9
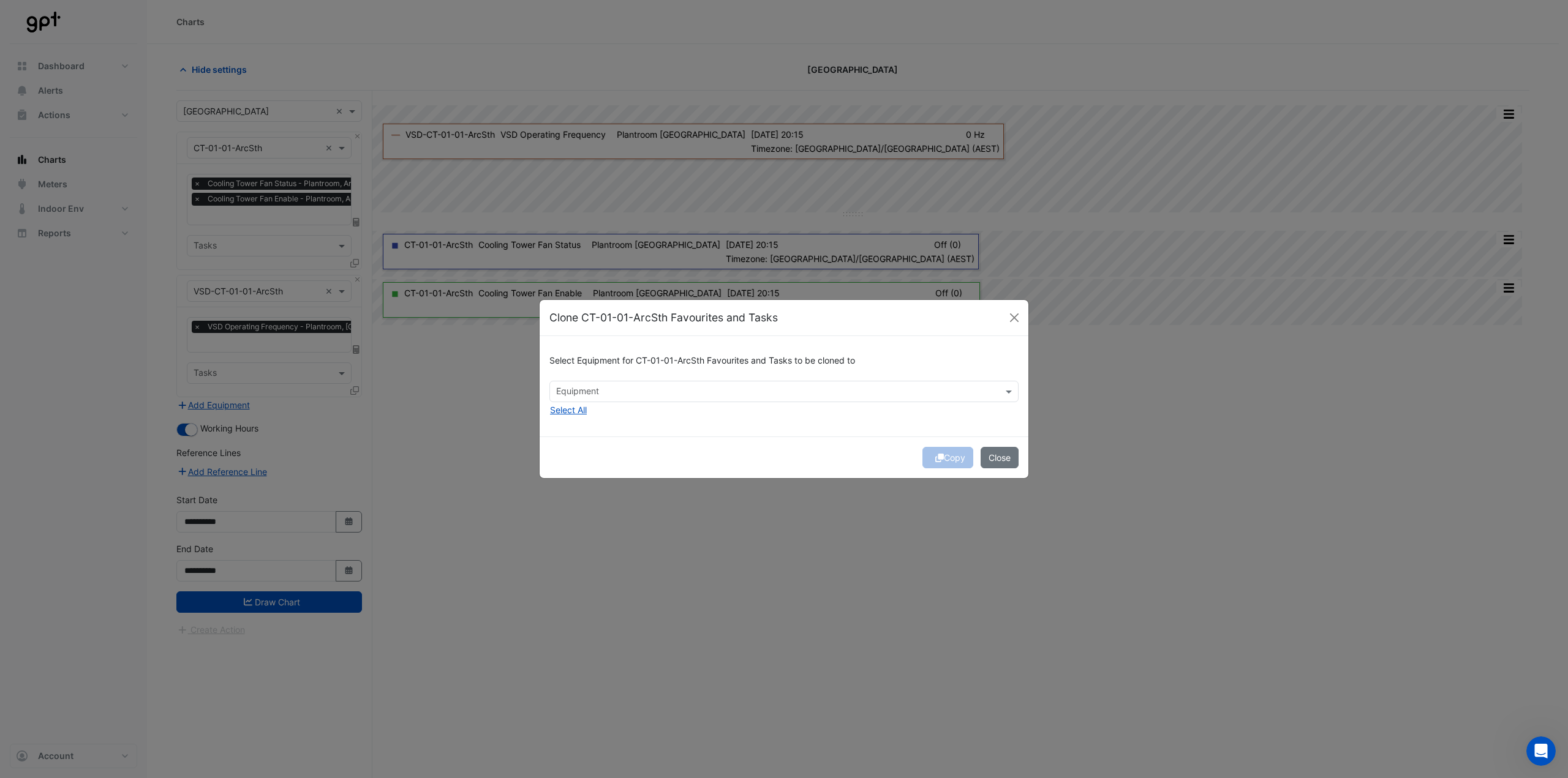
click at [595, 396] on input "text" at bounding box center [777, 393] width 442 height 13
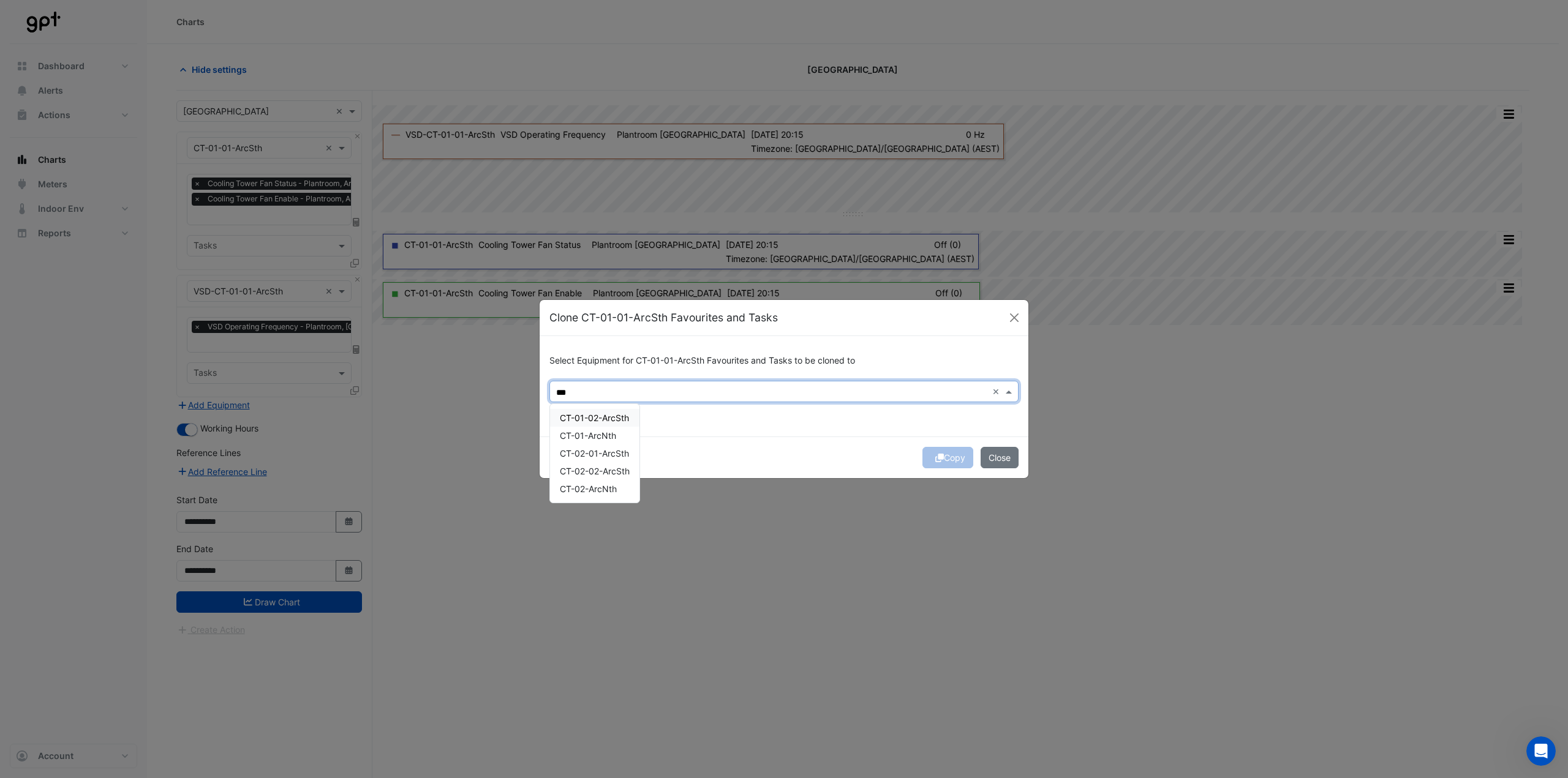
click at [621, 420] on span "CT-01-02-ArcSth" at bounding box center [594, 418] width 69 height 10
click at [623, 454] on span "CT-02-01-ArcSth" at bounding box center [594, 453] width 69 height 10
click at [621, 467] on span "CT-02-02-ArcSth" at bounding box center [594, 471] width 70 height 10
type input "***"
click at [738, 447] on div "Copy Close" at bounding box center [784, 457] width 489 height 42
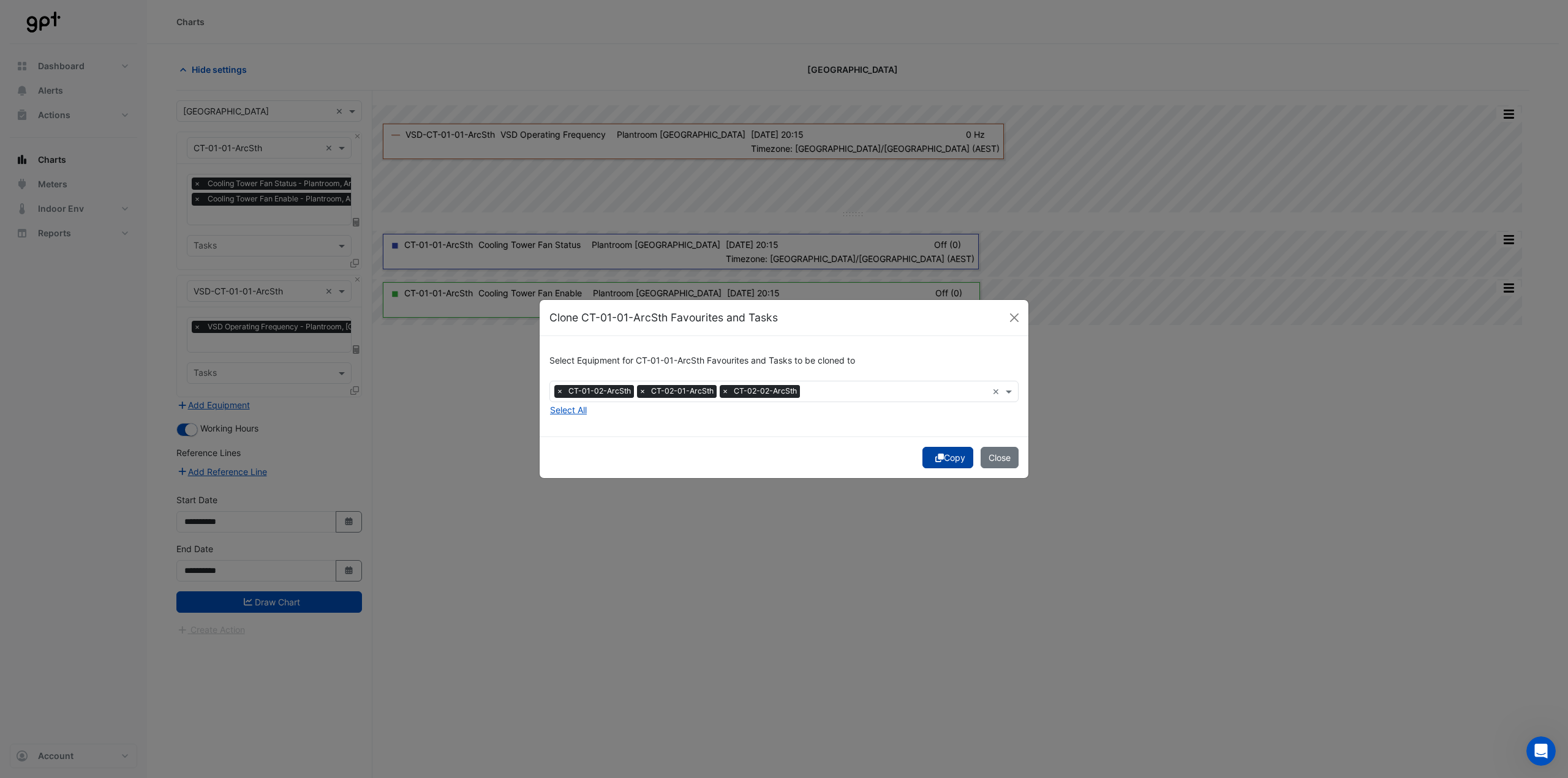
click at [951, 460] on button "Copy" at bounding box center [947, 458] width 51 height 21
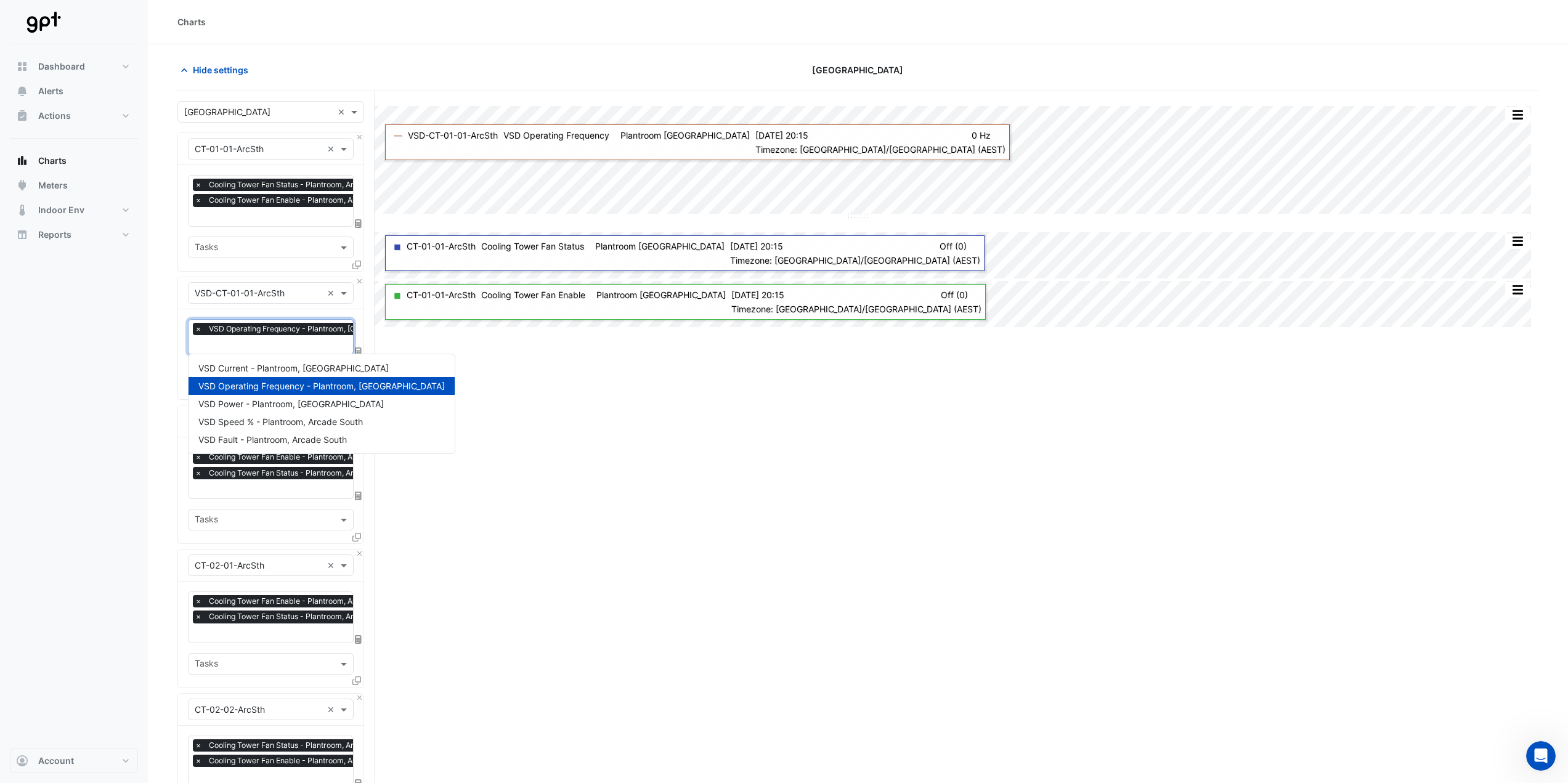
click at [270, 340] on input "text" at bounding box center [312, 346] width 236 height 13
click at [258, 398] on div "VSD Power - Plantroom, Arcade South" at bounding box center [322, 404] width 266 height 18
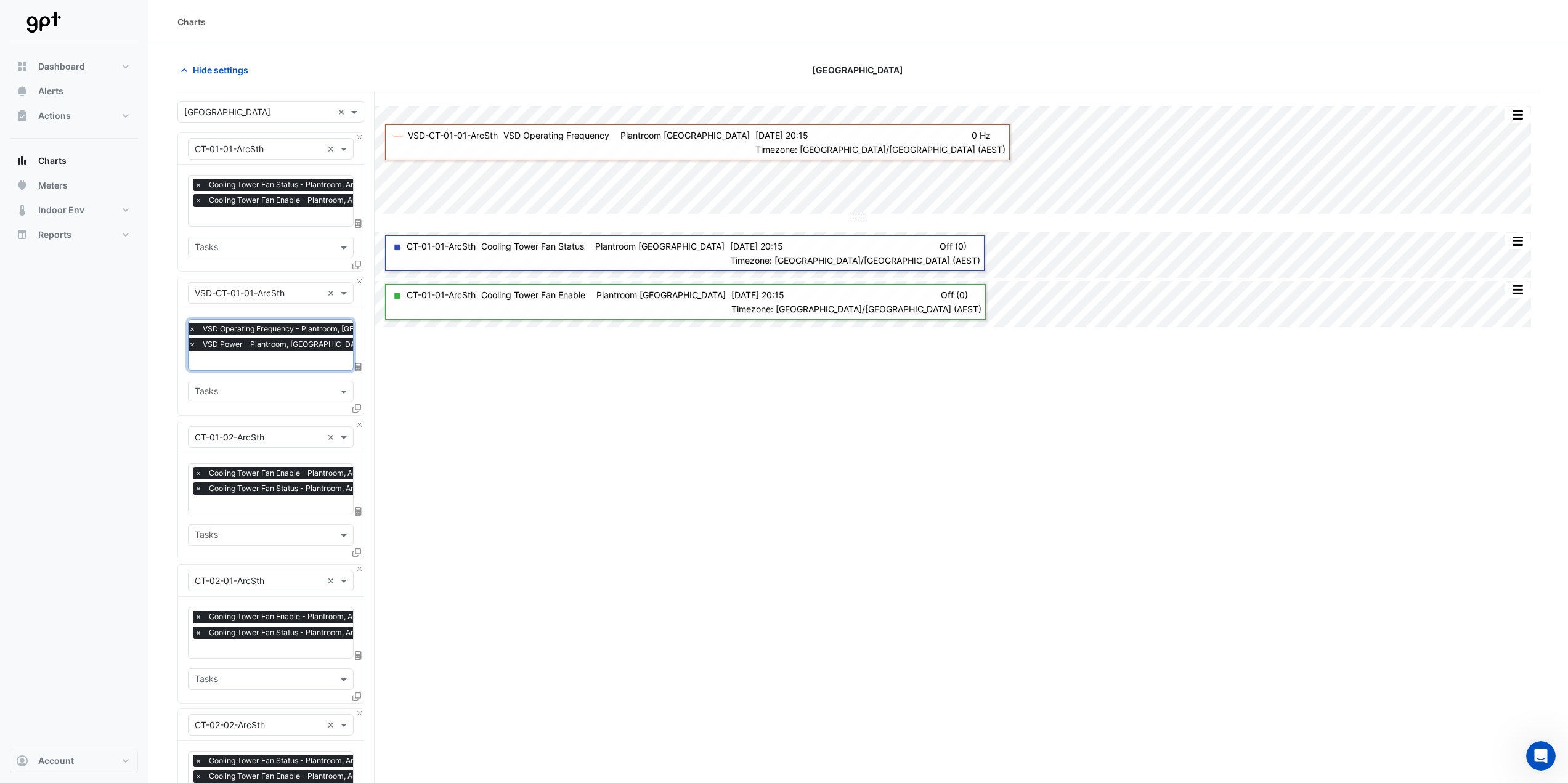
click at [358, 368] on icon at bounding box center [358, 367] width 7 height 9
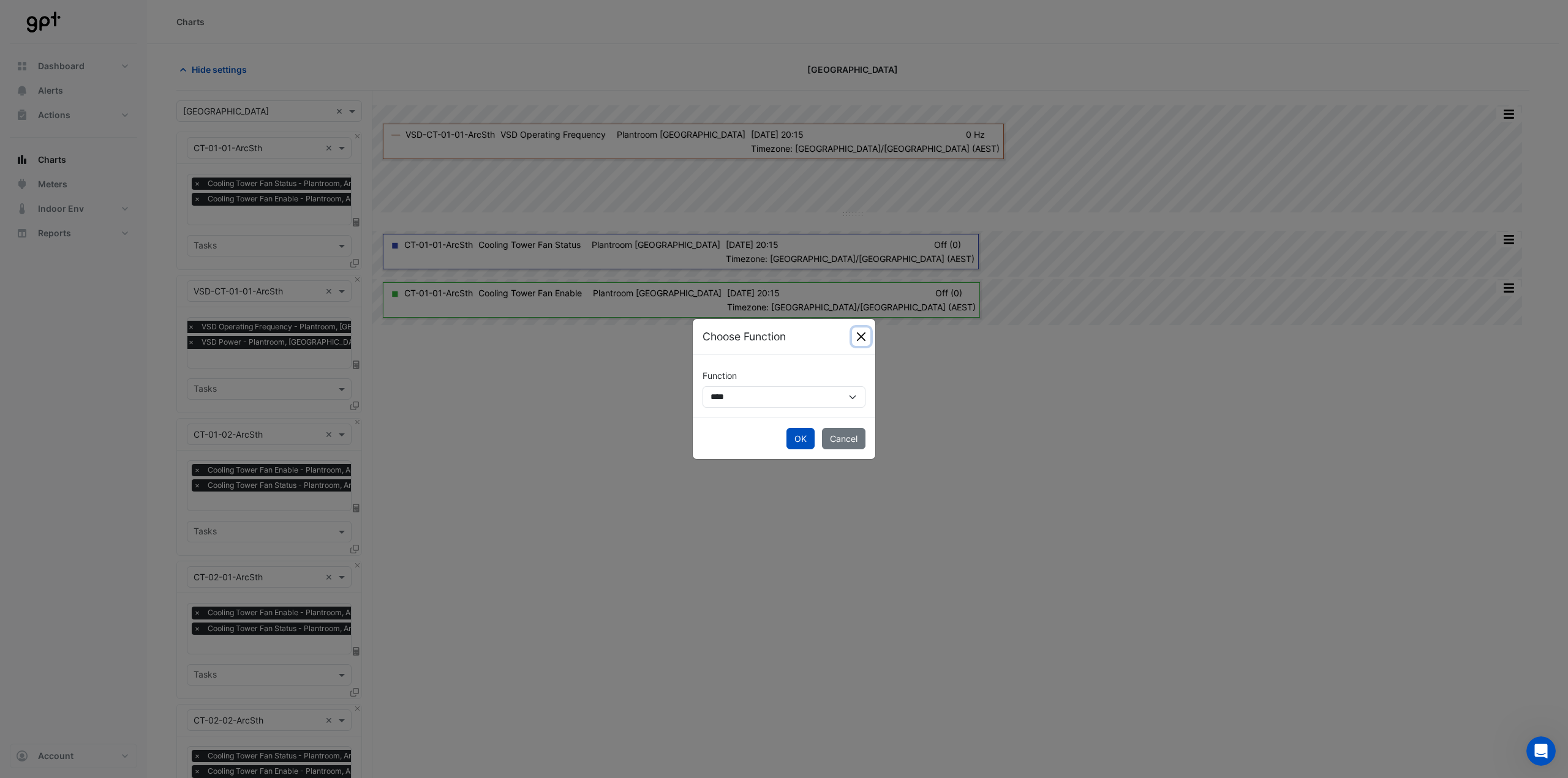
click at [865, 335] on button "Close" at bounding box center [860, 336] width 18 height 18
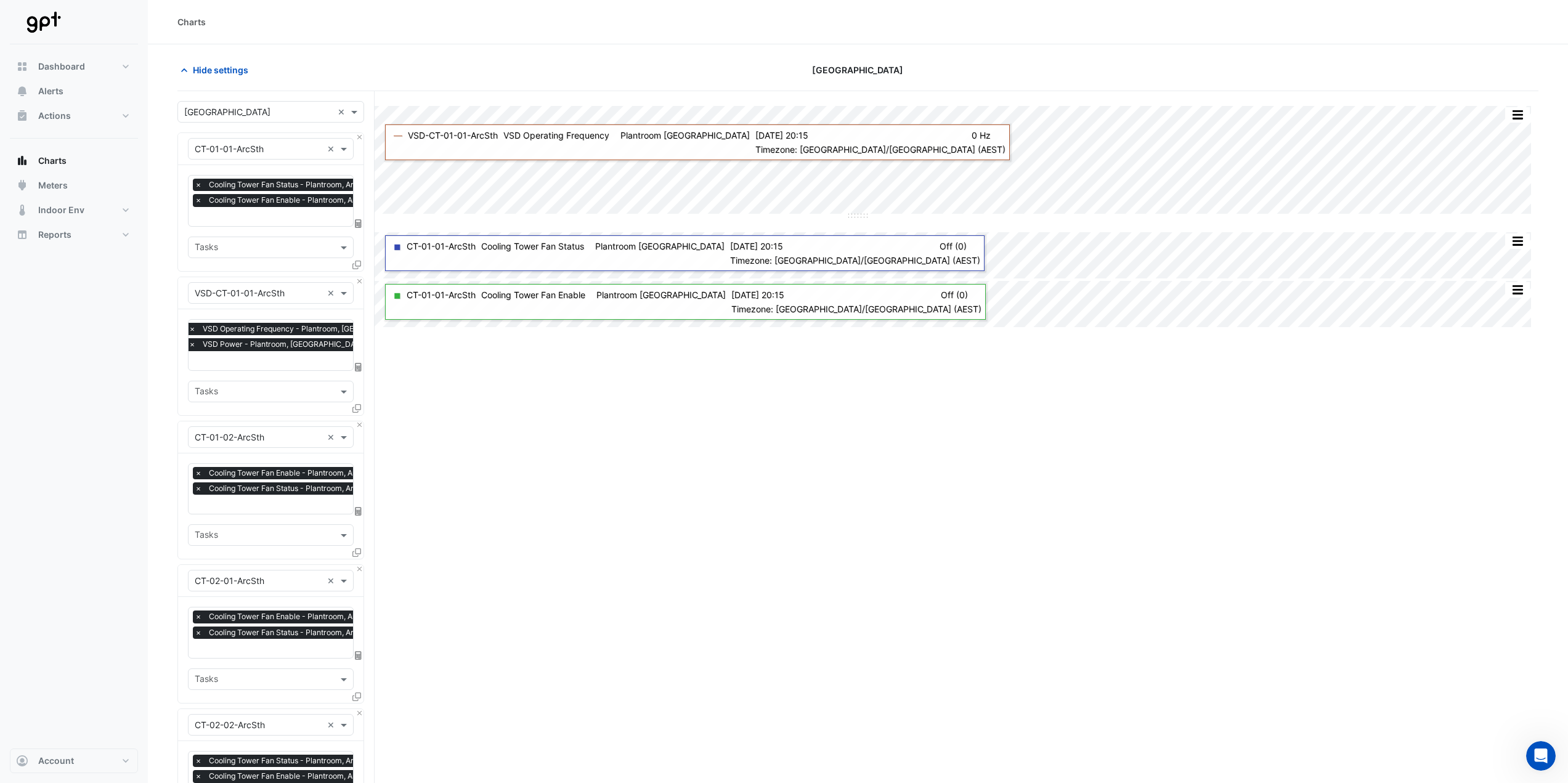
click at [357, 408] on icon at bounding box center [356, 408] width 9 height 9
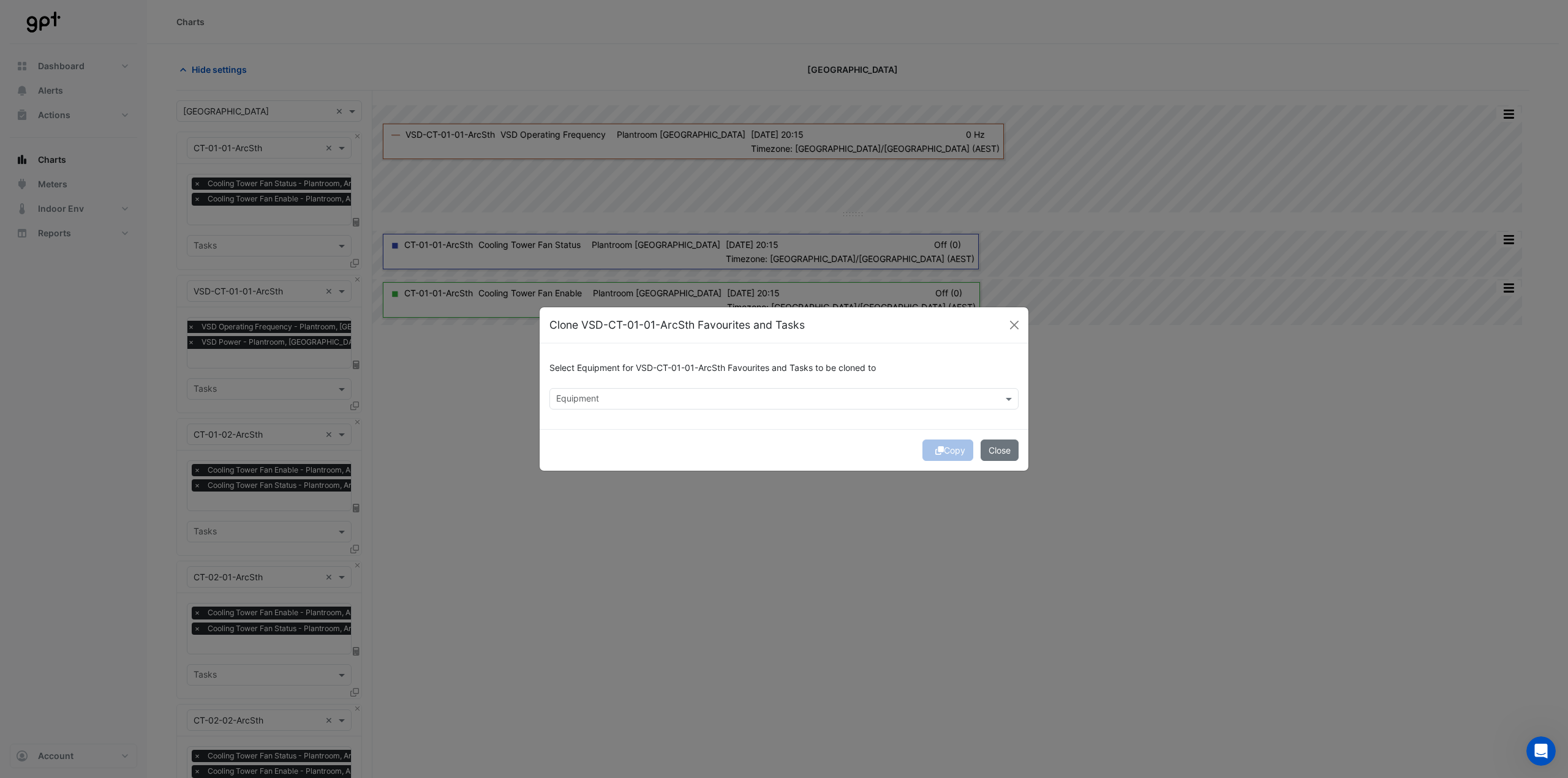
click at [825, 397] on input "text" at bounding box center [777, 400] width 442 height 13
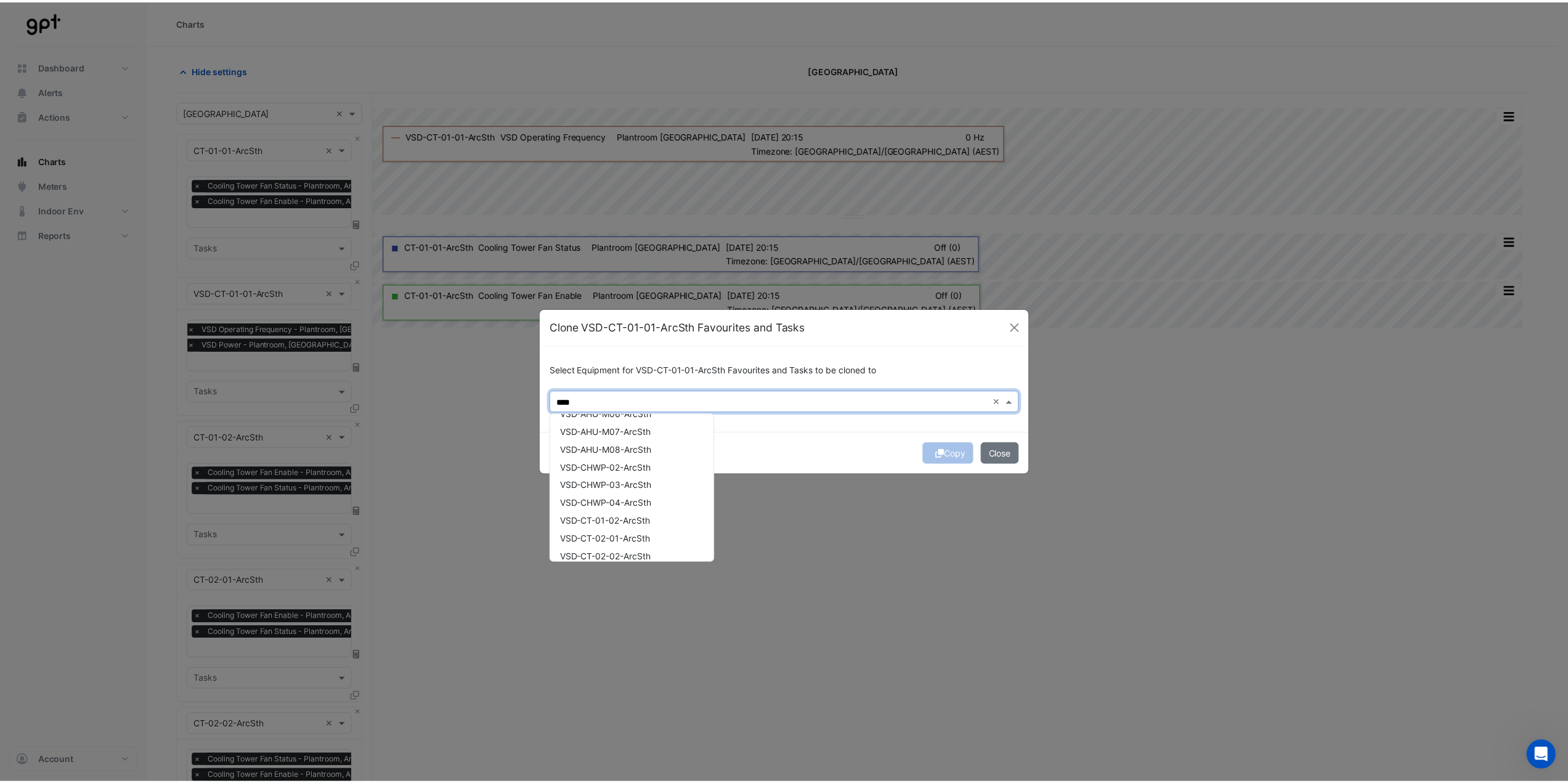
scroll to position [123, 0]
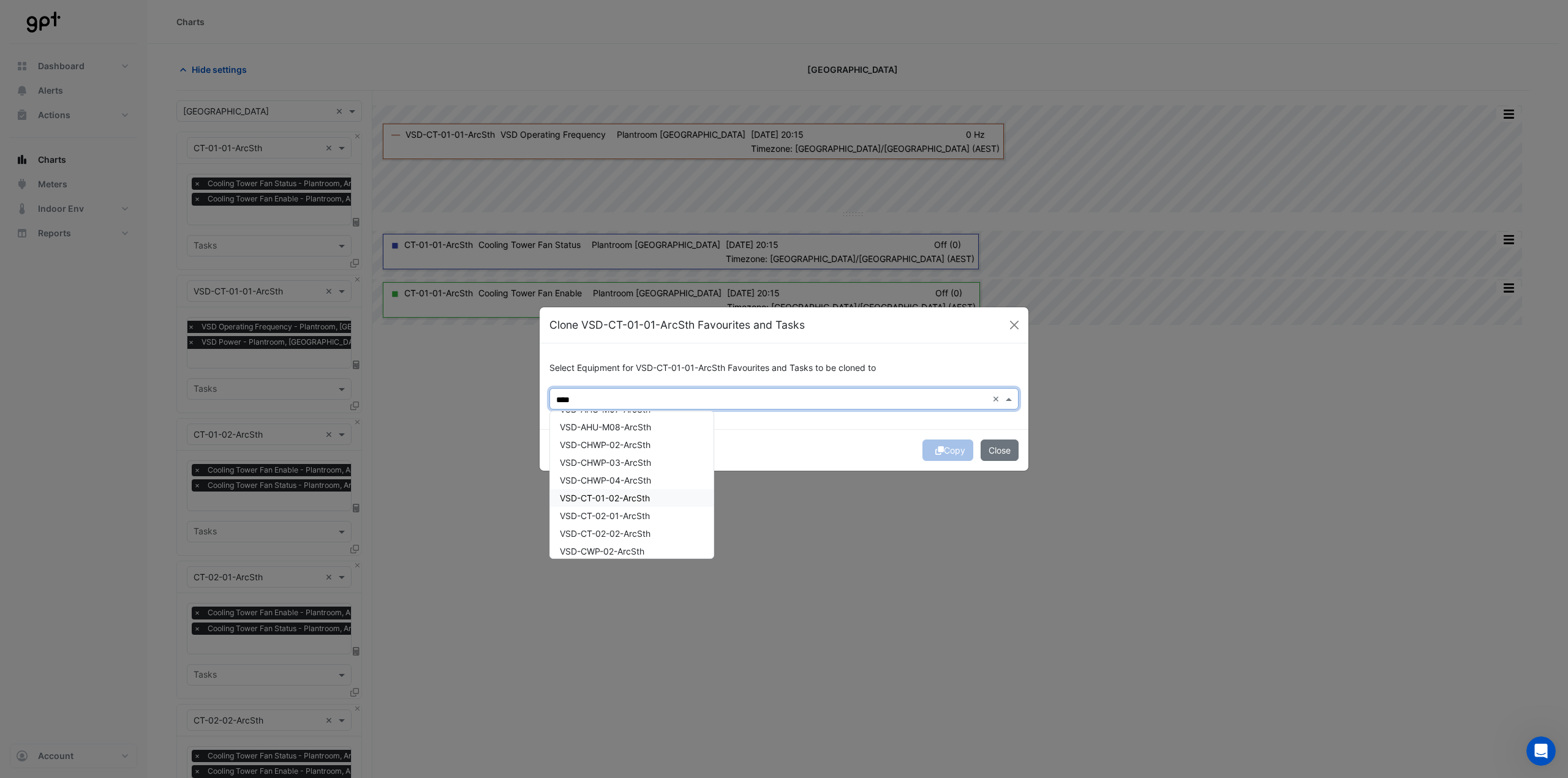
click at [625, 500] on span "VSD-CT-01-02-ArcSth" at bounding box center [604, 498] width 90 height 10
click at [624, 510] on div "VSD-CT-02-01-ArcSth" at bounding box center [632, 516] width 164 height 18
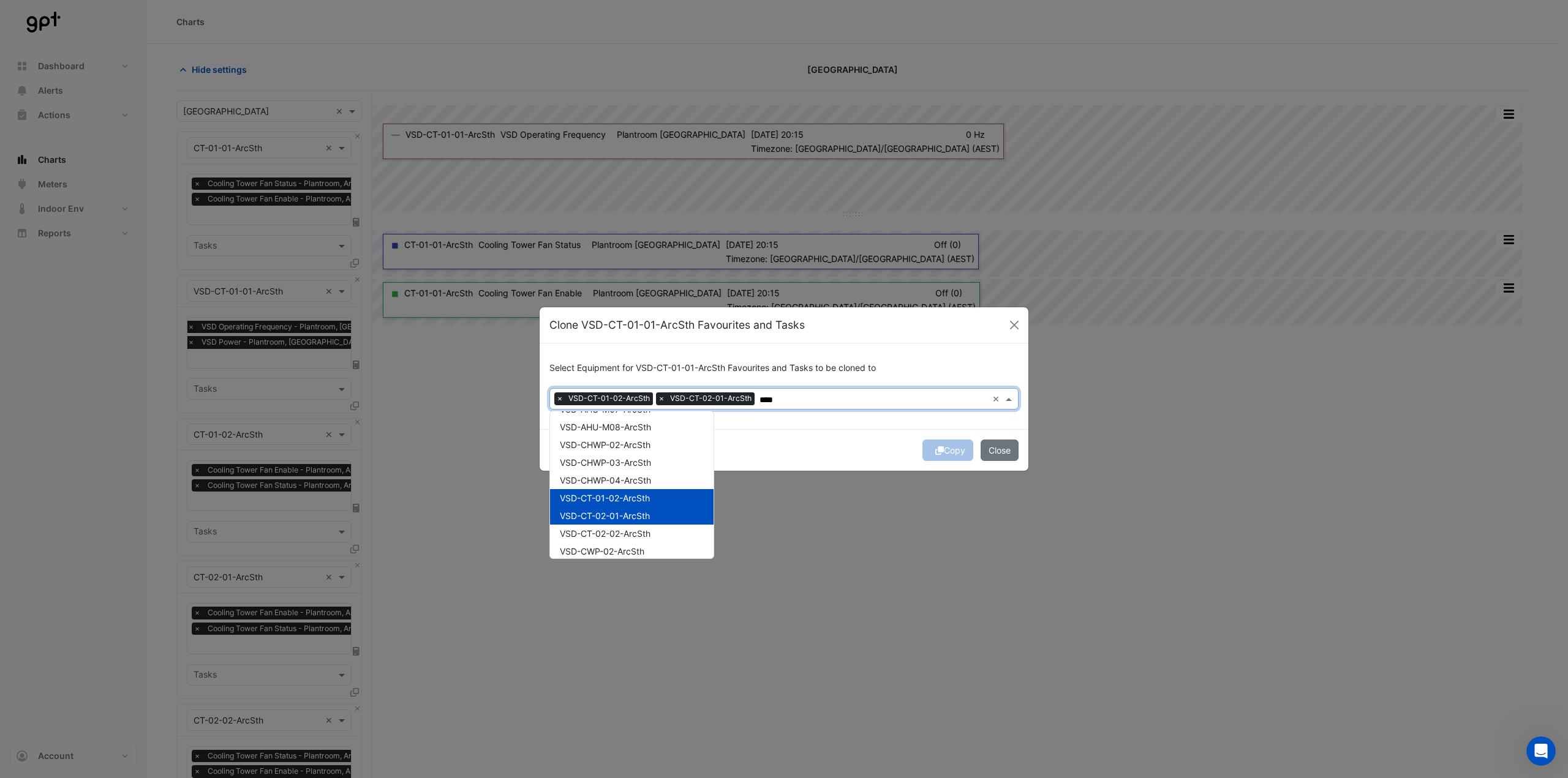
click at [625, 534] on span "VSD-CT-02-02-ArcSth" at bounding box center [605, 534] width 91 height 10
type input "****"
click at [807, 439] on div "Copy Close" at bounding box center [784, 450] width 489 height 42
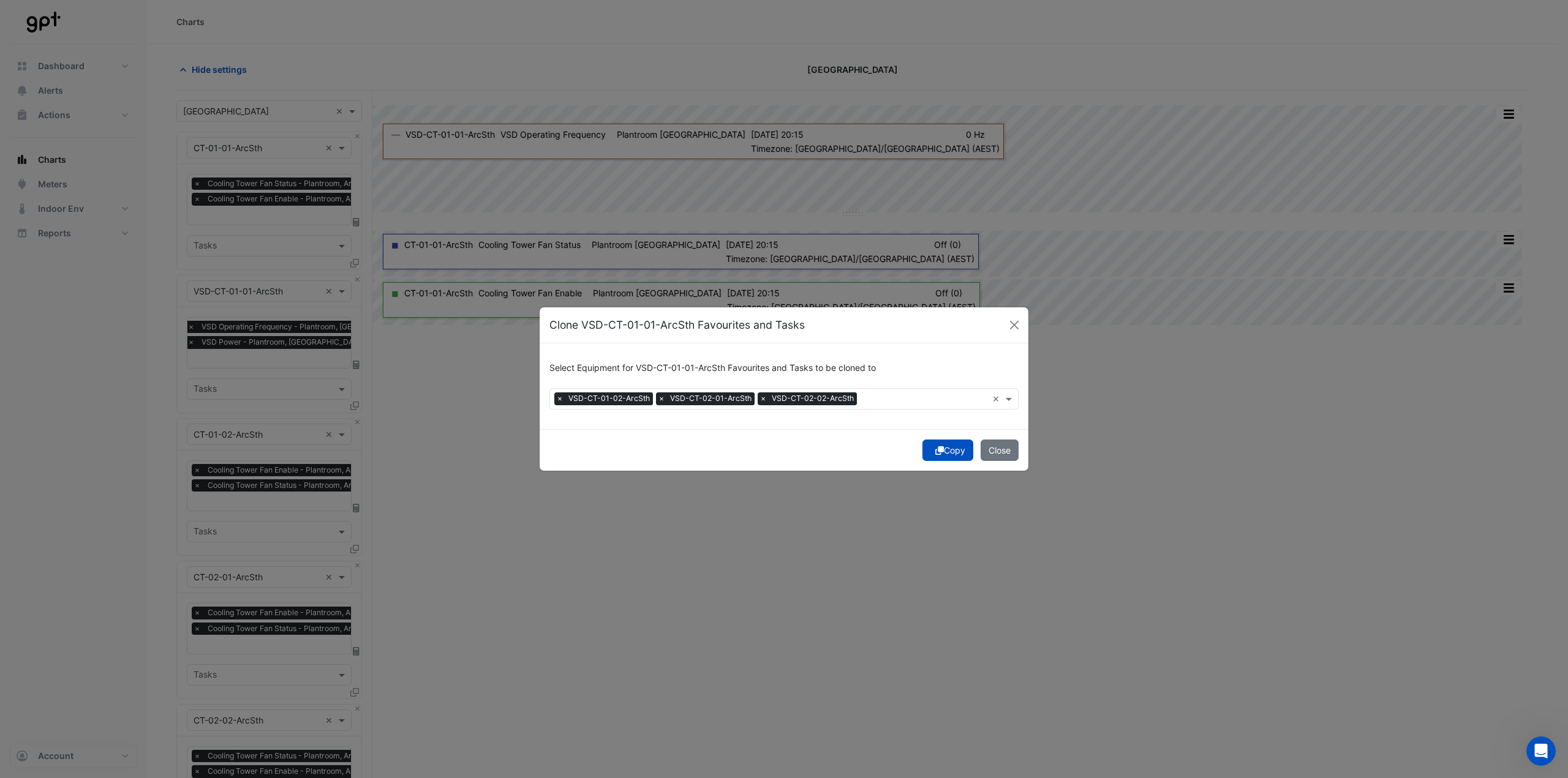
click at [943, 450] on button "Copy" at bounding box center [947, 450] width 51 height 21
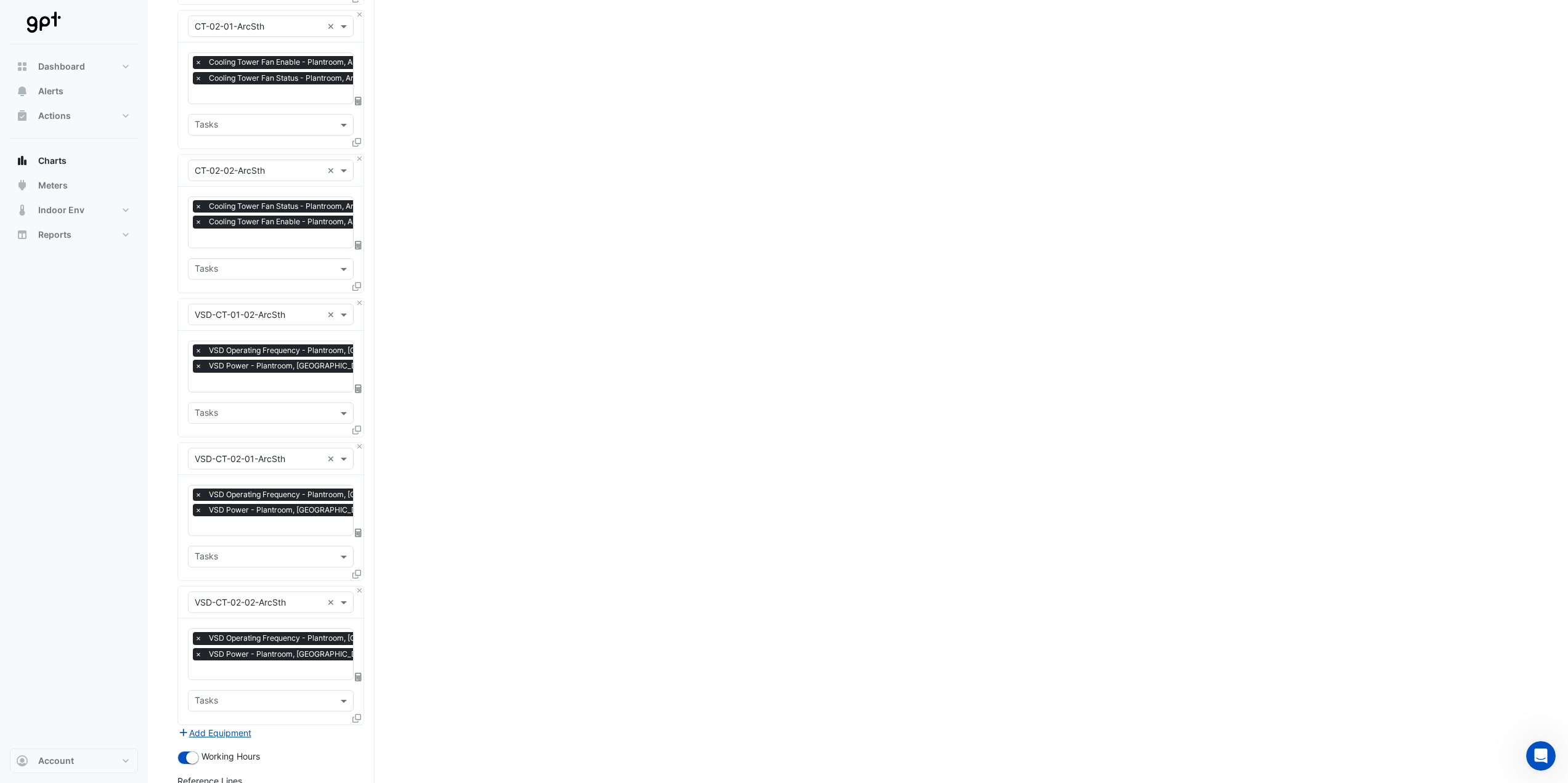
scroll to position [738, 0]
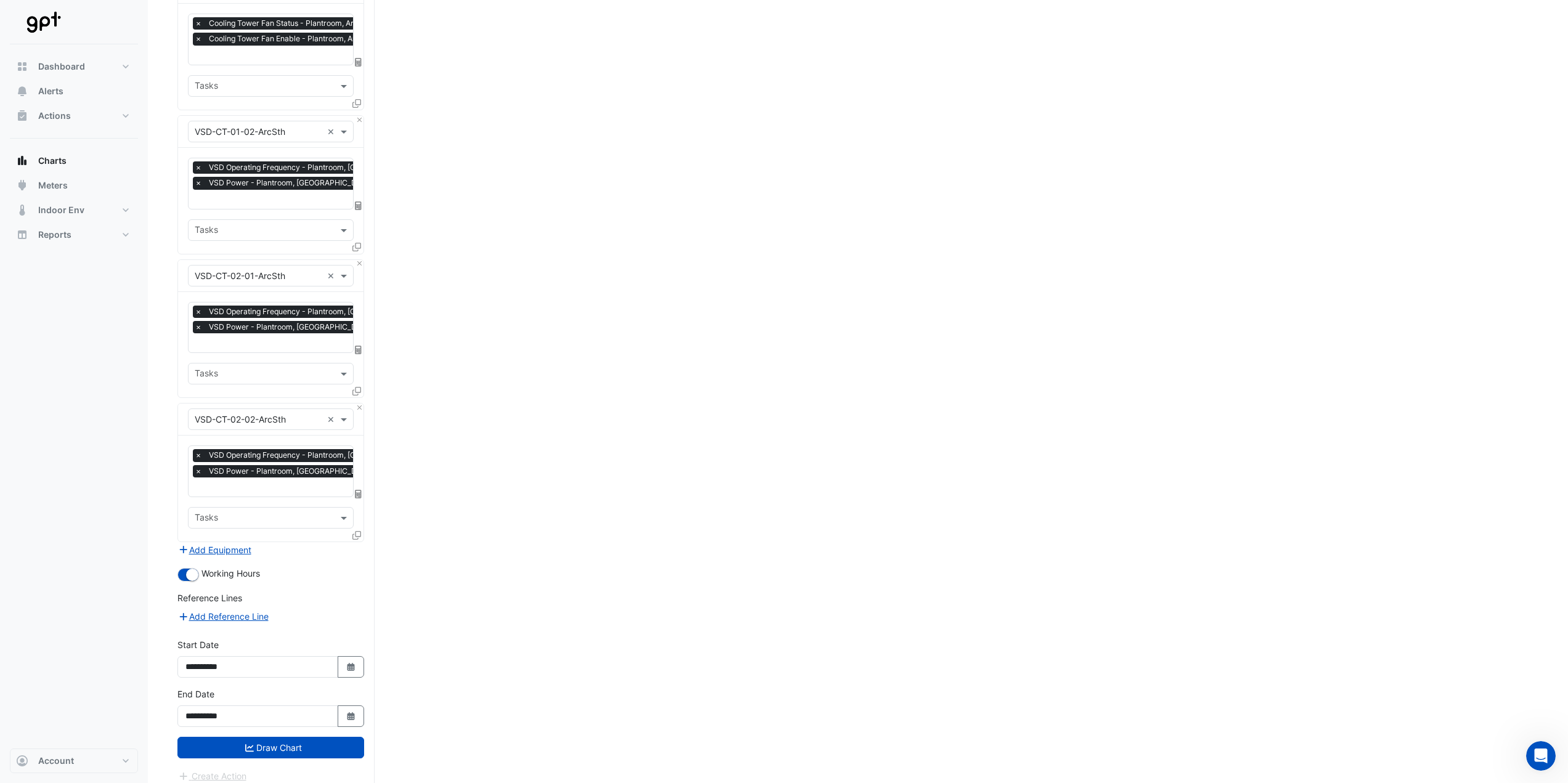
click at [302, 737] on button "Draw Chart" at bounding box center [270, 748] width 187 height 21
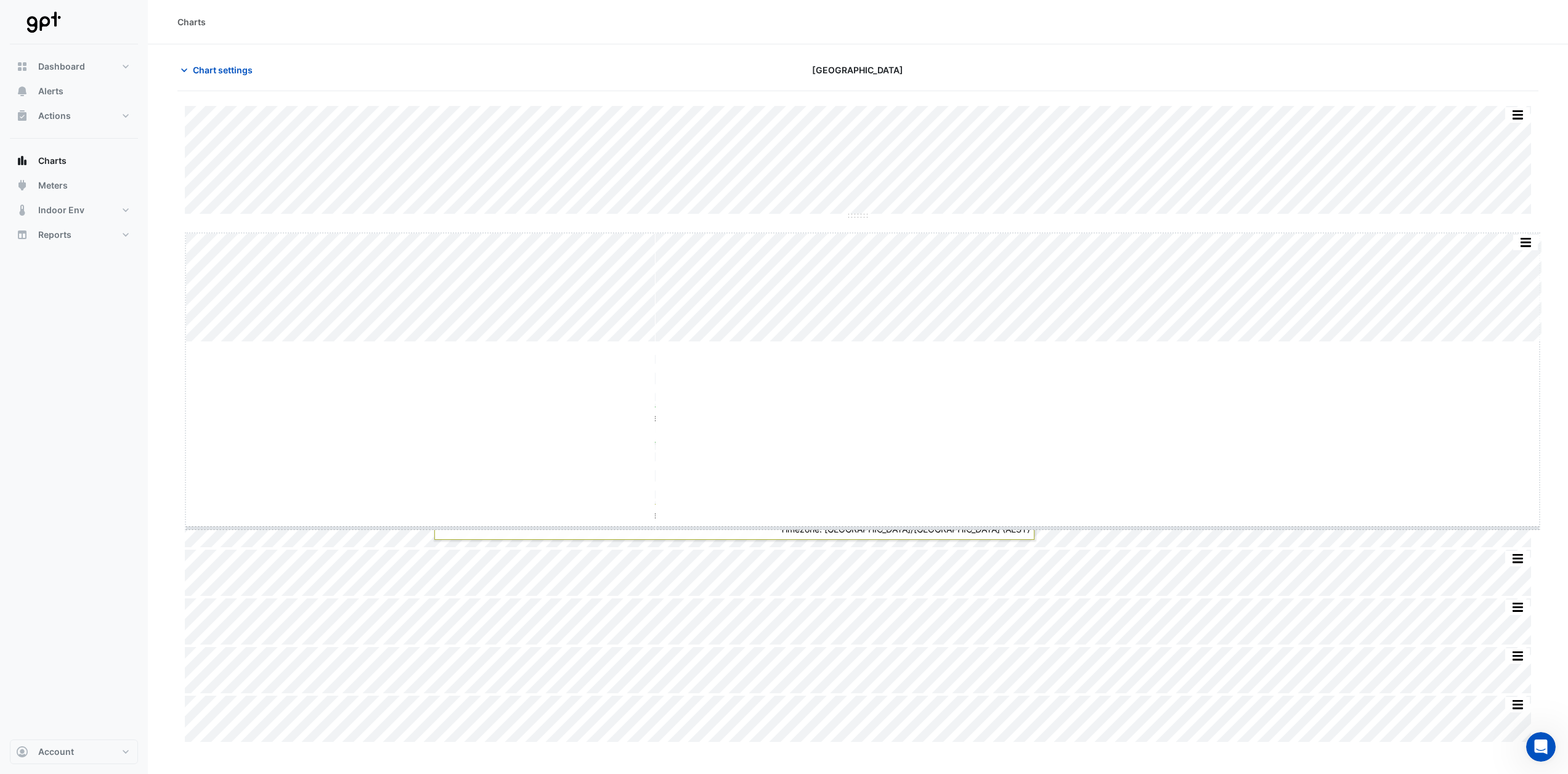
drag, startPoint x: 862, startPoint y: 340, endPoint x: 876, endPoint y: 540, distance: 200.5
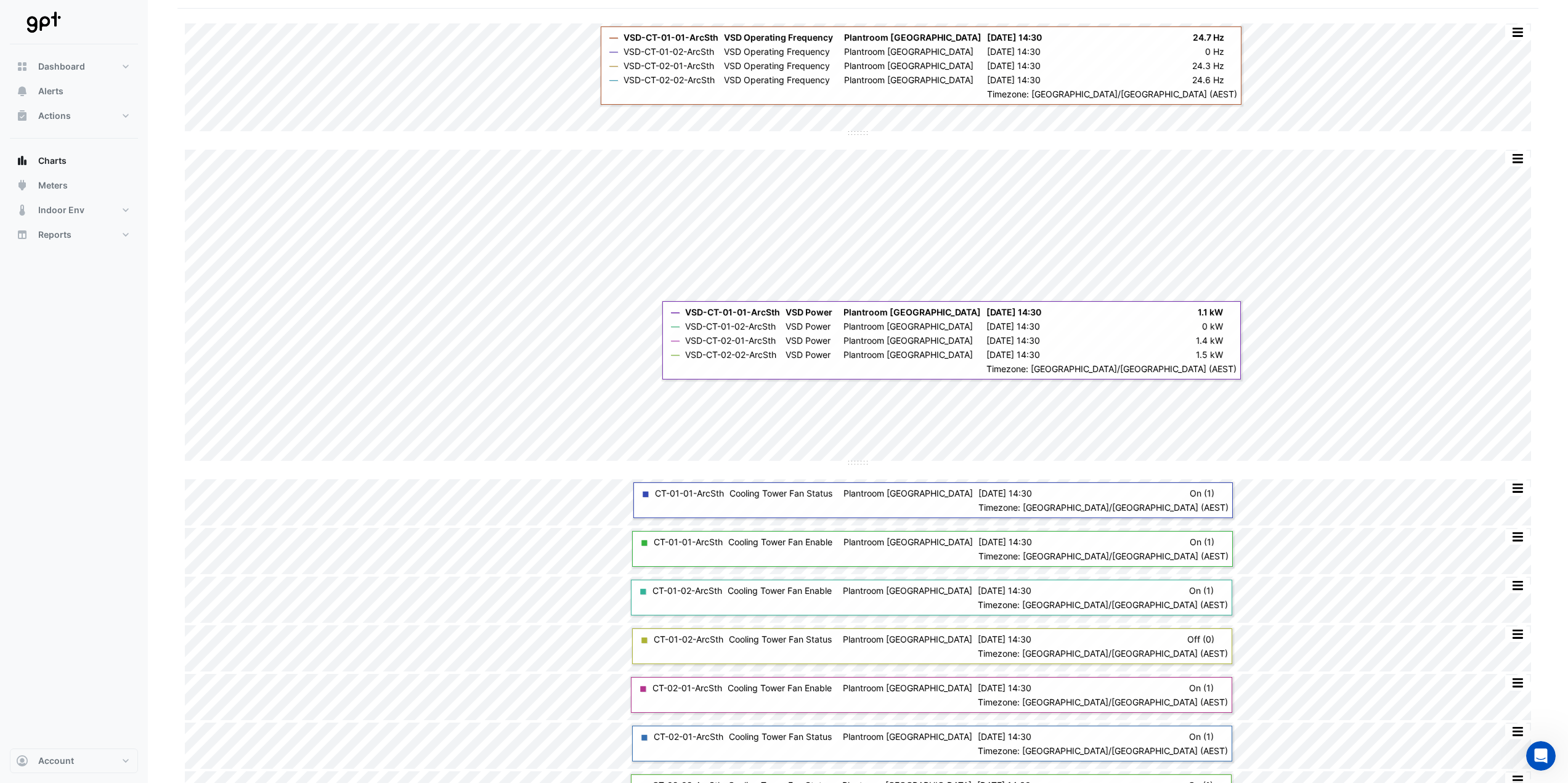
scroll to position [168, 0]
